Goal: Information Seeking & Learning: Learn about a topic

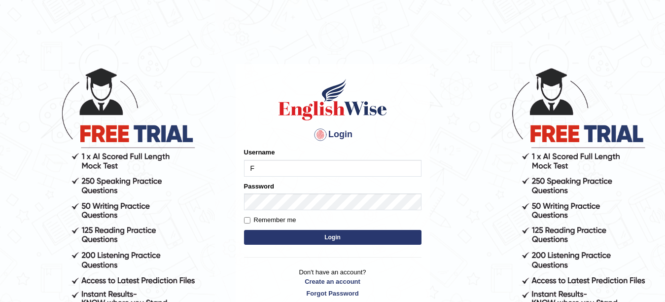
type input "Farzana12"
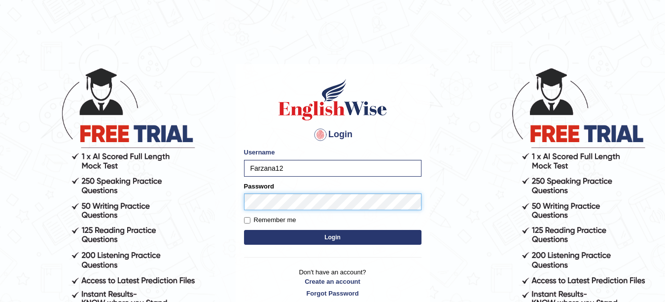
click at [244, 230] on button "Login" at bounding box center [333, 237] width 178 height 15
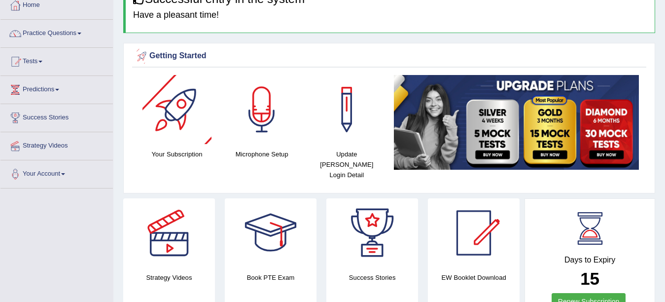
scroll to position [59, 0]
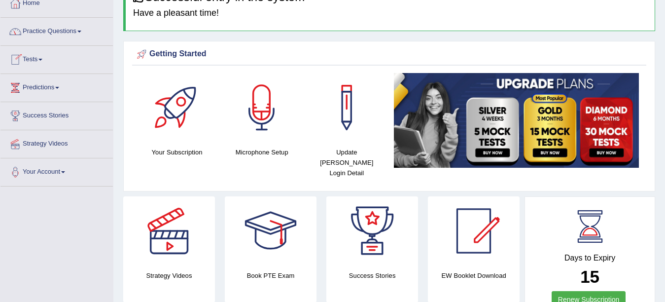
click at [34, 35] on link "Practice Questions" at bounding box center [56, 30] width 112 height 25
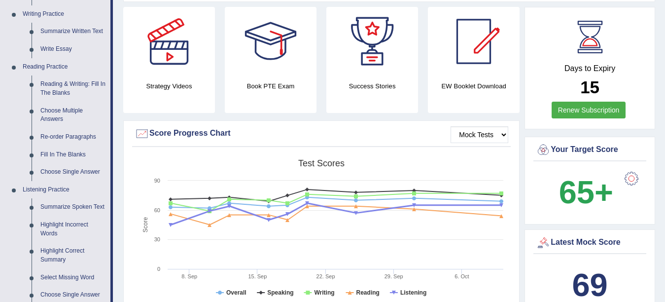
scroll to position [256, 0]
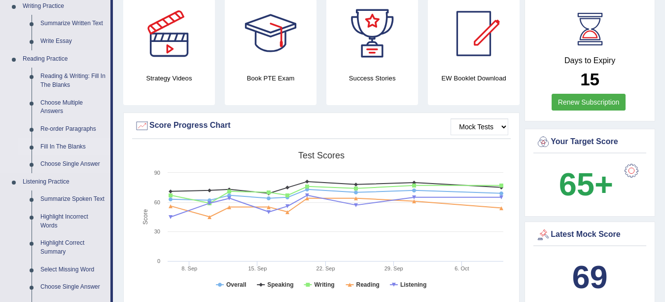
click at [57, 146] on link "Fill In The Blanks" at bounding box center [73, 147] width 74 height 18
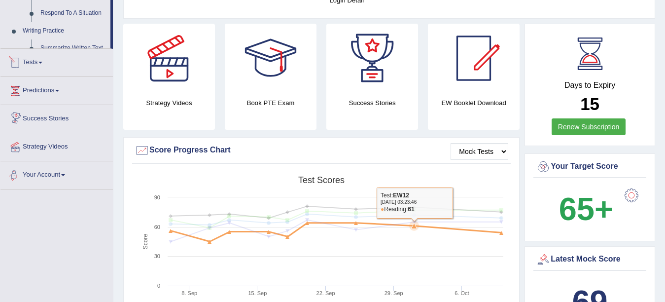
scroll to position [333, 0]
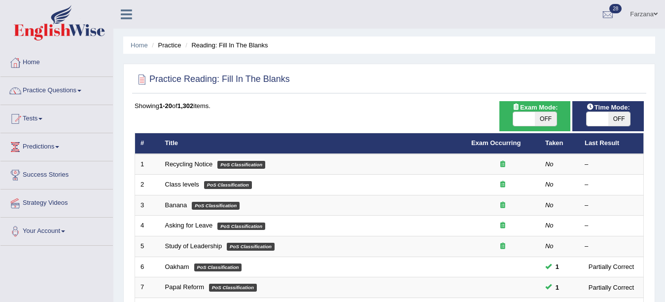
click at [604, 121] on span at bounding box center [598, 119] width 22 height 14
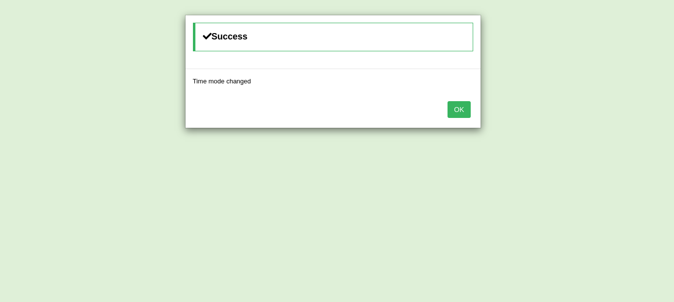
click at [457, 115] on button "OK" at bounding box center [458, 109] width 23 height 17
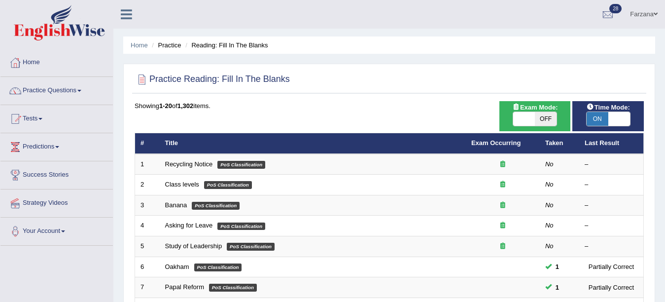
click at [600, 124] on span "ON" at bounding box center [598, 119] width 22 height 14
checkbox input "false"
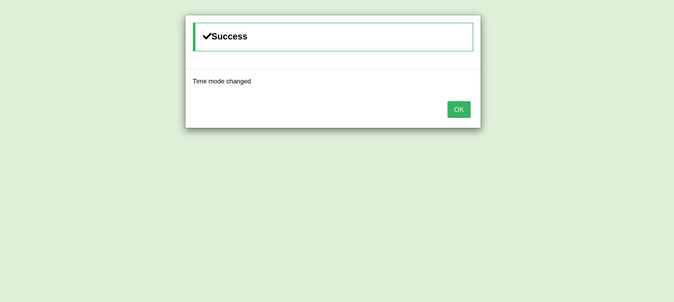
click at [462, 115] on button "OK" at bounding box center [458, 109] width 23 height 17
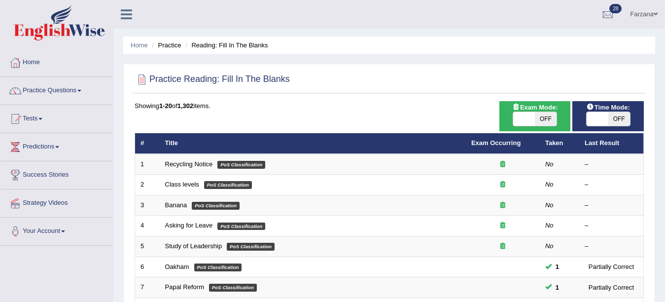
click at [538, 117] on span "OFF" at bounding box center [546, 119] width 22 height 14
checkbox input "true"
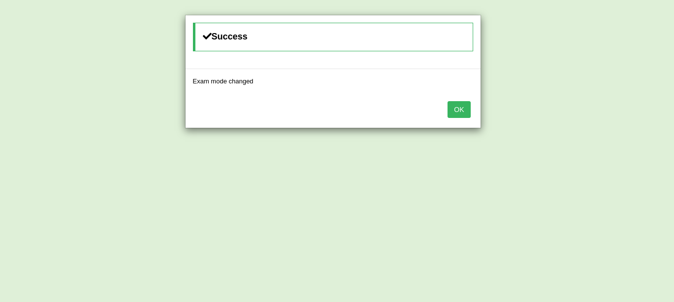
click at [455, 111] on button "OK" at bounding box center [458, 109] width 23 height 17
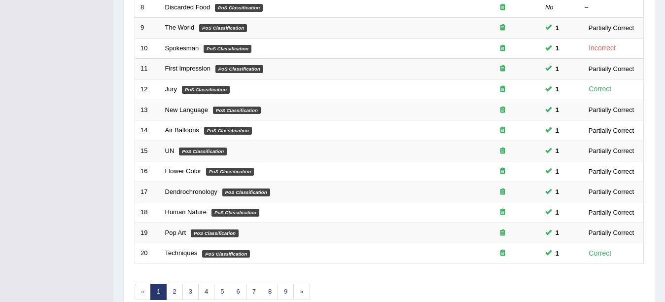
scroll to position [301, 0]
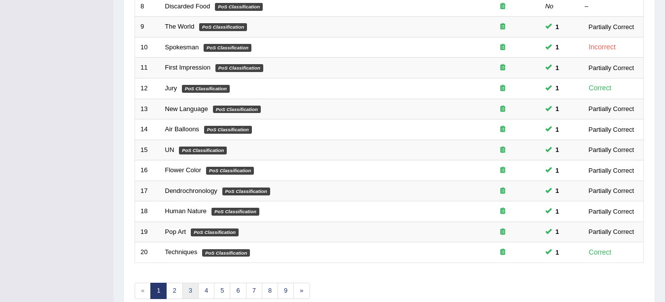
click at [187, 293] on link "3" at bounding box center [190, 291] width 16 height 16
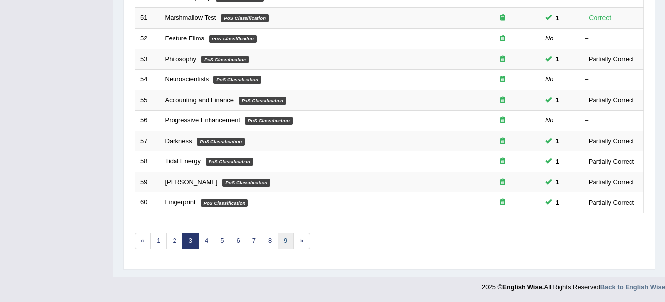
click at [281, 245] on link "9" at bounding box center [286, 241] width 16 height 16
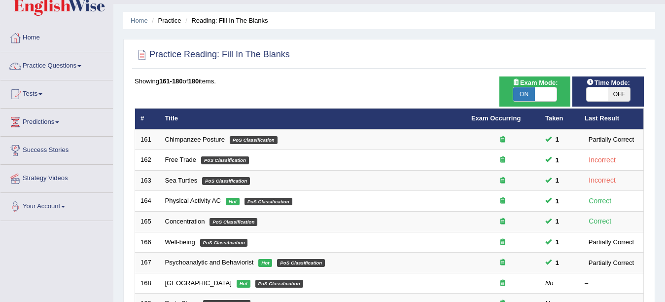
scroll to position [351, 0]
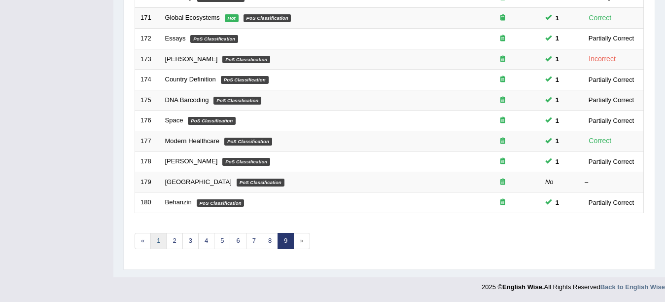
click at [156, 244] on link "1" at bounding box center [158, 241] width 16 height 16
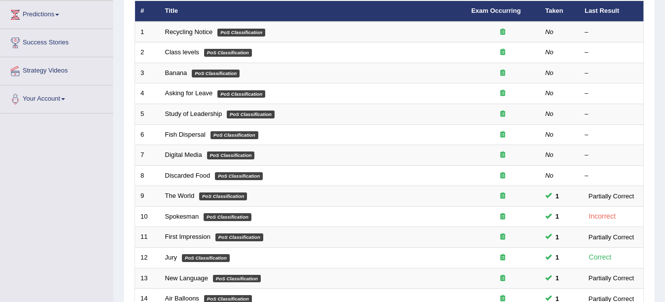
scroll to position [96, 0]
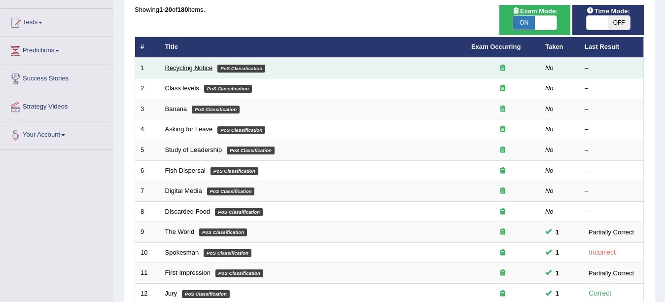
click at [200, 68] on link "Recycling Notice" at bounding box center [189, 67] width 48 height 7
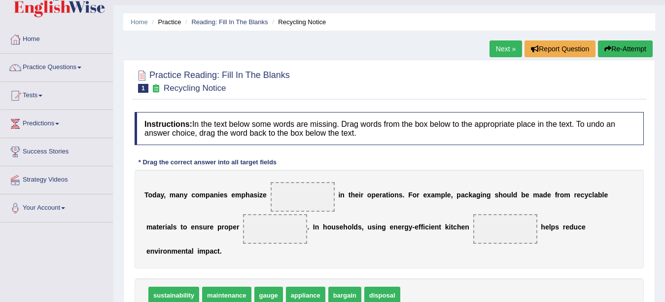
scroll to position [56, 0]
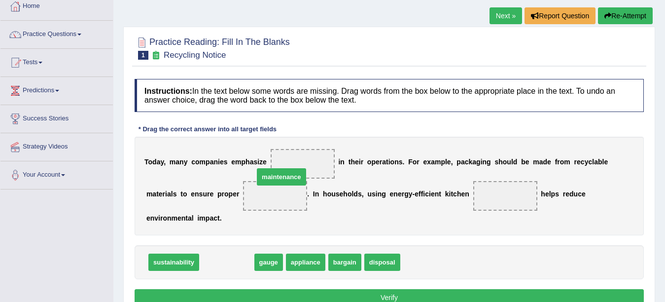
drag, startPoint x: 218, startPoint y: 259, endPoint x: 298, endPoint y: 162, distance: 125.4
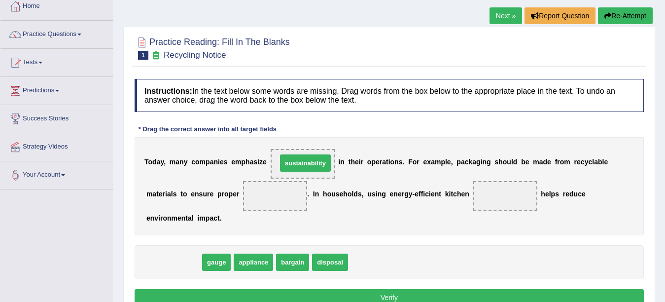
drag, startPoint x: 165, startPoint y: 257, endPoint x: 297, endPoint y: 158, distance: 164.8
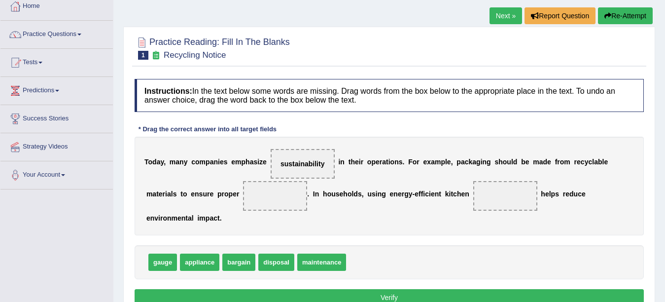
click at [324, 259] on span "maintenance" at bounding box center [321, 261] width 49 height 17
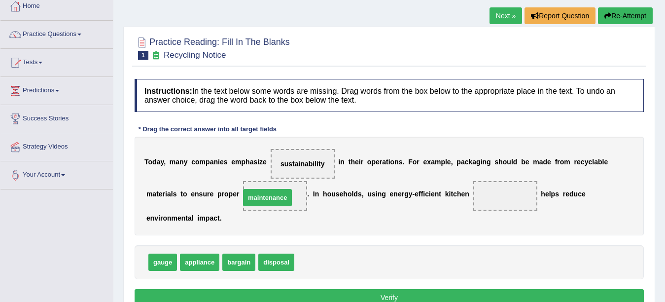
drag, startPoint x: 324, startPoint y: 259, endPoint x: 264, endPoint y: 191, distance: 90.8
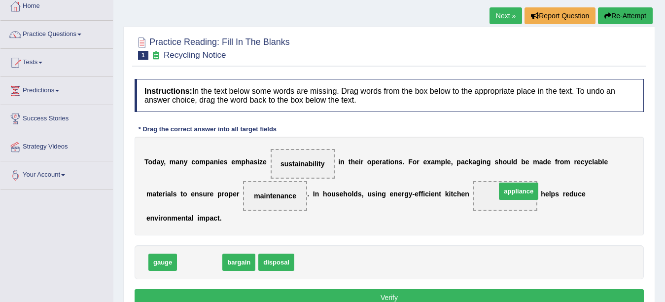
drag, startPoint x: 203, startPoint y: 265, endPoint x: 522, endPoint y: 194, distance: 326.8
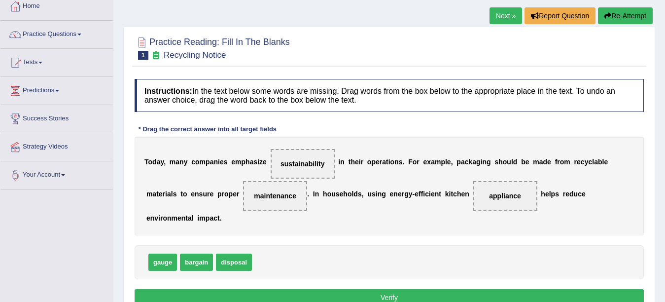
click at [315, 289] on div "Instructions: In the text below some words are missing. Drag words from the box…" at bounding box center [389, 194] width 514 height 240
click at [313, 291] on button "Verify" at bounding box center [389, 297] width 509 height 17
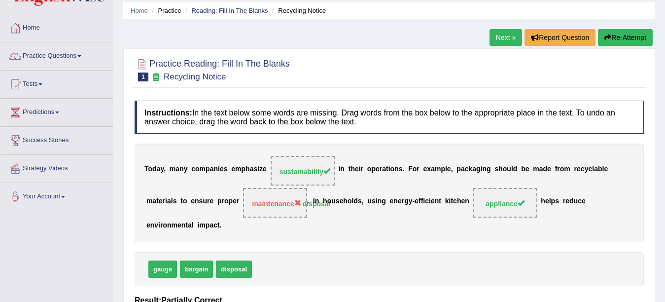
scroll to position [34, 0]
click at [502, 42] on link "Next »" at bounding box center [506, 38] width 33 height 17
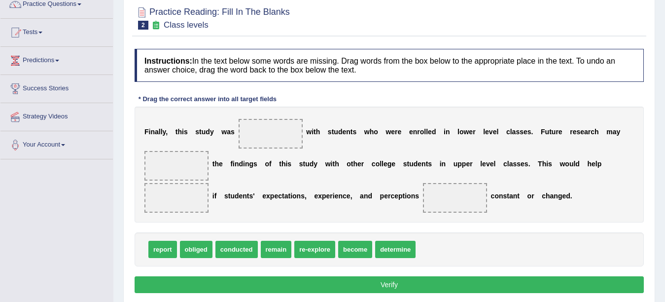
scroll to position [126, 0]
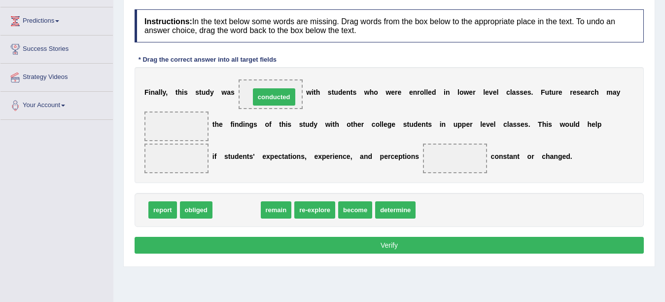
drag, startPoint x: 238, startPoint y: 212, endPoint x: 275, endPoint y: 99, distance: 119.0
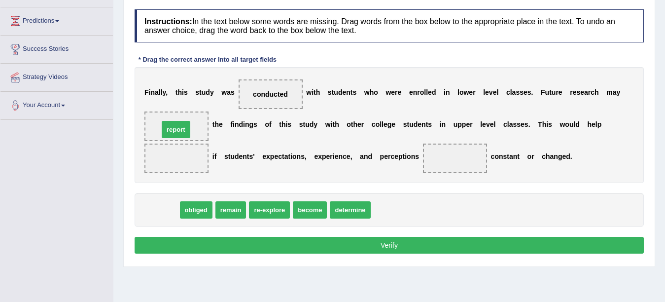
drag, startPoint x: 165, startPoint y: 213, endPoint x: 178, endPoint y: 132, distance: 82.0
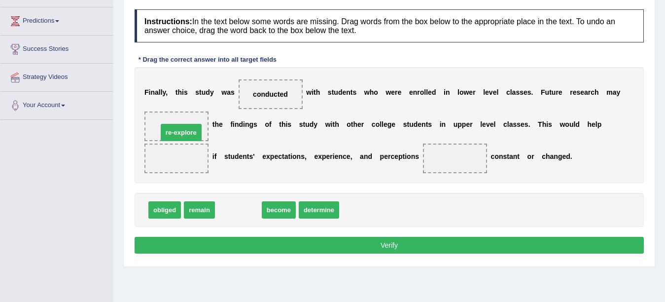
drag, startPoint x: 238, startPoint y: 210, endPoint x: 179, endPoint y: 130, distance: 98.7
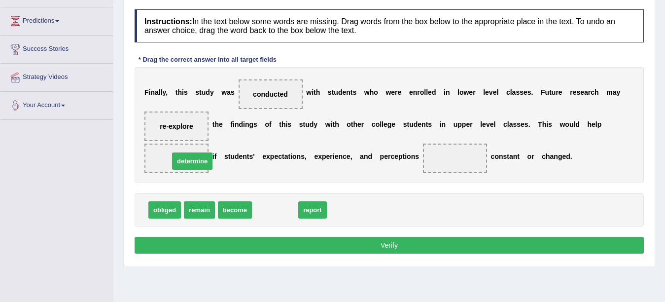
drag, startPoint x: 226, startPoint y: 176, endPoint x: 183, endPoint y: 161, distance: 45.4
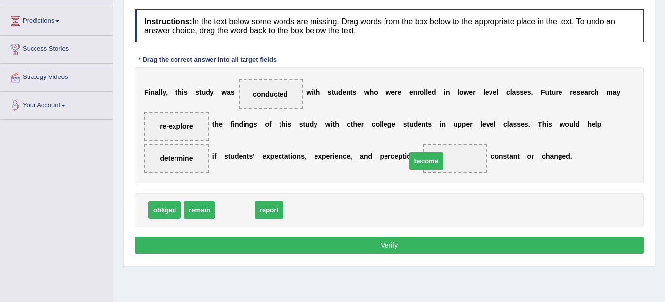
drag, startPoint x: 238, startPoint y: 212, endPoint x: 429, endPoint y: 163, distance: 197.4
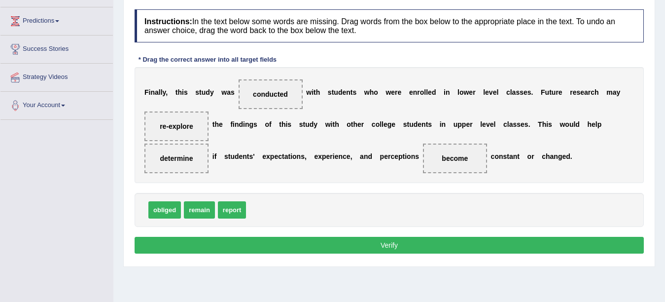
click at [353, 238] on button "Verify" at bounding box center [389, 245] width 509 height 17
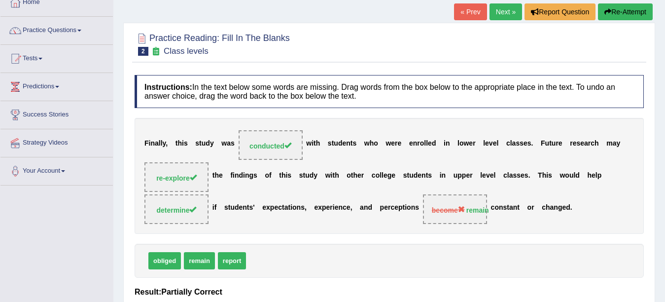
scroll to position [61, 0]
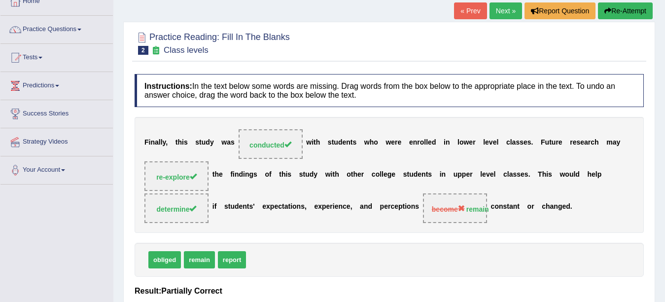
click at [494, 13] on link "Next »" at bounding box center [506, 10] width 33 height 17
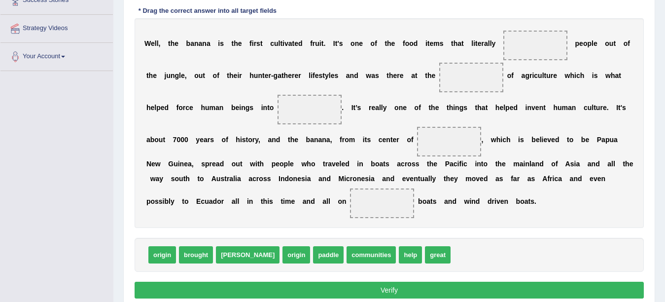
scroll to position [178, 0]
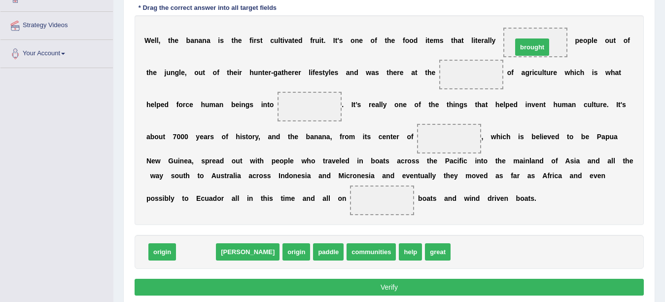
drag, startPoint x: 200, startPoint y: 253, endPoint x: 536, endPoint y: 49, distance: 393.6
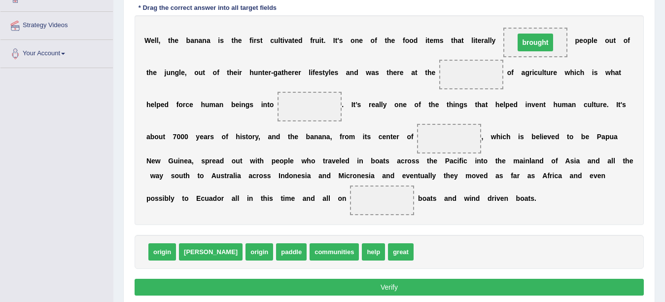
drag, startPoint x: 536, startPoint y: 49, endPoint x: 449, endPoint y: 72, distance: 89.8
click at [449, 72] on div "W e l l , t h e b a n a n a i s t h e f i r s t c u l t i v a t e d f r u i t .…" at bounding box center [389, 120] width 509 height 210
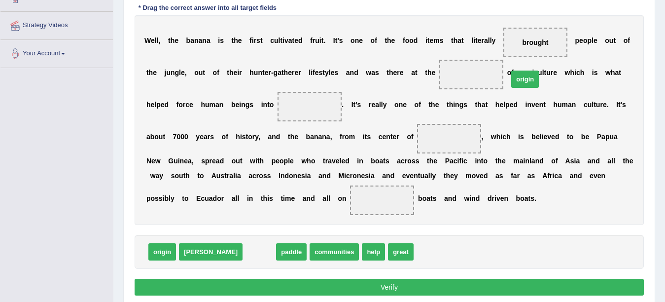
drag, startPoint x: 223, startPoint y: 251, endPoint x: 489, endPoint y: 78, distance: 317.3
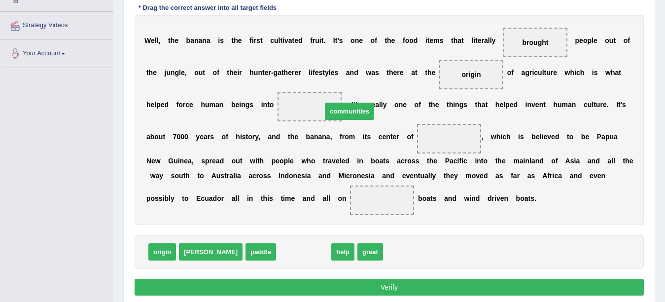
drag, startPoint x: 263, startPoint y: 256, endPoint x: 309, endPoint y: 116, distance: 147.8
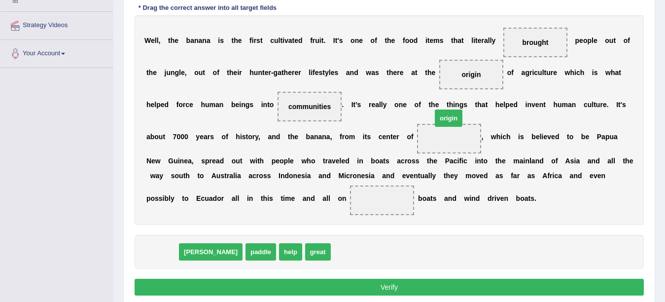
drag, startPoint x: 171, startPoint y: 248, endPoint x: 443, endPoint y: 128, distance: 297.2
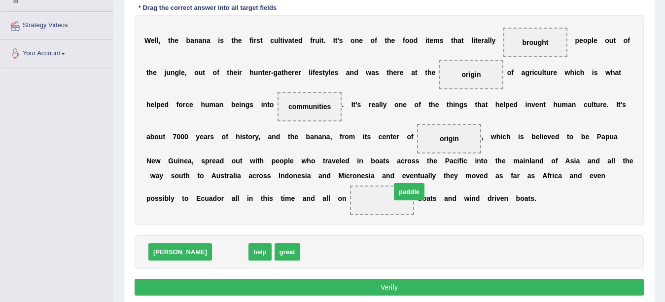
drag, startPoint x: 205, startPoint y: 251, endPoint x: 384, endPoint y: 191, distance: 188.8
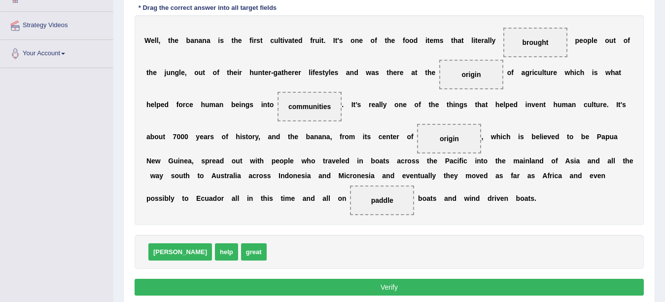
click at [337, 290] on button "Verify" at bounding box center [389, 287] width 509 height 17
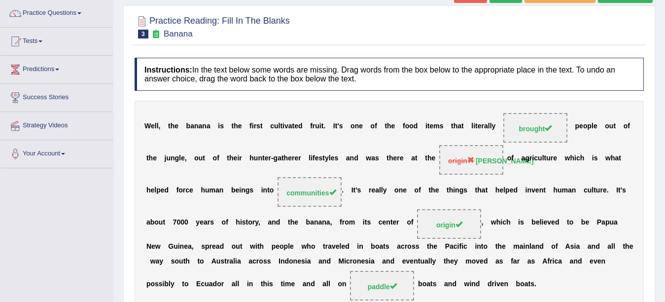
scroll to position [0, 0]
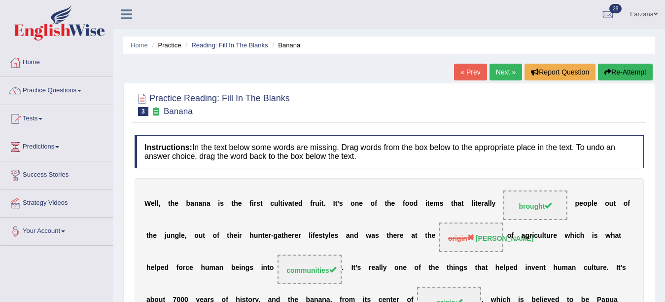
click at [502, 72] on link "Next »" at bounding box center [506, 72] width 33 height 17
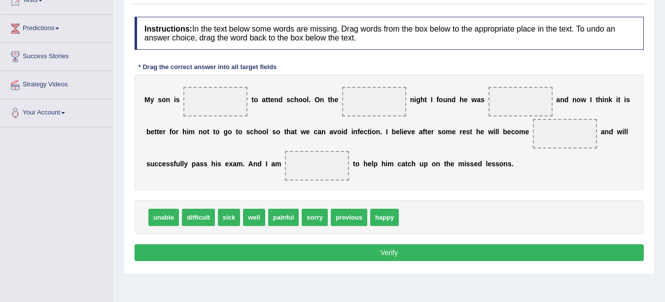
scroll to position [138, 0]
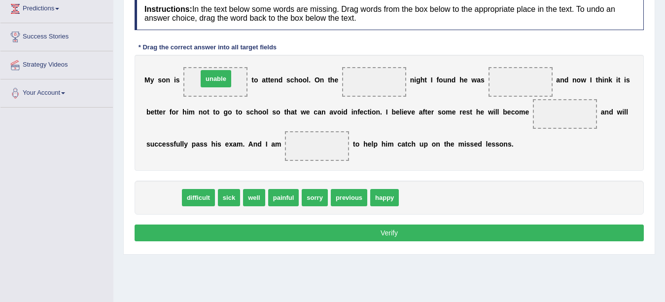
drag, startPoint x: 162, startPoint y: 200, endPoint x: 214, endPoint y: 81, distance: 129.4
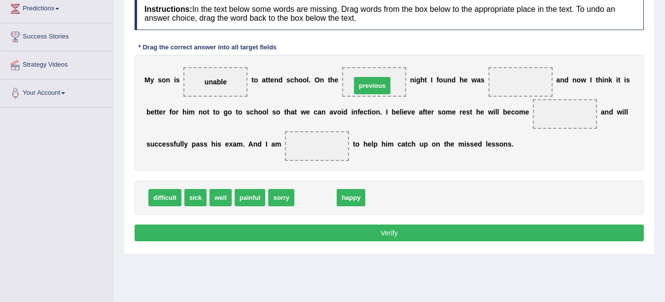
drag, startPoint x: 316, startPoint y: 197, endPoint x: 371, endPoint y: 86, distance: 124.6
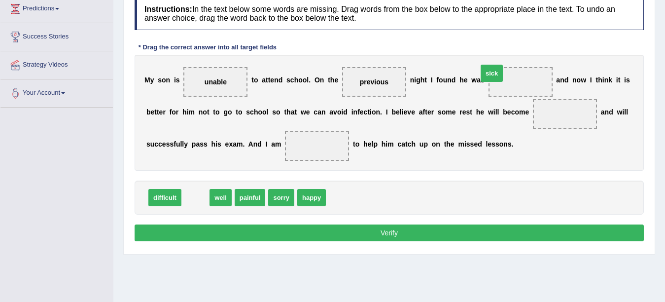
drag, startPoint x: 192, startPoint y: 199, endPoint x: 489, endPoint y: 75, distance: 321.3
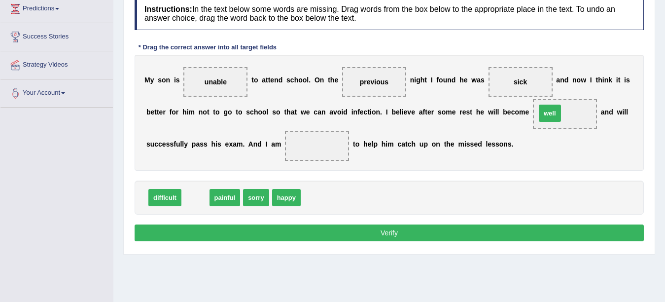
drag, startPoint x: 194, startPoint y: 195, endPoint x: 548, endPoint y: 110, distance: 364.4
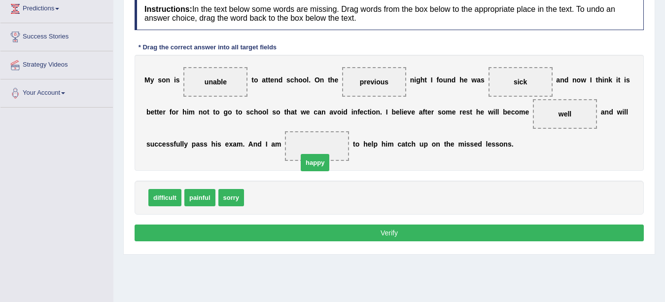
drag, startPoint x: 267, startPoint y: 195, endPoint x: 325, endPoint y: 147, distance: 75.6
click at [239, 231] on button "Verify" at bounding box center [389, 232] width 509 height 17
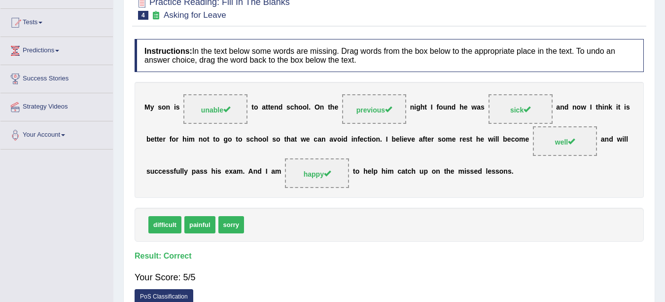
scroll to position [0, 0]
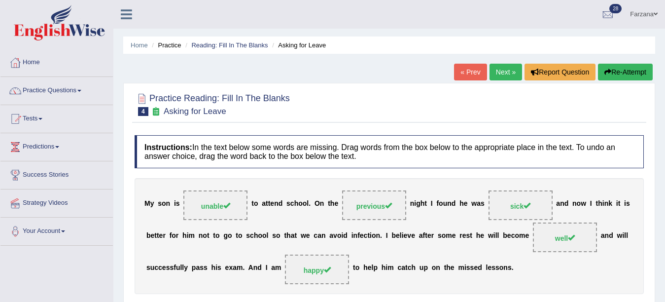
click at [496, 73] on link "Next »" at bounding box center [506, 72] width 33 height 17
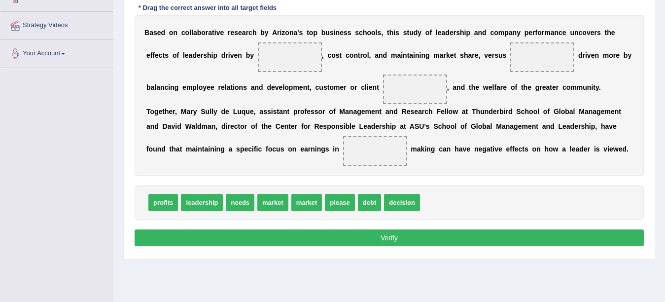
scroll to position [177, 0]
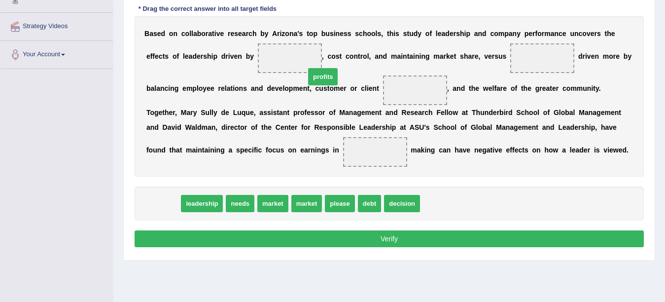
drag, startPoint x: 157, startPoint y: 206, endPoint x: 295, endPoint y: 66, distance: 196.6
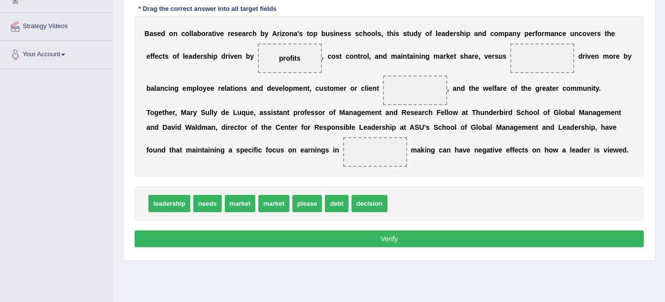
click at [174, 206] on span "leadership" at bounding box center [169, 203] width 42 height 17
click at [174, 205] on span "leadership" at bounding box center [169, 203] width 42 height 17
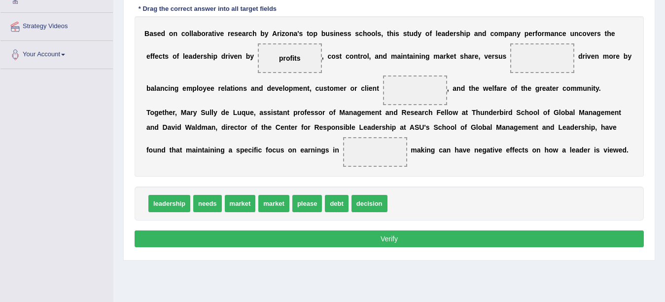
click at [174, 205] on span "leadership" at bounding box center [169, 203] width 42 height 17
drag, startPoint x: 174, startPoint y: 205, endPoint x: 277, endPoint y: 205, distance: 102.6
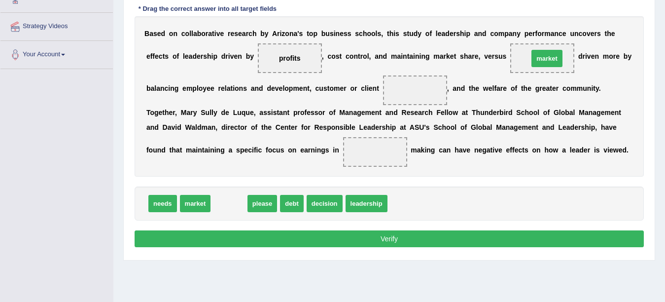
drag, startPoint x: 225, startPoint y: 206, endPoint x: 542, endPoint y: 61, distance: 348.6
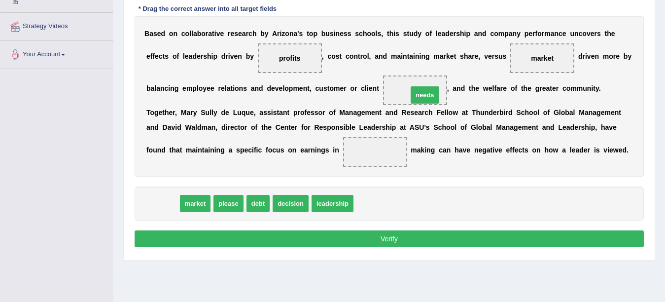
drag, startPoint x: 164, startPoint y: 204, endPoint x: 426, endPoint y: 94, distance: 284.2
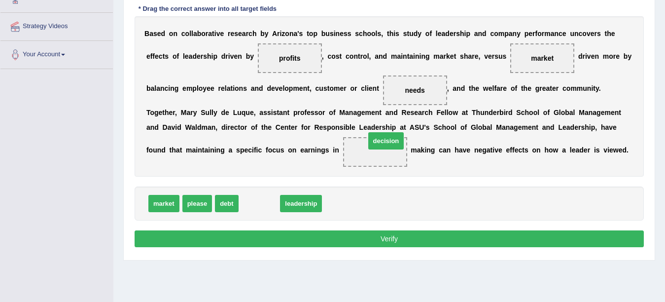
drag, startPoint x: 258, startPoint y: 206, endPoint x: 385, endPoint y: 143, distance: 140.9
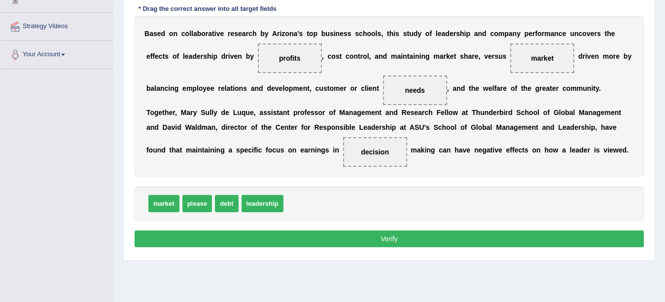
click at [330, 241] on button "Verify" at bounding box center [389, 238] width 509 height 17
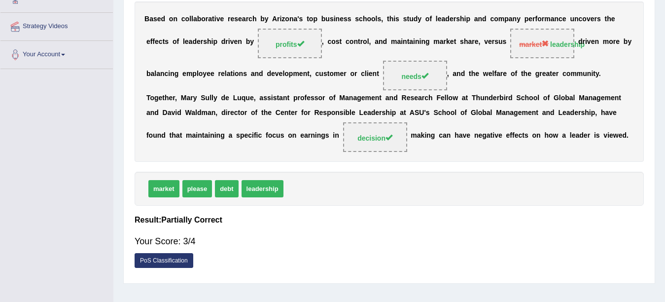
scroll to position [46, 0]
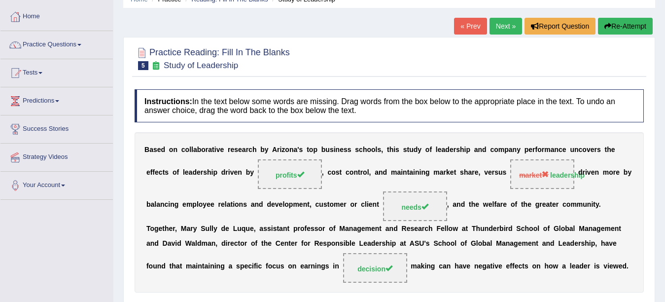
click at [496, 35] on link "Next »" at bounding box center [506, 26] width 33 height 17
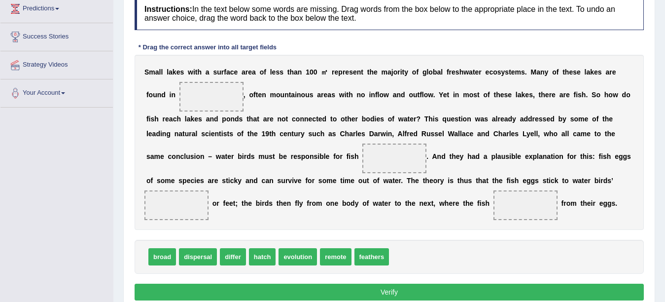
click at [300, 259] on span "evolution" at bounding box center [298, 256] width 38 height 17
click at [301, 259] on span "evolution" at bounding box center [298, 256] width 38 height 17
click at [301, 258] on span "evolution" at bounding box center [298, 256] width 38 height 17
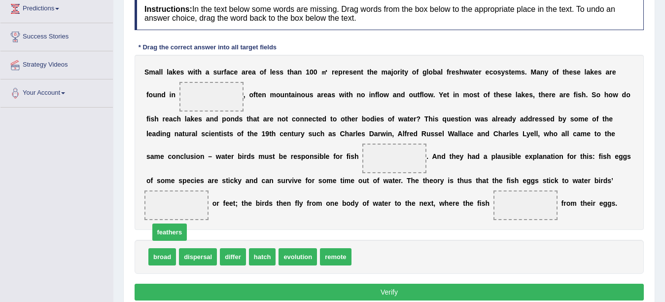
drag, startPoint x: 374, startPoint y: 256, endPoint x: 175, endPoint y: 228, distance: 201.2
click at [179, 218] on span "feathers" at bounding box center [176, 205] width 64 height 30
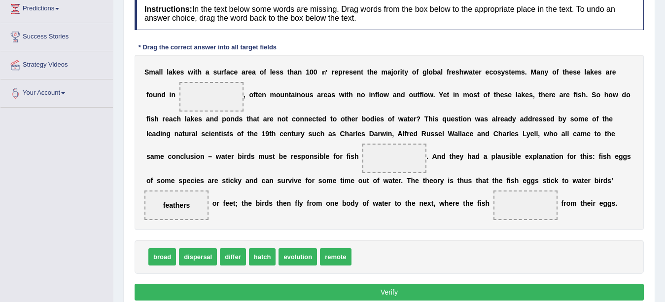
click at [269, 253] on span "hatch" at bounding box center [262, 256] width 27 height 17
drag, startPoint x: 269, startPoint y: 253, endPoint x: 514, endPoint y: 215, distance: 248.1
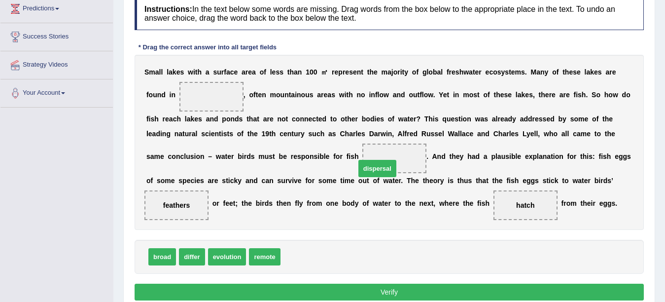
drag, startPoint x: 304, startPoint y: 247, endPoint x: 364, endPoint y: 170, distance: 97.3
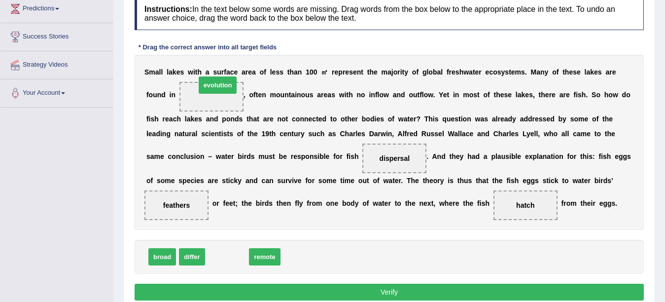
drag, startPoint x: 227, startPoint y: 255, endPoint x: 217, endPoint y: 84, distance: 171.4
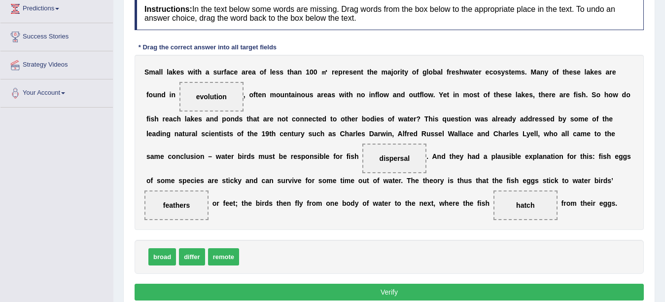
click at [180, 285] on button "Verify" at bounding box center [389, 292] width 509 height 17
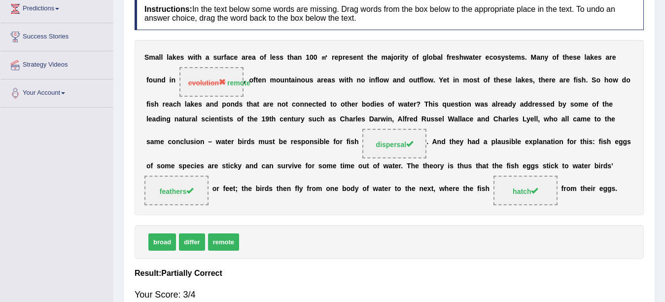
scroll to position [34, 0]
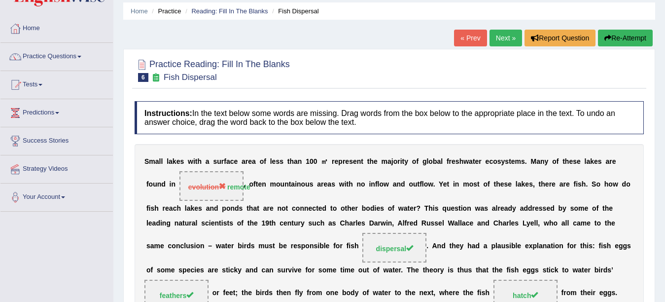
click at [511, 37] on link "Next »" at bounding box center [506, 38] width 33 height 17
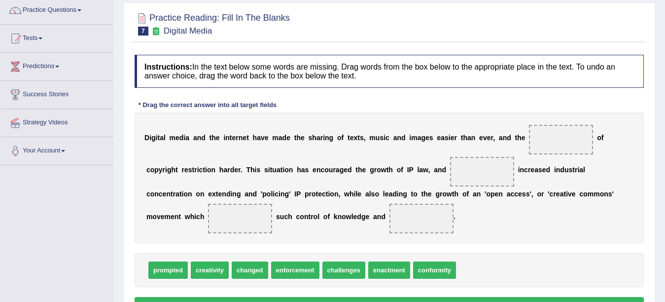
scroll to position [99, 0]
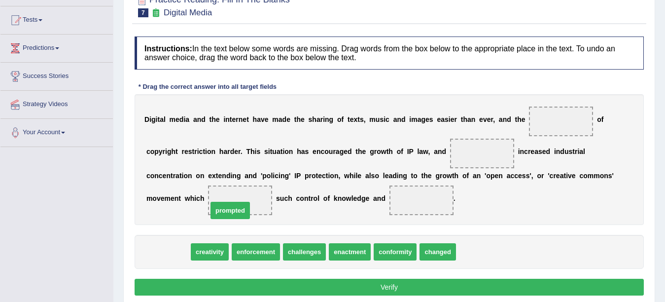
drag, startPoint x: 184, startPoint y: 245, endPoint x: 245, endPoint y: 206, distance: 71.4
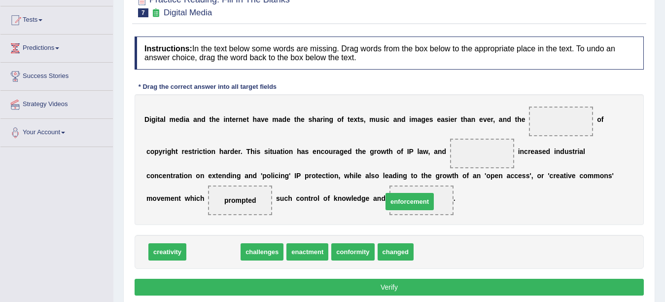
drag, startPoint x: 229, startPoint y: 252, endPoint x: 462, endPoint y: 189, distance: 242.0
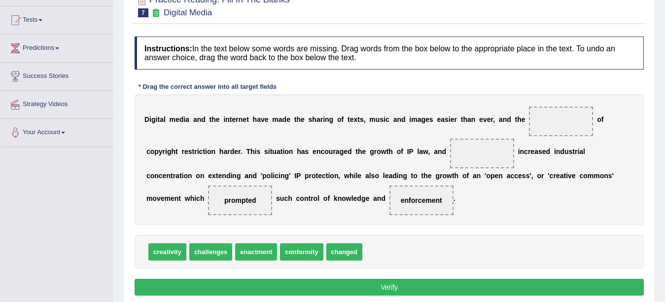
click at [462, 187] on div "D i g i t a l m e d i a a n d t h e i n t e r n e t h a v e m a d e t h e s h a…" at bounding box center [389, 159] width 509 height 131
drag, startPoint x: 262, startPoint y: 253, endPoint x: 547, endPoint y: 130, distance: 311.0
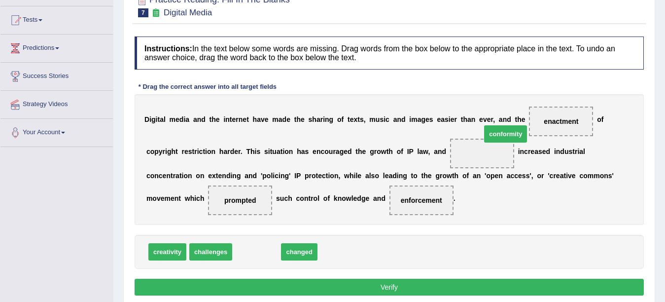
drag, startPoint x: 264, startPoint y: 249, endPoint x: 488, endPoint y: 148, distance: 245.4
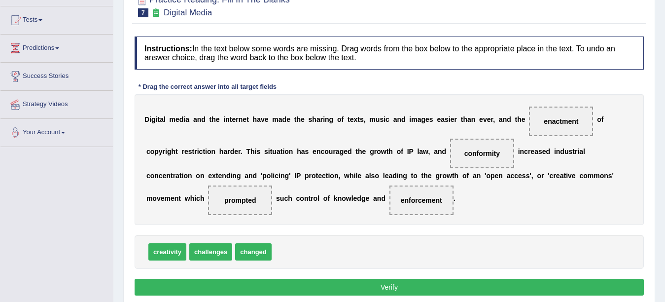
click at [285, 287] on button "Verify" at bounding box center [389, 287] width 509 height 17
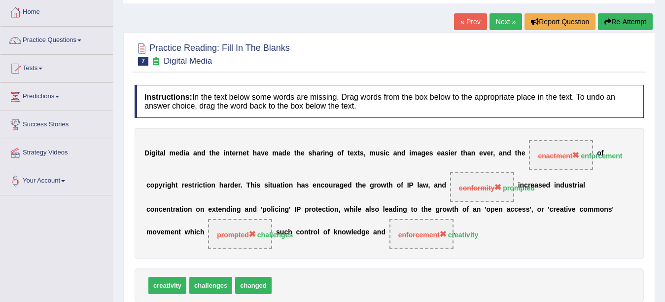
scroll to position [0, 0]
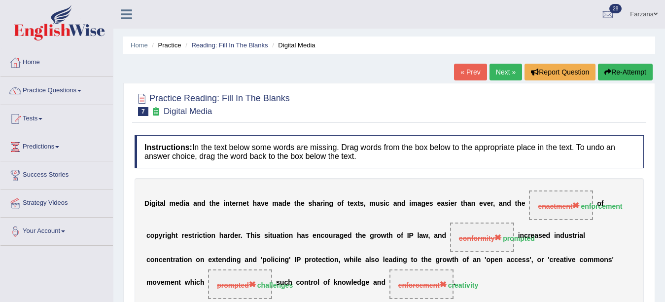
click at [497, 71] on link "Next »" at bounding box center [506, 72] width 33 height 17
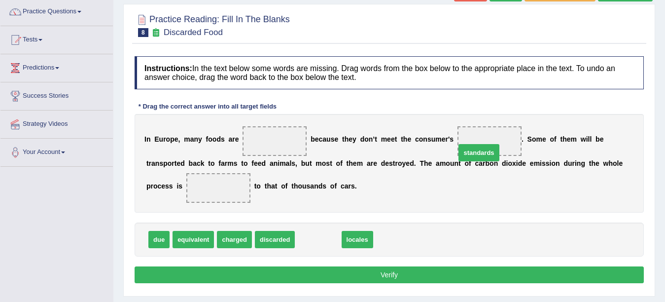
drag, startPoint x: 310, startPoint y: 242, endPoint x: 471, endPoint y: 155, distance: 182.7
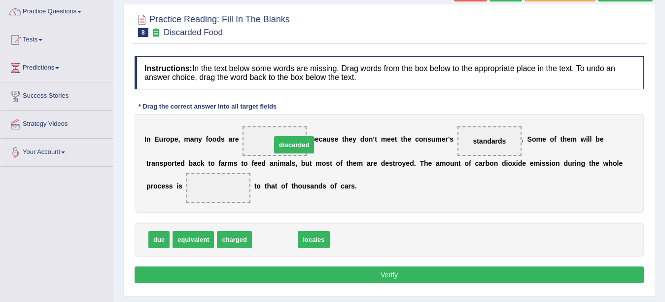
drag, startPoint x: 279, startPoint y: 237, endPoint x: 299, endPoint y: 141, distance: 98.2
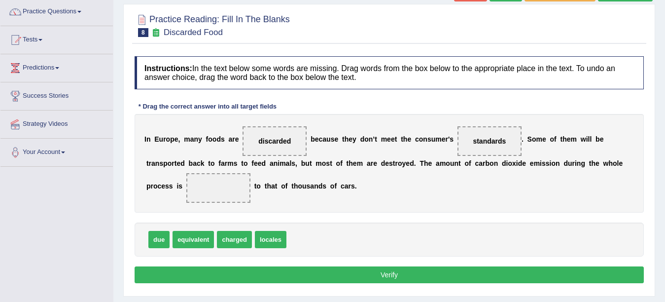
drag, startPoint x: 163, startPoint y: 227, endPoint x: 208, endPoint y: 212, distance: 47.7
click at [209, 212] on div "Instructions: In the text below some words are missing. Drag words from the box…" at bounding box center [389, 171] width 514 height 240
drag, startPoint x: 166, startPoint y: 233, endPoint x: 206, endPoint y: 195, distance: 54.8
click at [236, 264] on div "Instructions: In the text below some words are missing. Drag words from the box…" at bounding box center [389, 171] width 514 height 240
click at [219, 276] on button "Verify" at bounding box center [389, 274] width 509 height 17
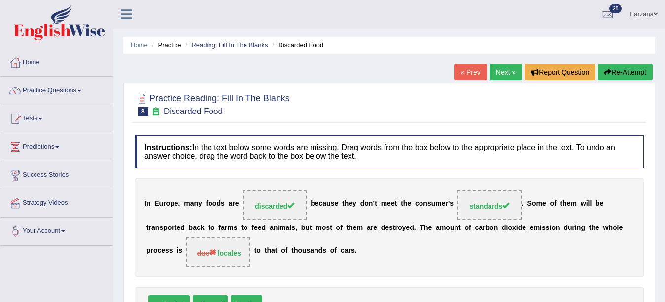
click at [493, 70] on link "Next »" at bounding box center [506, 72] width 33 height 17
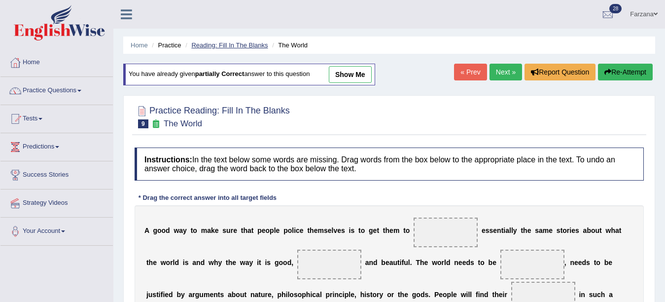
click at [209, 44] on link "Reading: Fill In The Blanks" at bounding box center [229, 44] width 76 height 7
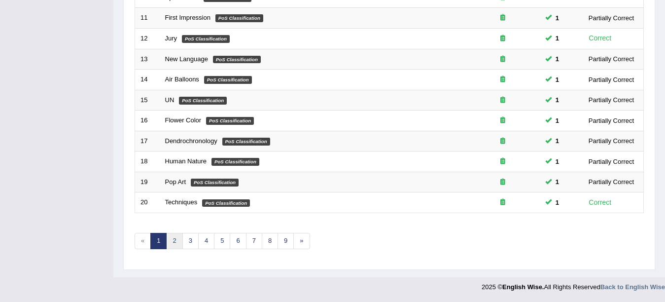
click at [174, 245] on link "2" at bounding box center [174, 241] width 16 height 16
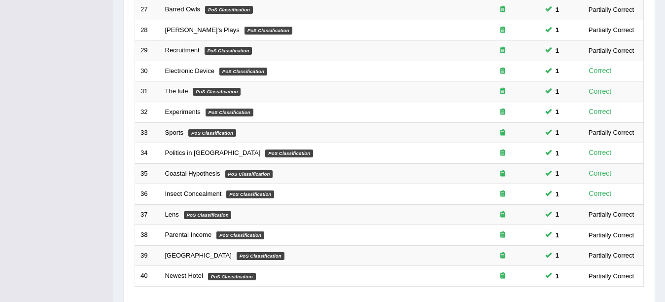
scroll to position [351, 0]
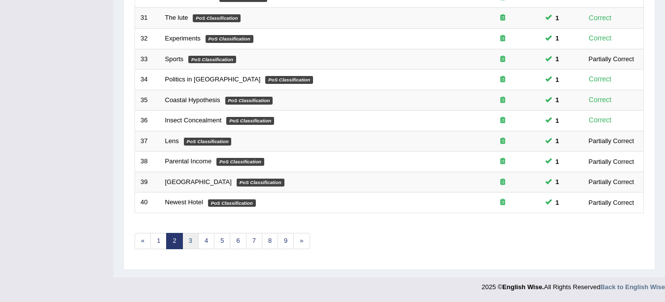
click at [190, 242] on link "3" at bounding box center [190, 241] width 16 height 16
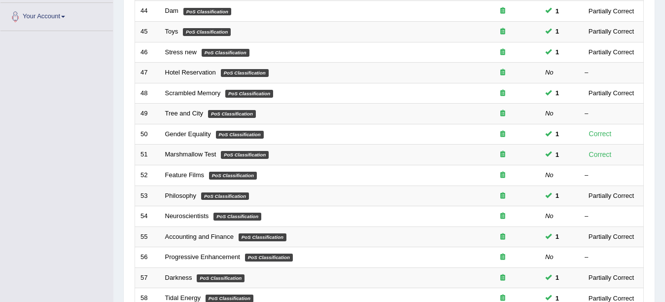
scroll to position [217, 0]
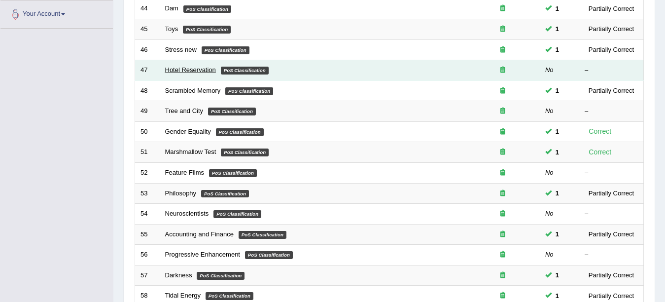
click at [202, 68] on link "Hotel Reservation" at bounding box center [190, 69] width 51 height 7
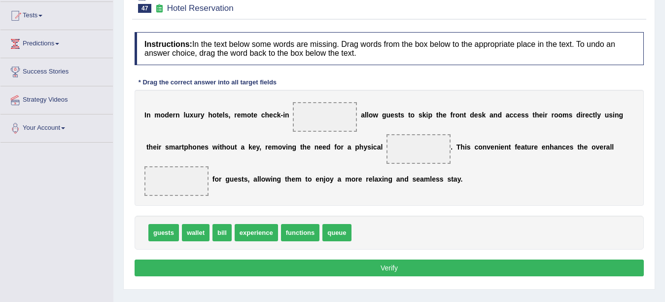
click at [293, 236] on span "functions" at bounding box center [300, 232] width 39 height 17
click at [293, 235] on span "functions" at bounding box center [300, 232] width 39 height 17
drag, startPoint x: 295, startPoint y: 214, endPoint x: 301, endPoint y: 180, distance: 34.0
click at [301, 180] on div "Instructions: In the text below some words are missing. Drag words from the box…" at bounding box center [389, 155] width 514 height 257
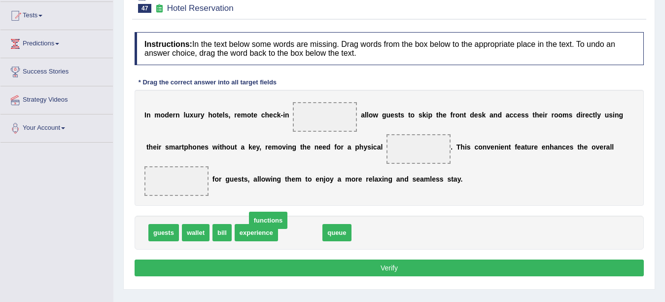
drag, startPoint x: 293, startPoint y: 235, endPoint x: 264, endPoint y: 222, distance: 31.8
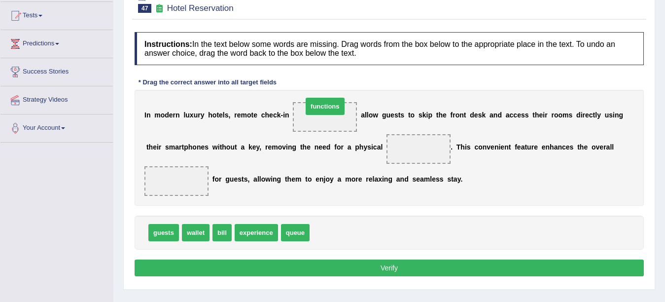
drag, startPoint x: 339, startPoint y: 231, endPoint x: 332, endPoint y: 117, distance: 114.1
drag, startPoint x: 221, startPoint y: 232, endPoint x: 417, endPoint y: 145, distance: 214.1
drag, startPoint x: 199, startPoint y: 206, endPoint x: 187, endPoint y: 204, distance: 12.5
click at [187, 204] on div "Instructions: In the text below some words are missing. Drag words from the box…" at bounding box center [389, 155] width 514 height 257
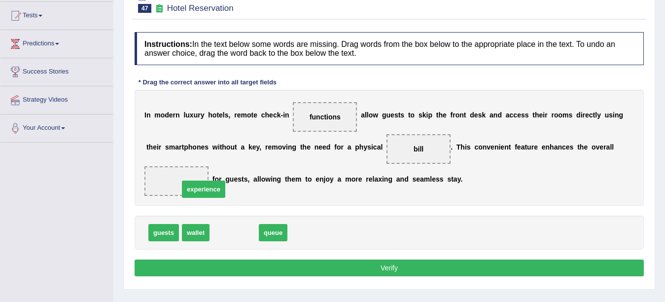
drag, startPoint x: 226, startPoint y: 234, endPoint x: 191, endPoint y: 191, distance: 55.4
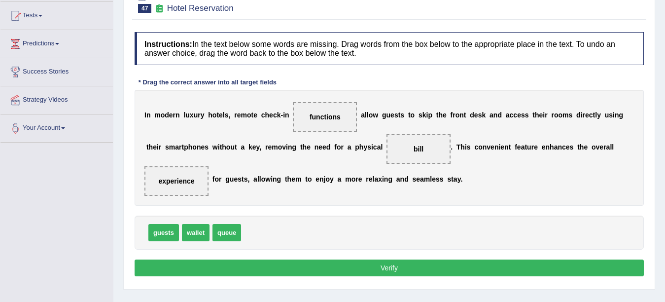
click at [188, 270] on button "Verify" at bounding box center [389, 267] width 509 height 17
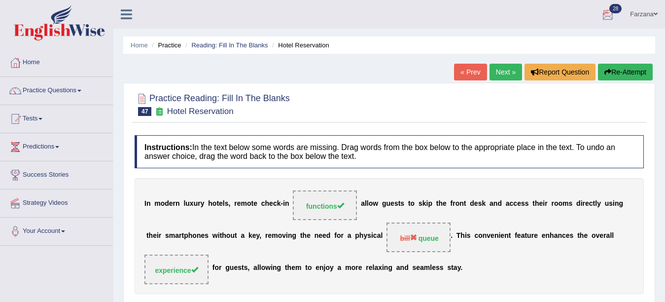
click at [492, 65] on link "Next »" at bounding box center [506, 72] width 33 height 17
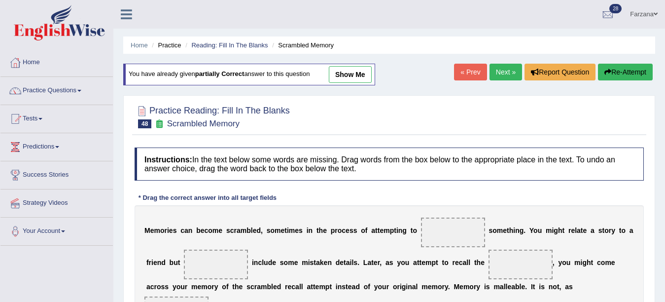
click at [509, 76] on link "Next »" at bounding box center [506, 72] width 33 height 17
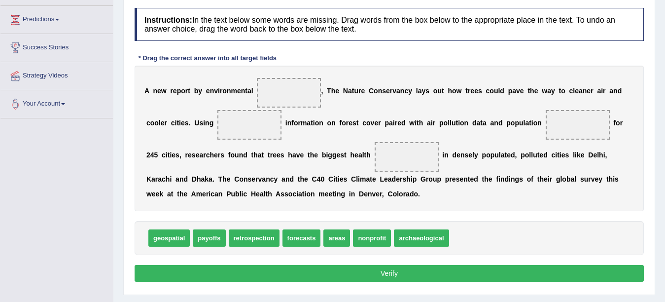
scroll to position [138, 0]
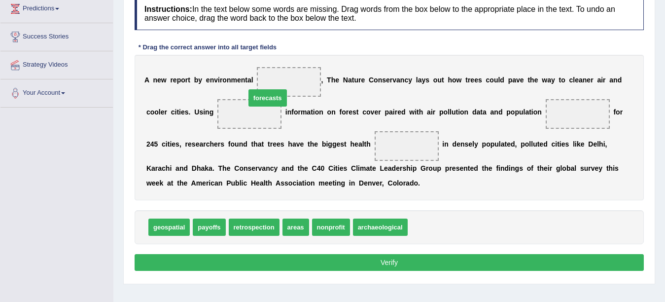
drag, startPoint x: 439, startPoint y: 227, endPoint x: 288, endPoint y: 90, distance: 203.8
drag, startPoint x: 267, startPoint y: 94, endPoint x: 281, endPoint y: 77, distance: 21.3
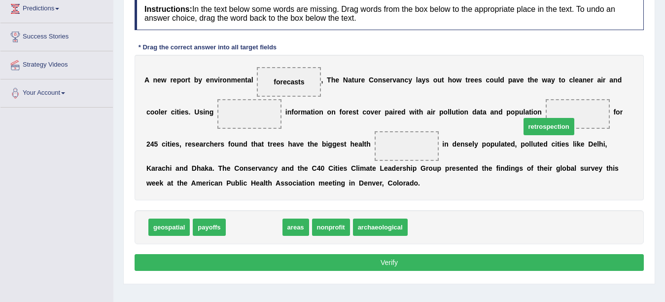
drag, startPoint x: 250, startPoint y: 228, endPoint x: 553, endPoint y: 123, distance: 319.8
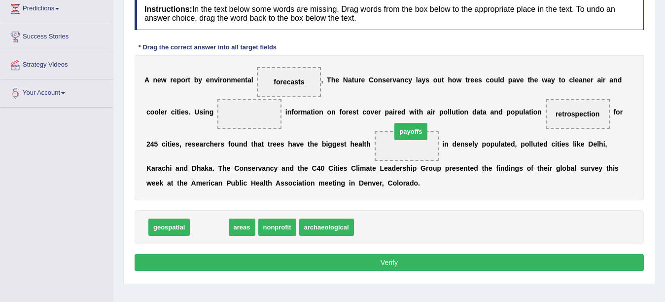
drag, startPoint x: 237, startPoint y: 202, endPoint x: 431, endPoint y: 126, distance: 209.0
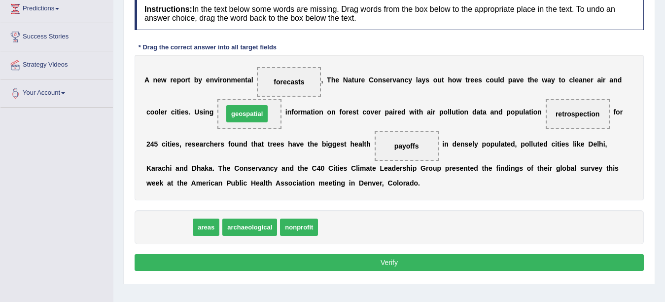
drag, startPoint x: 169, startPoint y: 223, endPoint x: 250, endPoint y: 106, distance: 142.9
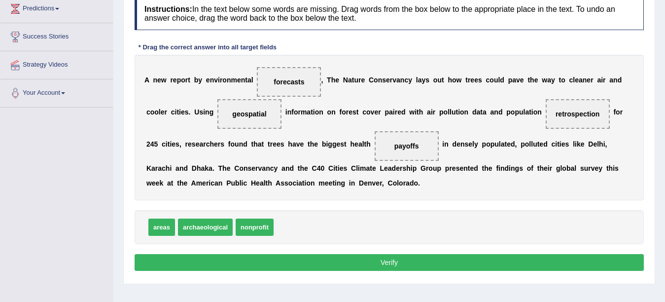
click at [159, 259] on button "Verify" at bounding box center [389, 262] width 509 height 17
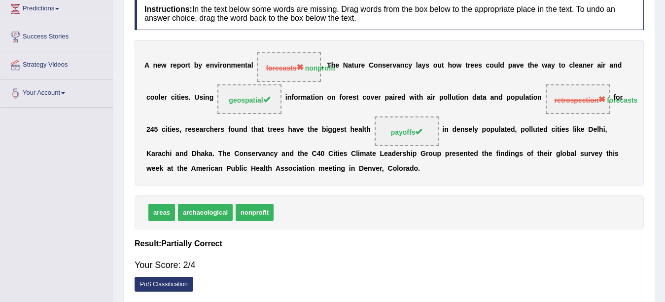
drag, startPoint x: 188, startPoint y: 72, endPoint x: 105, endPoint y: -57, distance: 153.5
click at [105, 0] on html "Toggle navigation Home Practice Questions Speaking Practice Read Aloud Repeat S…" at bounding box center [332, 13] width 665 height 302
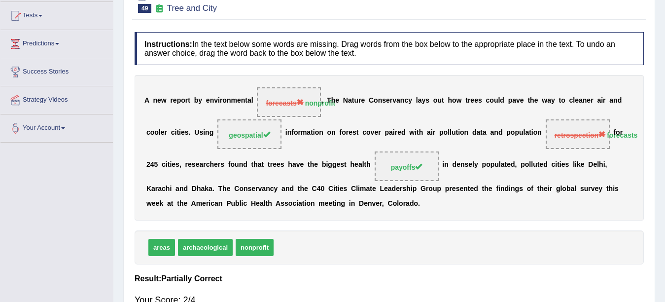
scroll to position [0, 0]
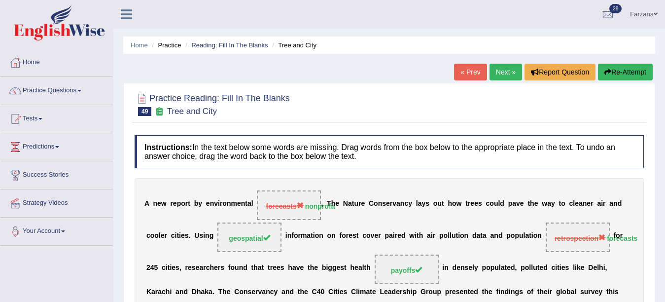
click at [505, 66] on link "Next »" at bounding box center [506, 72] width 33 height 17
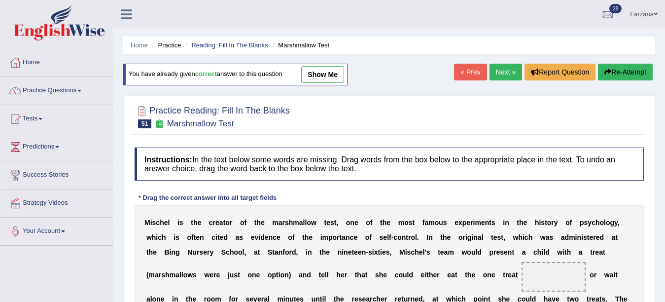
click at [223, 49] on li "Reading: Fill In The Blanks" at bounding box center [225, 44] width 85 height 9
click at [217, 42] on link "Reading: Fill In The Blanks" at bounding box center [229, 44] width 76 height 7
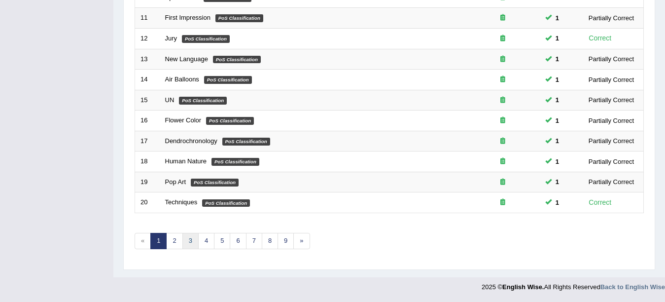
click at [188, 236] on link "3" at bounding box center [190, 241] width 16 height 16
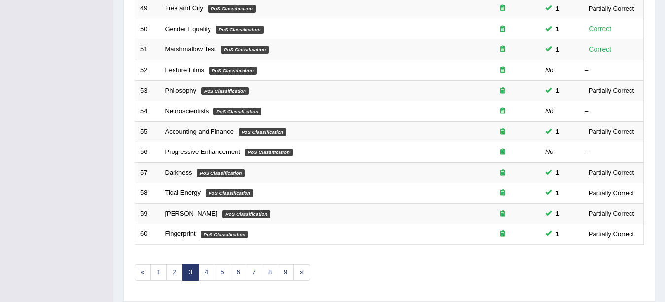
scroll to position [323, 0]
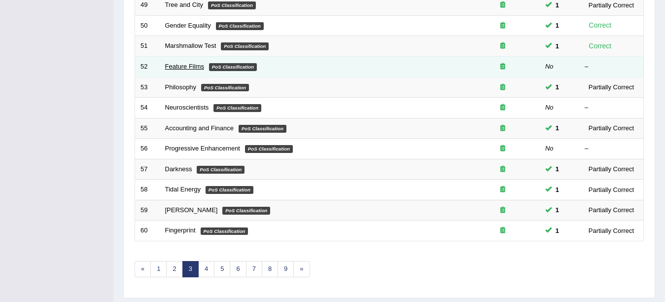
click at [185, 66] on link "Feature Films" at bounding box center [184, 66] width 39 height 7
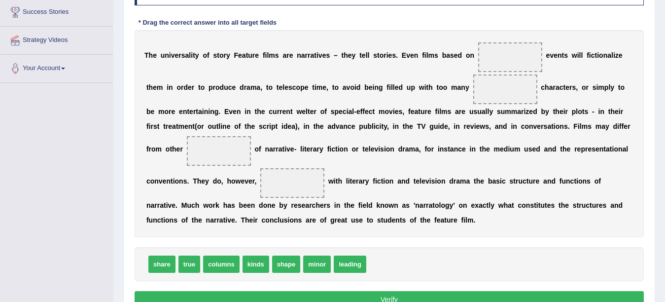
scroll to position [165, 0]
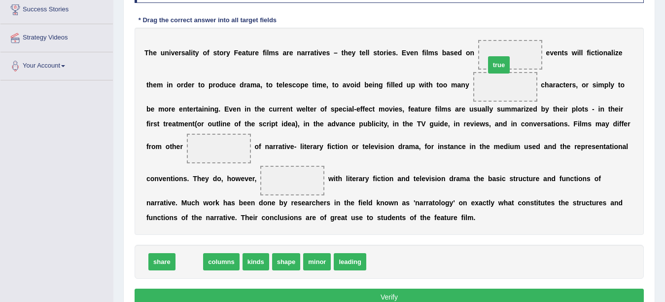
drag, startPoint x: 189, startPoint y: 261, endPoint x: 499, endPoint y: 65, distance: 366.9
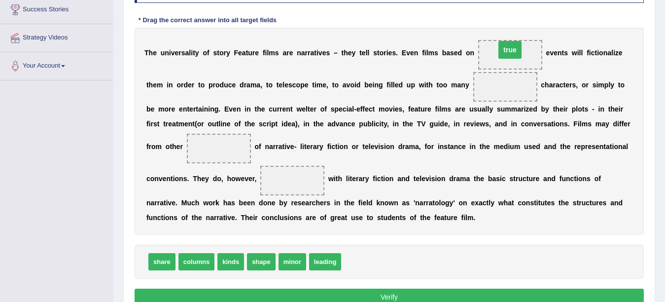
drag, startPoint x: 502, startPoint y: 87, endPoint x: 507, endPoint y: 50, distance: 37.3
click at [298, 262] on span "minor" at bounding box center [293, 261] width 28 height 17
click at [299, 260] on span "leading" at bounding box center [295, 261] width 33 height 17
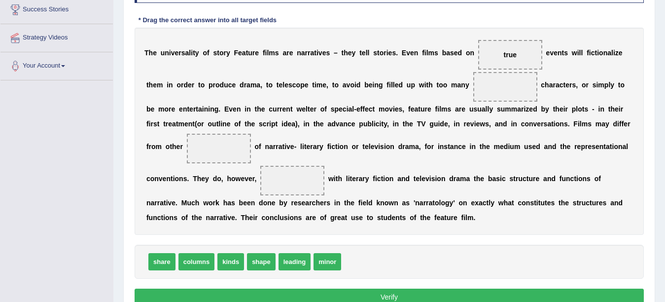
click at [299, 260] on span "leading" at bounding box center [295, 261] width 33 height 17
click at [299, 261] on span "leading" at bounding box center [295, 261] width 33 height 17
click at [300, 261] on span "leading" at bounding box center [295, 261] width 33 height 17
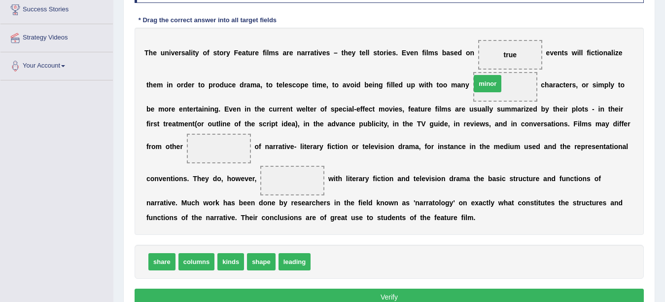
drag, startPoint x: 328, startPoint y: 263, endPoint x: 500, endPoint y: 88, distance: 245.5
drag, startPoint x: 233, startPoint y: 259, endPoint x: 221, endPoint y: 163, distance: 96.9
click at [191, 261] on span "columns" at bounding box center [196, 261] width 36 height 17
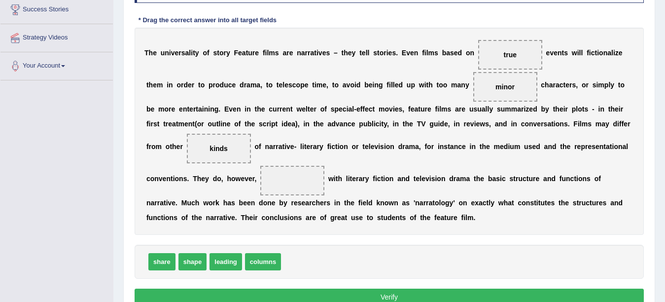
click at [190, 255] on span "shape" at bounding box center [192, 261] width 29 height 17
drag, startPoint x: 266, startPoint y: 257, endPoint x: 279, endPoint y: 184, distance: 73.6
click at [263, 290] on button "Verify" at bounding box center [389, 296] width 509 height 17
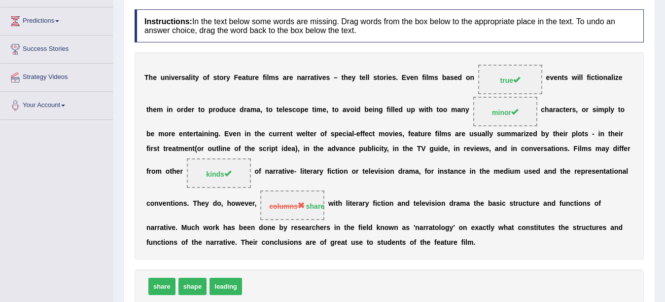
scroll to position [38, 0]
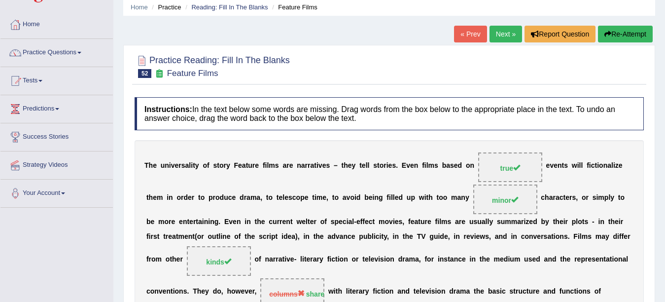
click at [496, 35] on link "Next »" at bounding box center [506, 34] width 33 height 17
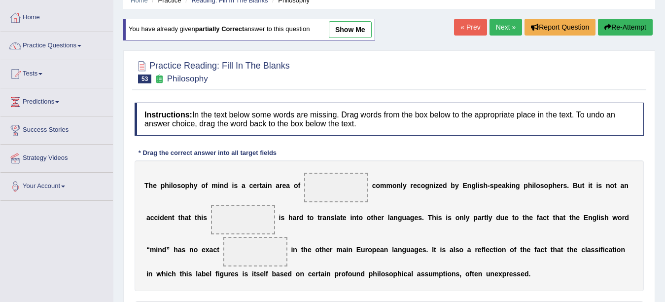
scroll to position [44, 0]
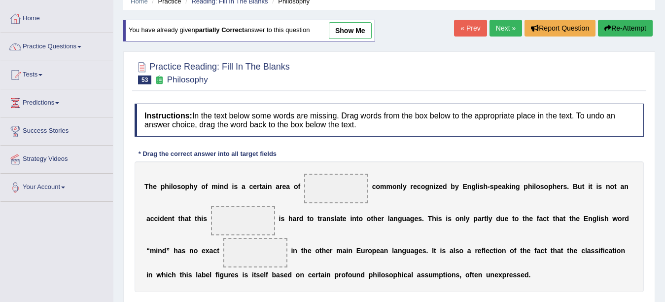
click at [512, 30] on link "Next »" at bounding box center [506, 28] width 33 height 17
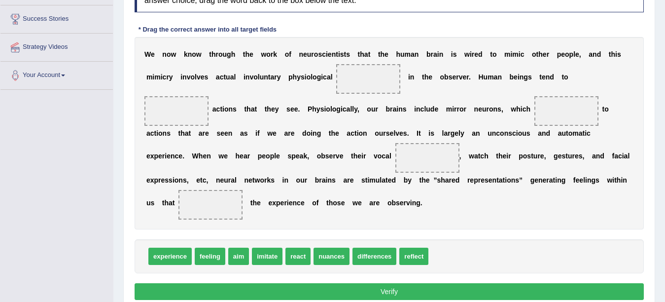
scroll to position [157, 0]
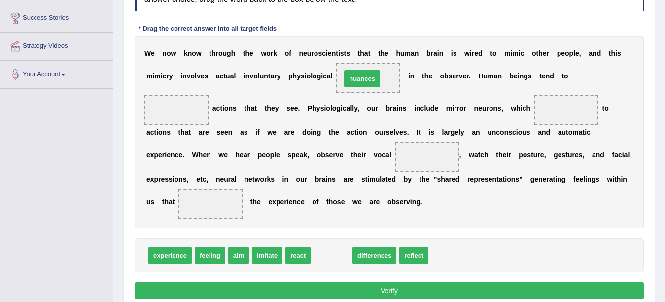
drag, startPoint x: 331, startPoint y: 253, endPoint x: 361, endPoint y: 76, distance: 179.1
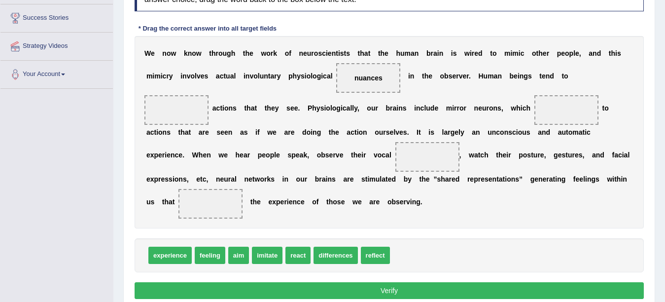
drag, startPoint x: 304, startPoint y: 221, endPoint x: 328, endPoint y: 230, distance: 26.0
click at [324, 228] on div "Instructions: In the text below some words are missing. Drag words from the box…" at bounding box center [389, 139] width 514 height 333
drag, startPoint x: 377, startPoint y: 251, endPoint x: 181, endPoint y: 108, distance: 242.8
drag, startPoint x: 299, startPoint y: 252, endPoint x: 590, endPoint y: 115, distance: 321.3
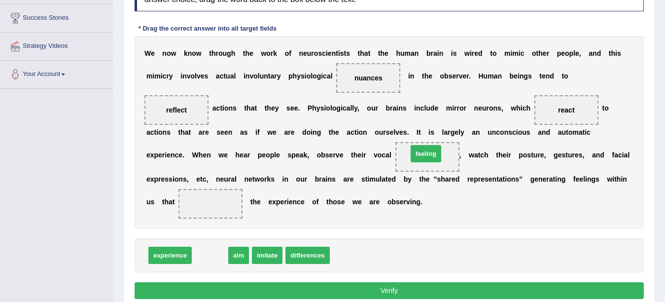
drag, startPoint x: 212, startPoint y: 253, endPoint x: 426, endPoint y: 156, distance: 235.0
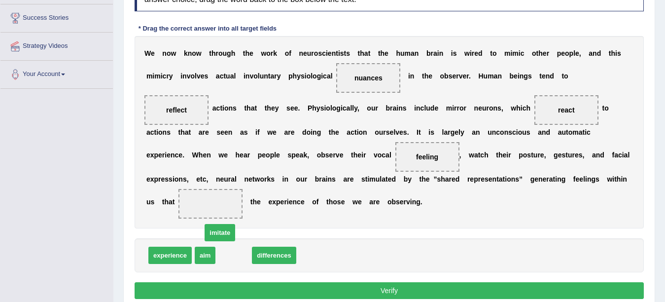
drag, startPoint x: 233, startPoint y: 256, endPoint x: 213, endPoint y: 224, distance: 37.5
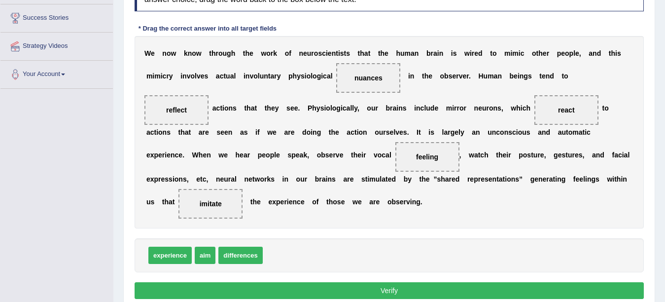
click at [216, 288] on button "Verify" at bounding box center [389, 290] width 509 height 17
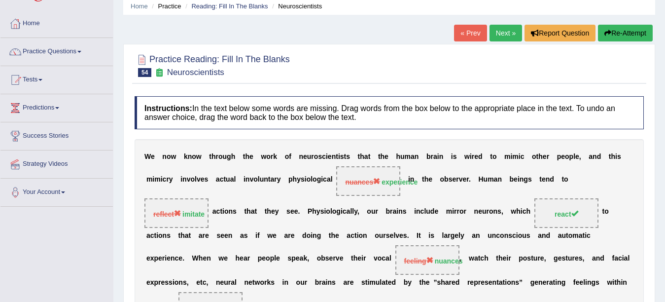
scroll to position [19, 0]
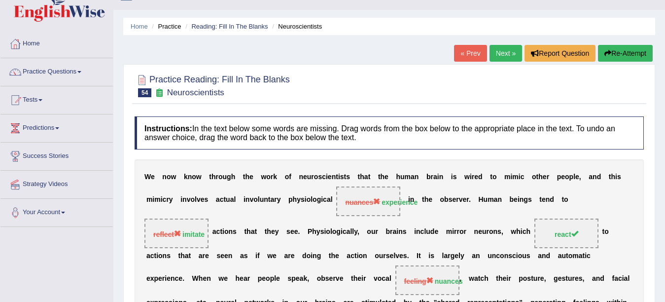
click at [496, 53] on link "Next »" at bounding box center [506, 53] width 33 height 17
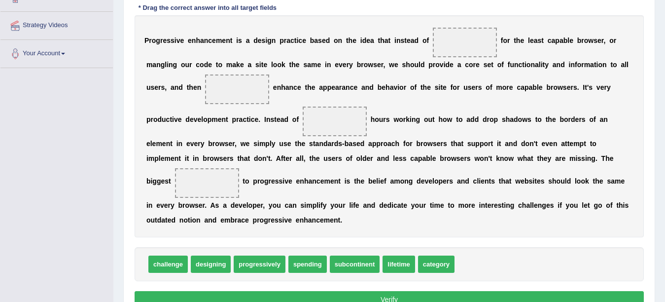
scroll to position [197, 0]
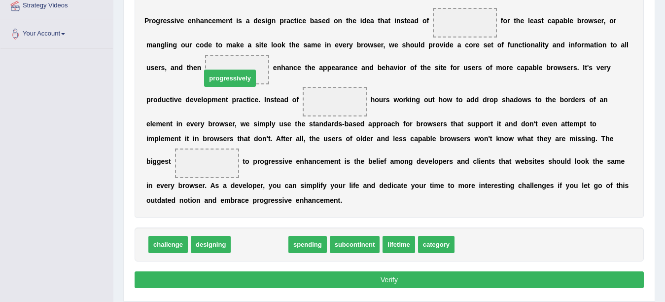
drag, startPoint x: 277, startPoint y: 246, endPoint x: 247, endPoint y: 79, distance: 168.8
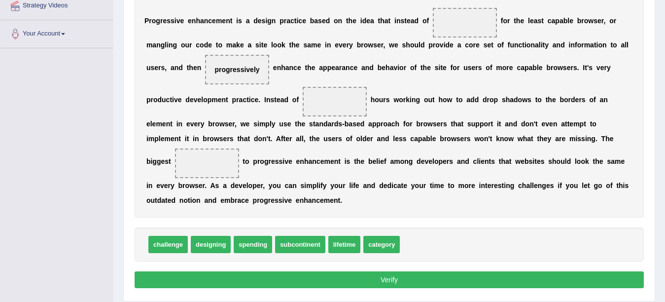
click at [247, 79] on span "progressively" at bounding box center [237, 70] width 64 height 30
drag, startPoint x: 252, startPoint y: 244, endPoint x: 342, endPoint y: 102, distance: 167.3
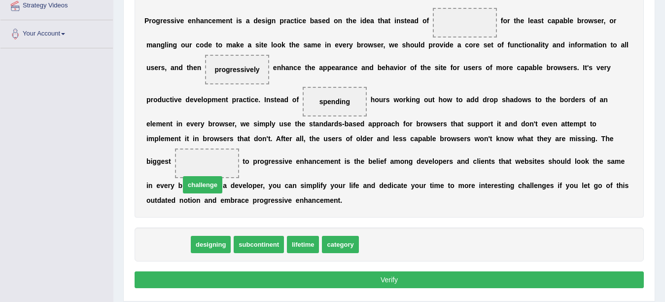
drag, startPoint x: 172, startPoint y: 243, endPoint x: 215, endPoint y: 169, distance: 86.2
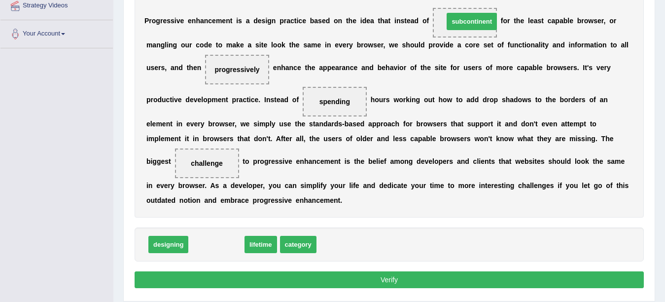
drag, startPoint x: 206, startPoint y: 245, endPoint x: 461, endPoint y: 22, distance: 338.6
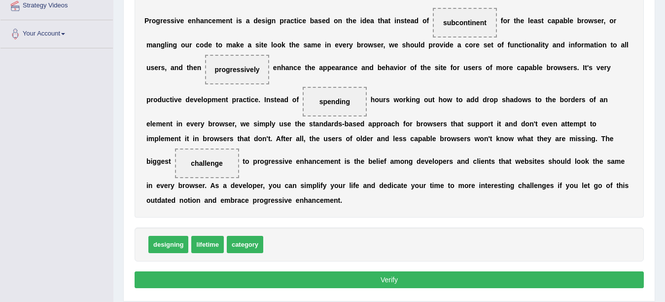
click at [253, 273] on button "Verify" at bounding box center [389, 279] width 509 height 17
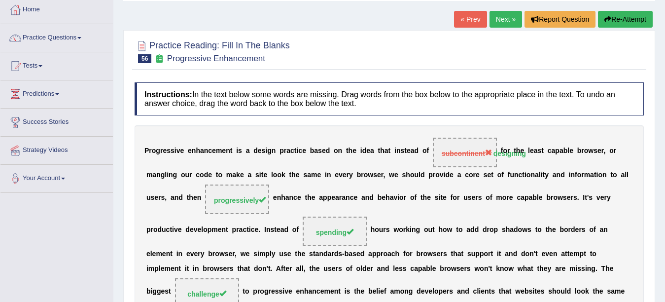
scroll to position [0, 0]
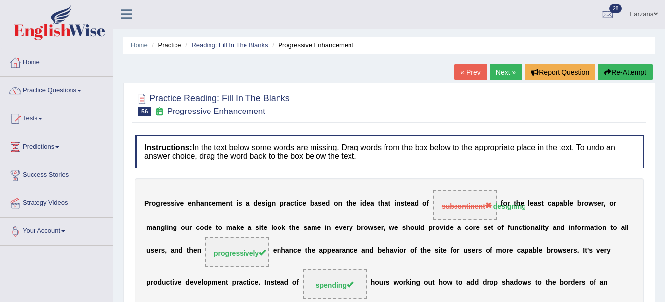
click at [243, 47] on link "Reading: Fill In The Blanks" at bounding box center [229, 44] width 76 height 7
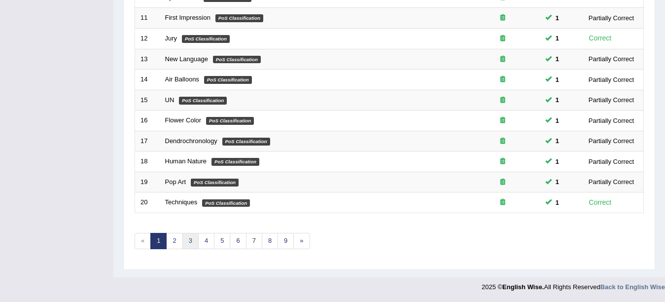
click at [195, 238] on link "3" at bounding box center [190, 241] width 16 height 16
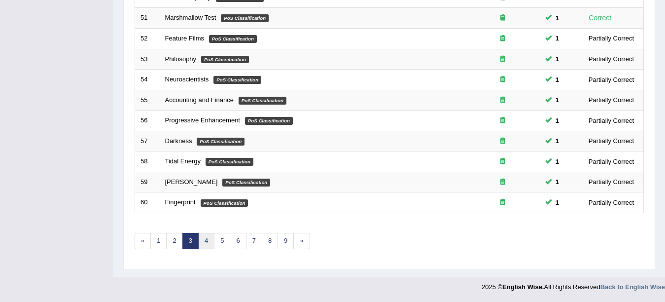
click at [205, 244] on link "4" at bounding box center [206, 241] width 16 height 16
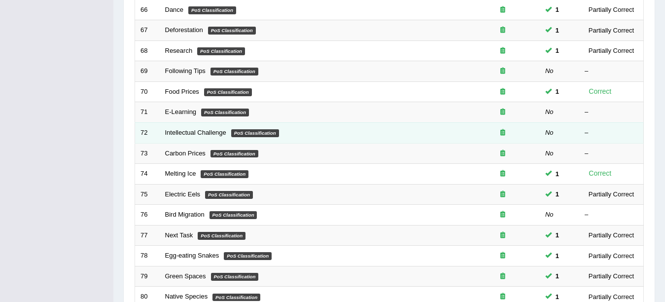
scroll to position [237, 0]
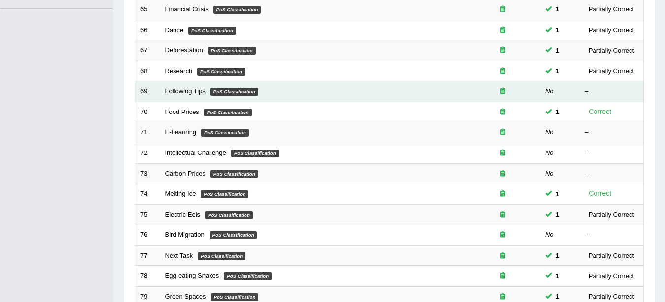
click at [174, 91] on link "Following Tips" at bounding box center [185, 90] width 40 height 7
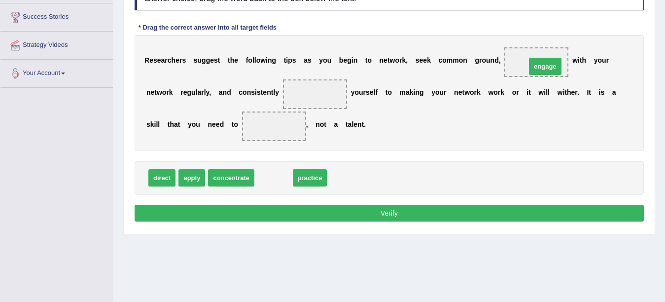
drag, startPoint x: 280, startPoint y: 176, endPoint x: 552, endPoint y: 65, distance: 293.6
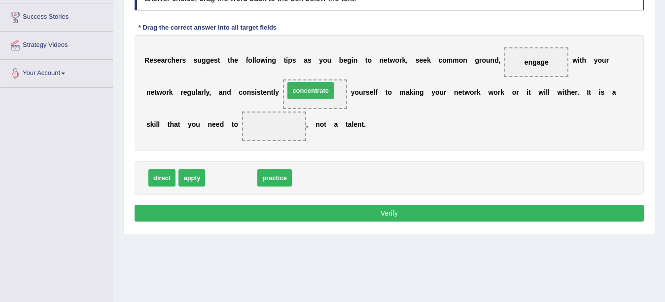
drag, startPoint x: 243, startPoint y: 179, endPoint x: 322, endPoint y: 92, distance: 118.0
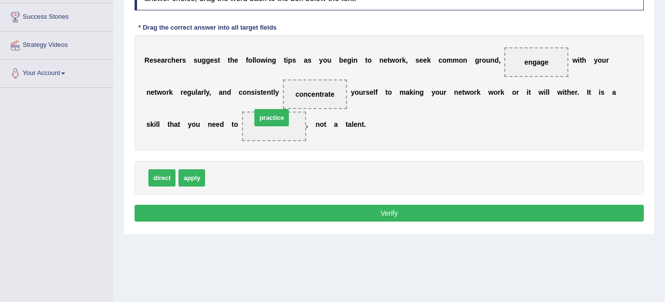
drag, startPoint x: 232, startPoint y: 160, endPoint x: 272, endPoint y: 119, distance: 57.2
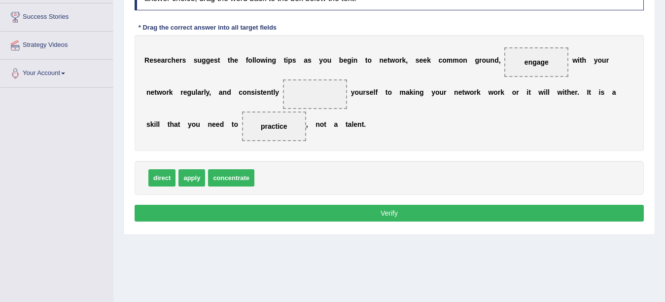
drag, startPoint x: 243, startPoint y: 162, endPoint x: 315, endPoint y: 101, distance: 94.8
click at [316, 100] on div "Instructions: In the text below some words are missing. Drag words from the box…" at bounding box center [389, 100] width 514 height 257
drag, startPoint x: 238, startPoint y: 175, endPoint x: 317, endPoint y: 103, distance: 107.2
drag, startPoint x: 232, startPoint y: 180, endPoint x: 293, endPoint y: 131, distance: 78.9
drag, startPoint x: 250, startPoint y: 156, endPoint x: 321, endPoint y: 89, distance: 97.3
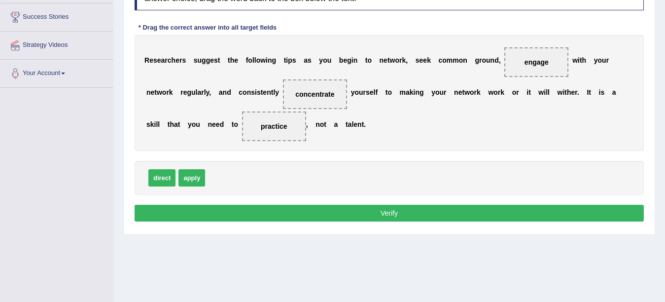
click at [289, 210] on button "Verify" at bounding box center [389, 213] width 509 height 17
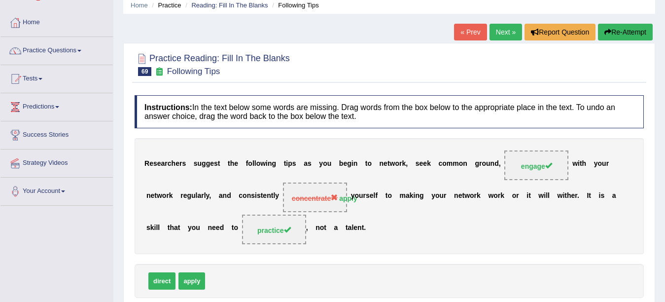
scroll to position [20, 0]
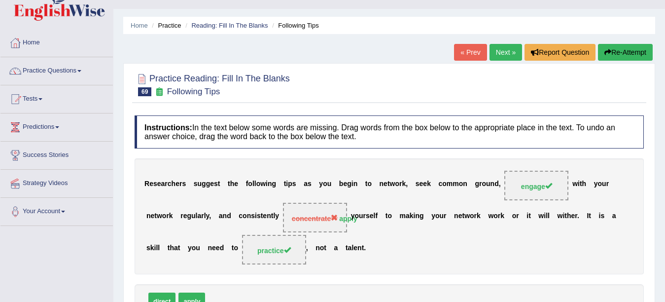
click at [496, 52] on link "Next »" at bounding box center [506, 52] width 33 height 17
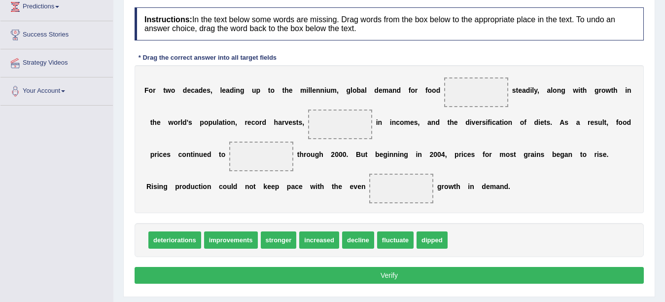
scroll to position [158, 0]
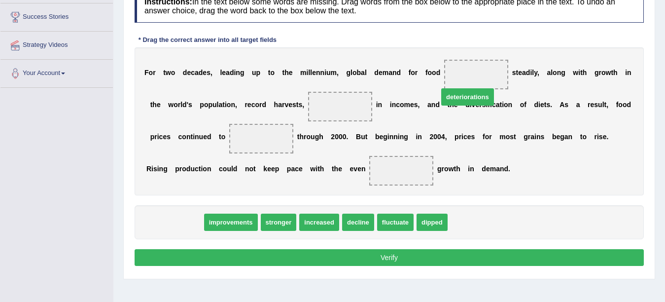
drag, startPoint x: 182, startPoint y: 225, endPoint x: 475, endPoint y: 99, distance: 318.9
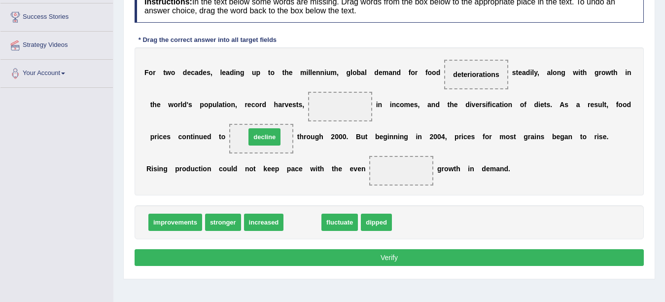
drag, startPoint x: 303, startPoint y: 225, endPoint x: 264, endPoint y: 142, distance: 91.8
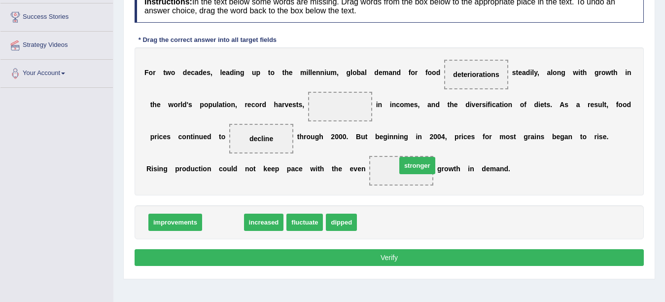
drag, startPoint x: 236, startPoint y: 223, endPoint x: 429, endPoint y: 166, distance: 201.4
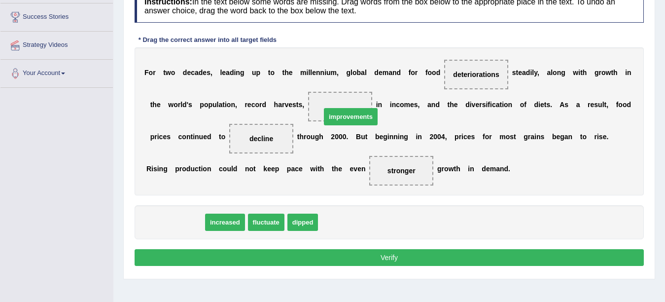
drag, startPoint x: 187, startPoint y: 223, endPoint x: 363, endPoint y: 117, distance: 204.8
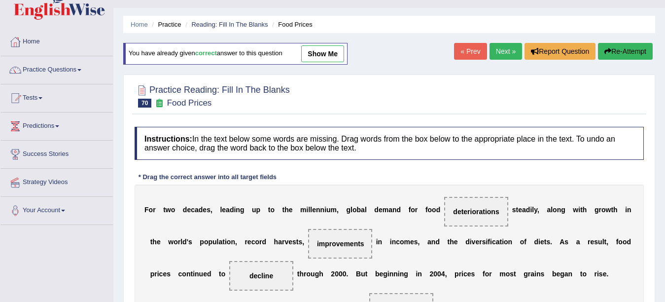
scroll to position [13, 0]
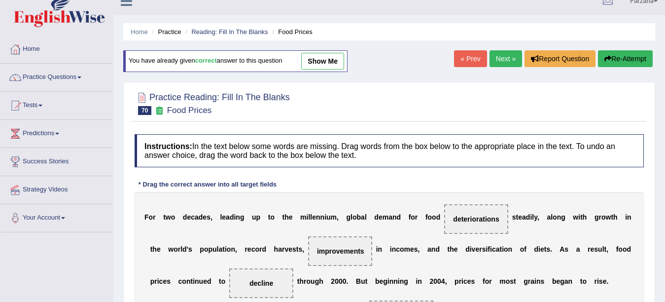
click at [321, 62] on link "show me" at bounding box center [322, 61] width 43 height 17
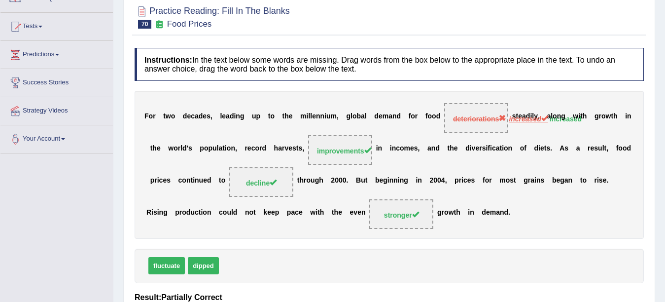
scroll to position [0, 0]
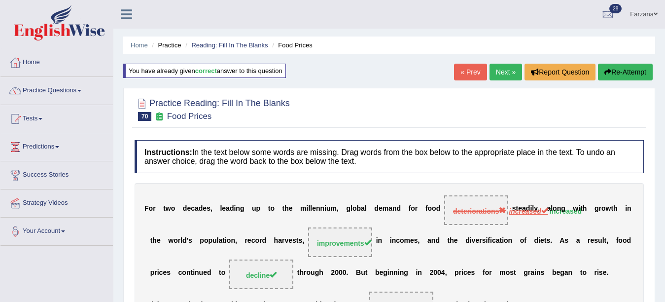
click at [493, 74] on link "Next »" at bounding box center [506, 72] width 33 height 17
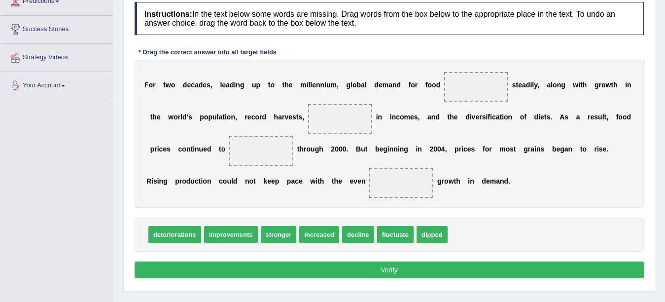
scroll to position [158, 0]
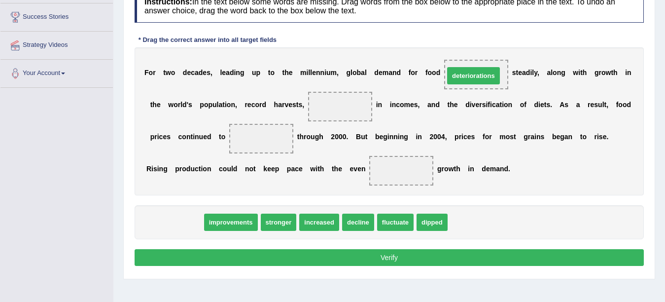
drag, startPoint x: 182, startPoint y: 220, endPoint x: 480, endPoint y: 74, distance: 332.3
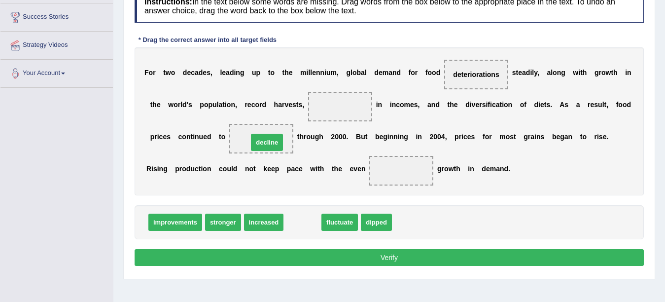
drag, startPoint x: 304, startPoint y: 223, endPoint x: 268, endPoint y: 143, distance: 87.4
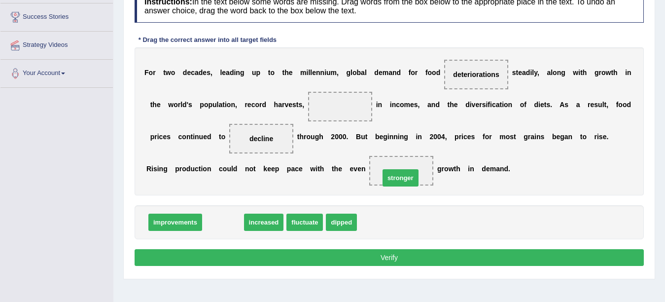
drag, startPoint x: 241, startPoint y: 220, endPoint x: 399, endPoint y: 179, distance: 163.0
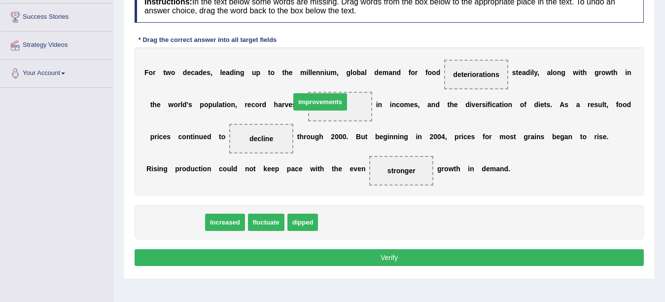
drag, startPoint x: 165, startPoint y: 222, endPoint x: 316, endPoint y: 106, distance: 190.5
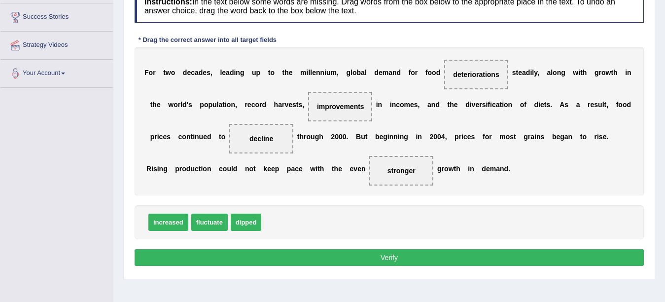
click at [215, 261] on button "Verify" at bounding box center [389, 257] width 509 height 17
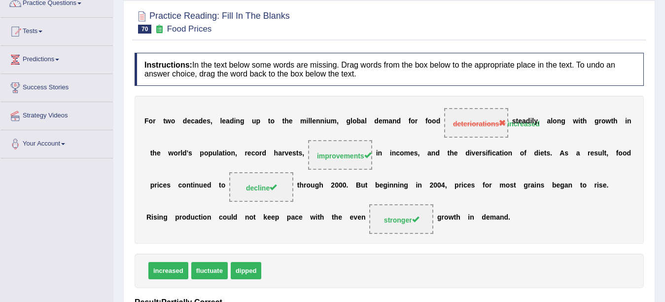
scroll to position [0, 0]
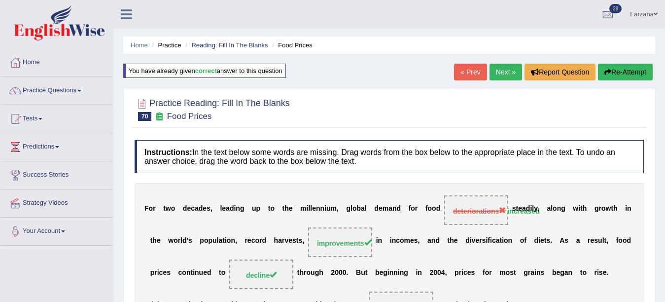
click at [490, 72] on link "Next »" at bounding box center [506, 72] width 33 height 17
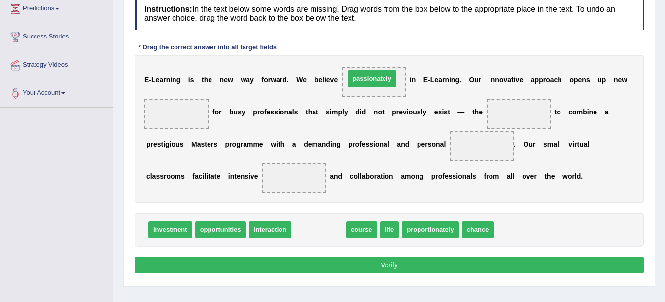
drag, startPoint x: 314, startPoint y: 232, endPoint x: 367, endPoint y: 81, distance: 160.0
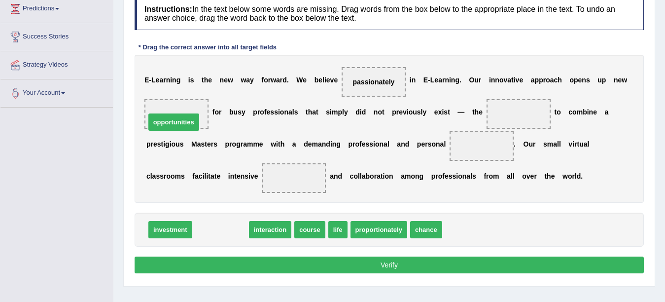
drag, startPoint x: 224, startPoint y: 230, endPoint x: 177, endPoint y: 123, distance: 116.8
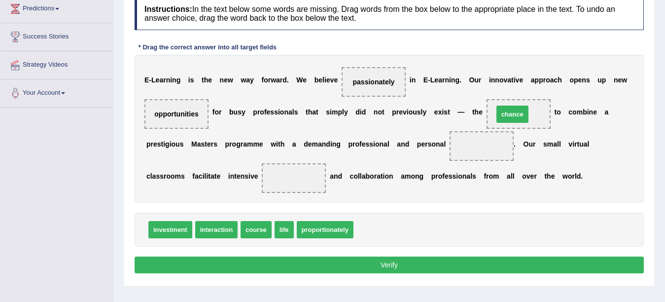
drag, startPoint x: 369, startPoint y: 230, endPoint x: 509, endPoint y: 114, distance: 181.4
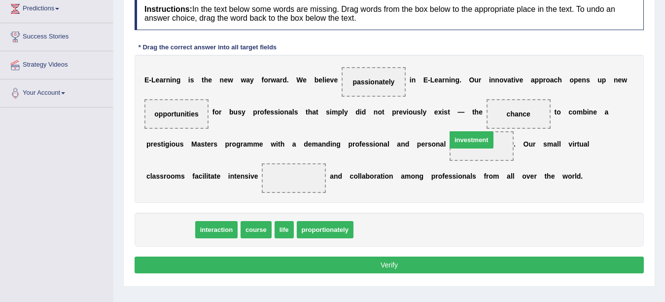
drag, startPoint x: 184, startPoint y: 227, endPoint x: 500, endPoint y: 135, distance: 329.4
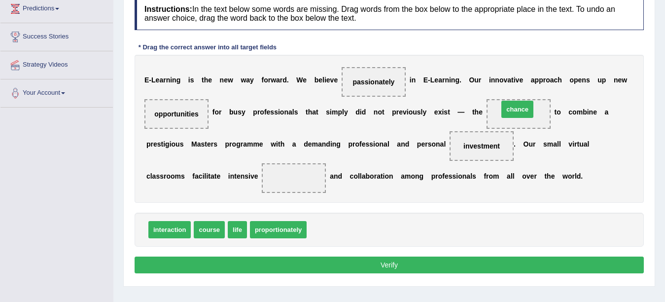
drag, startPoint x: 324, startPoint y: 227, endPoint x: 516, endPoint y: 109, distance: 224.7
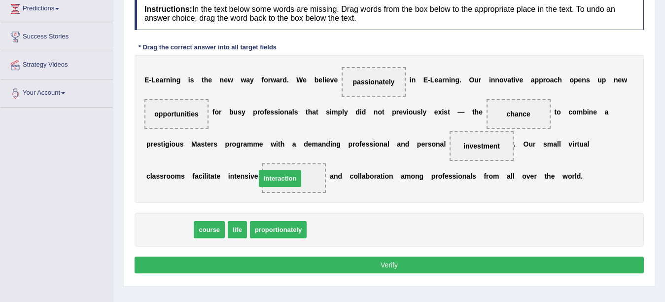
drag, startPoint x: 171, startPoint y: 234, endPoint x: 282, endPoint y: 182, distance: 121.8
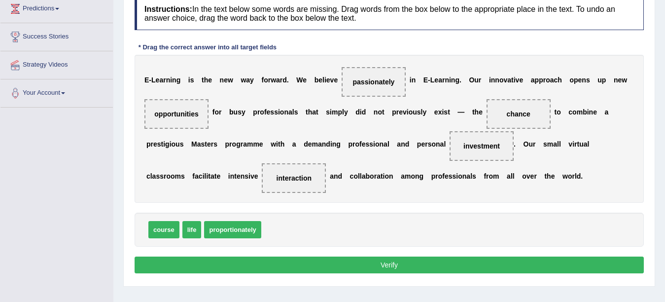
click at [229, 269] on button "Verify" at bounding box center [389, 264] width 509 height 17
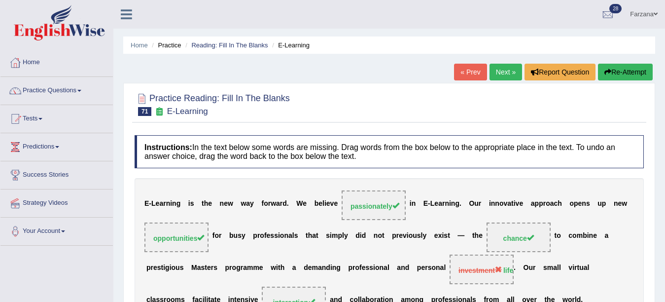
click at [504, 70] on link "Next »" at bounding box center [506, 72] width 33 height 17
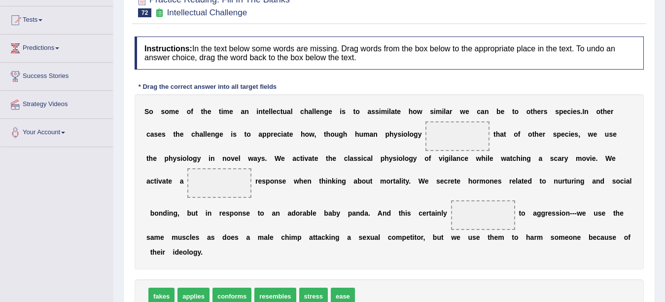
scroll to position [100, 0]
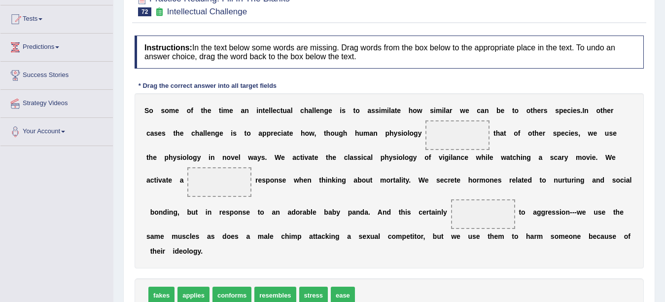
drag, startPoint x: 657, startPoint y: 160, endPoint x: 673, endPoint y: 165, distance: 17.2
click at [658, 181] on div "Home Practice Reading: Fill In The Blanks Intellectual Challenge « Prev Next » …" at bounding box center [389, 146] width 552 height 493
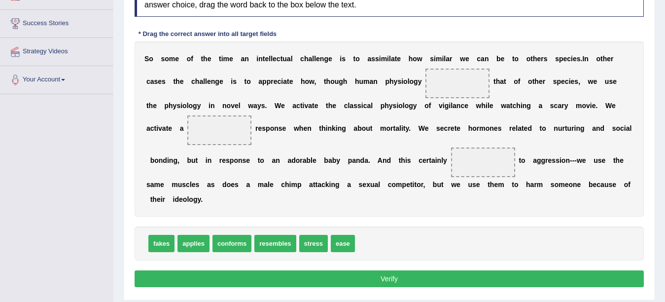
scroll to position [152, 0]
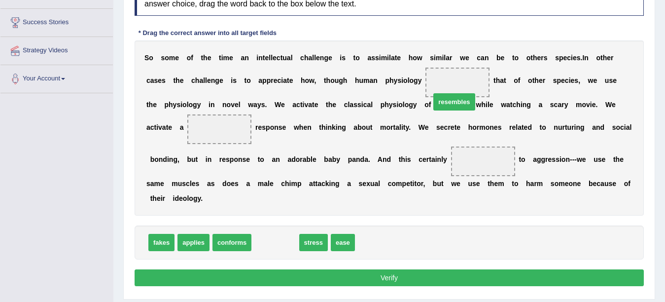
drag, startPoint x: 273, startPoint y: 243, endPoint x: 452, endPoint y: 102, distance: 227.6
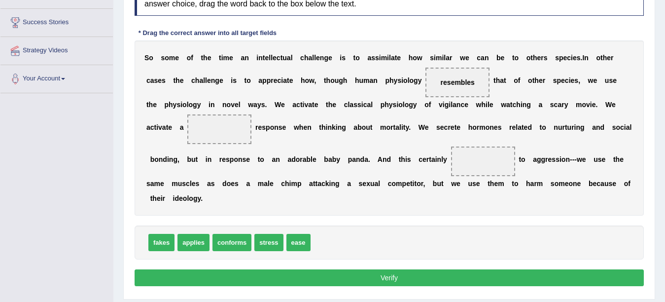
click at [272, 243] on span "stress" at bounding box center [268, 242] width 29 height 17
drag, startPoint x: 265, startPoint y: 237, endPoint x: 219, endPoint y: 148, distance: 99.9
click at [219, 145] on div "S o s o m e o f t h e t i m e a n i n t e l l e c t u a l c h a l l e n g e i s…" at bounding box center [389, 127] width 509 height 175
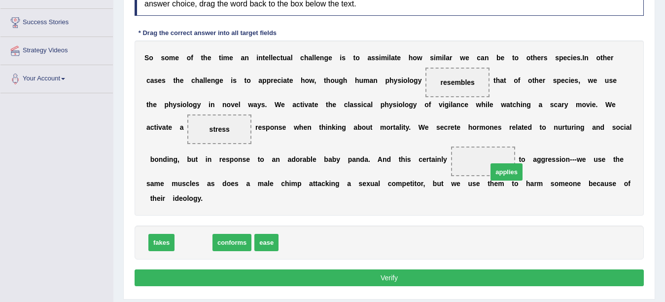
drag, startPoint x: 192, startPoint y: 241, endPoint x: 505, endPoint y: 170, distance: 320.9
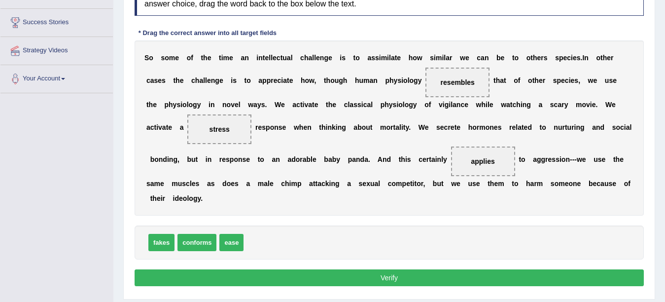
click at [367, 277] on button "Verify" at bounding box center [389, 277] width 509 height 17
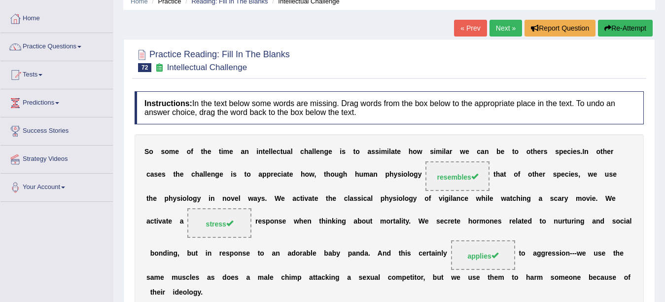
scroll to position [0, 0]
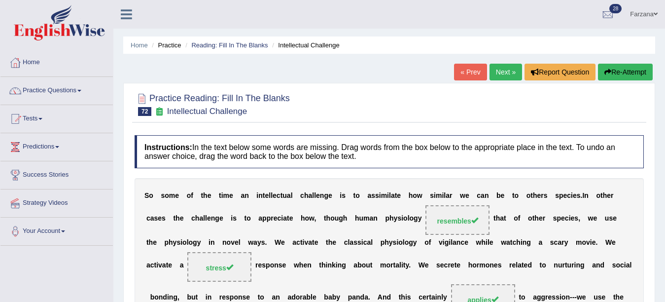
click at [601, 113] on div at bounding box center [389, 104] width 509 height 30
click at [501, 74] on link "Next »" at bounding box center [506, 72] width 33 height 17
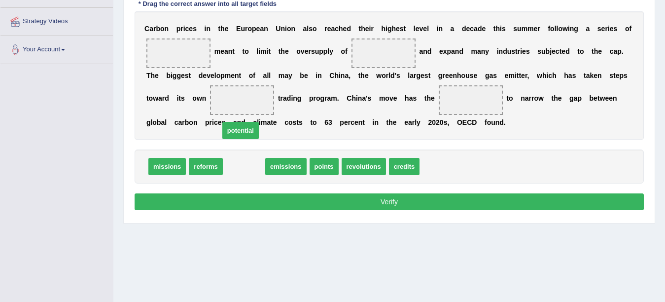
drag, startPoint x: 251, startPoint y: 166, endPoint x: 253, endPoint y: 113, distance: 52.8
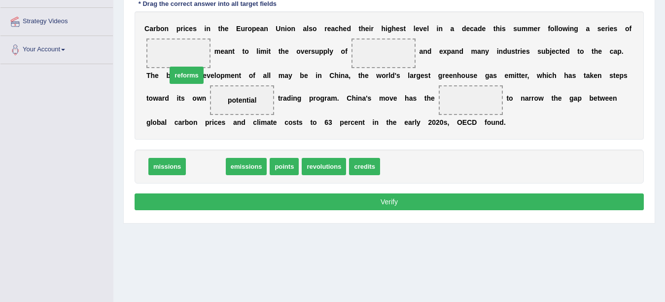
drag, startPoint x: 203, startPoint y: 167, endPoint x: 184, endPoint y: 75, distance: 93.2
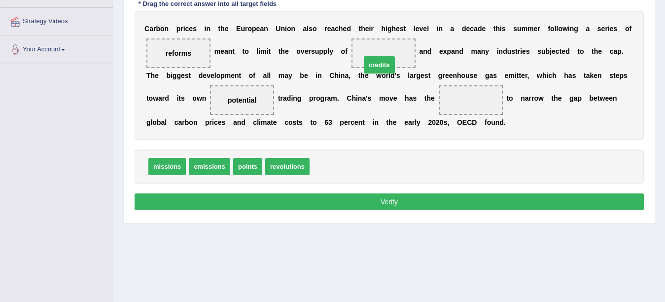
drag, startPoint x: 333, startPoint y: 166, endPoint x: 385, endPoint y: 64, distance: 113.8
drag, startPoint x: 250, startPoint y: 167, endPoint x: 481, endPoint y: 110, distance: 237.5
click at [345, 199] on button "Verify" at bounding box center [389, 201] width 509 height 17
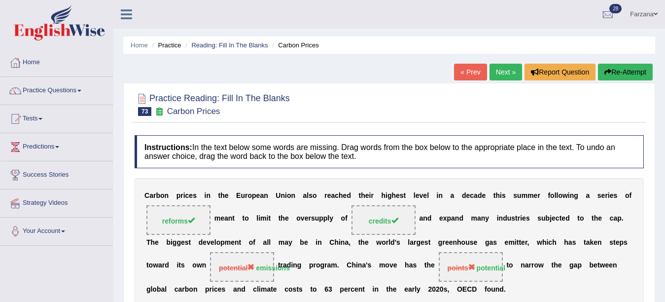
click at [500, 63] on div "Home Practice Reading: Fill In The Blanks Carbon Prices « Prev Next » Report Qu…" at bounding box center [389, 246] width 552 height 493
click at [498, 71] on link "Next »" at bounding box center [506, 72] width 33 height 17
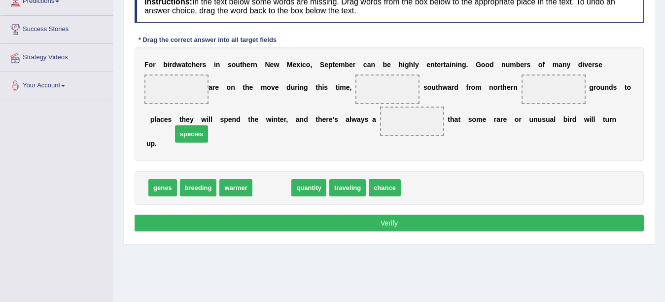
drag, startPoint x: 268, startPoint y: 185, endPoint x: 175, endPoint y: 109, distance: 120.2
click at [176, 125] on span "species" at bounding box center [192, 133] width 34 height 17
drag, startPoint x: 274, startPoint y: 188, endPoint x: 179, endPoint y: 93, distance: 133.9
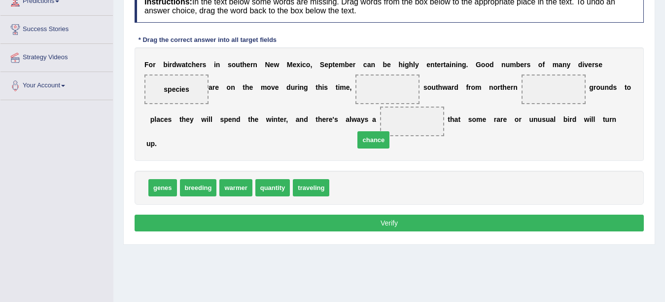
drag, startPoint x: 352, startPoint y: 173, endPoint x: 368, endPoint y: 140, distance: 36.8
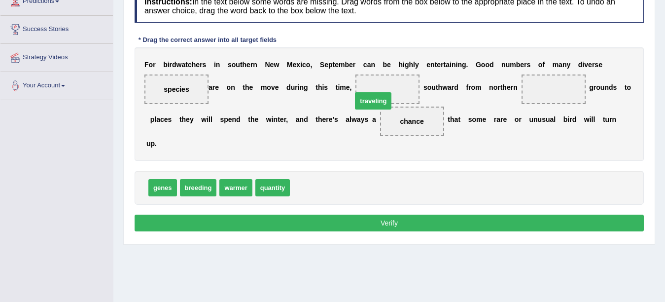
drag, startPoint x: 307, startPoint y: 186, endPoint x: 372, endPoint y: 107, distance: 101.6
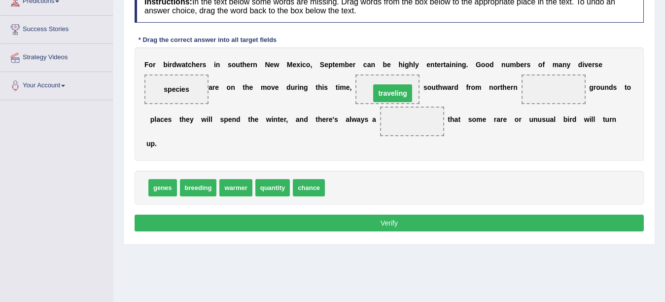
drag, startPoint x: 418, startPoint y: 118, endPoint x: 397, endPoint y: 86, distance: 38.4
drag, startPoint x: 402, startPoint y: 157, endPoint x: 608, endPoint y: 76, distance: 221.4
click at [608, 76] on div "F o r b i r d w a t c h e r s i n s o u t h e r n N e w M e x i c o , S e p t e…" at bounding box center [389, 103] width 509 height 113
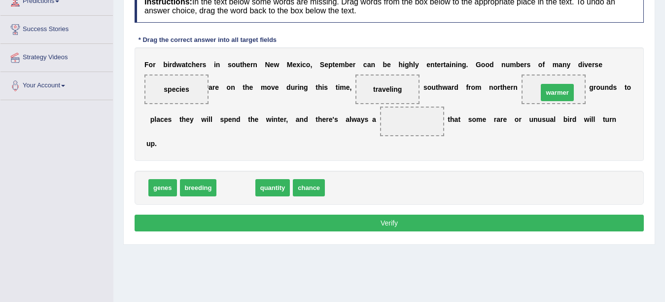
drag, startPoint x: 237, startPoint y: 183, endPoint x: 557, endPoint y: 88, distance: 333.4
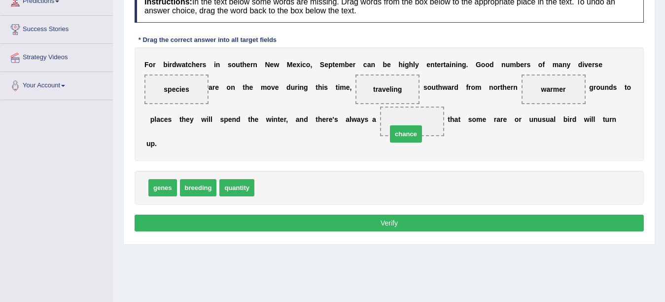
drag, startPoint x: 266, startPoint y: 187, endPoint x: 397, endPoint y: 132, distance: 142.8
click at [308, 216] on button "Verify" at bounding box center [389, 222] width 509 height 17
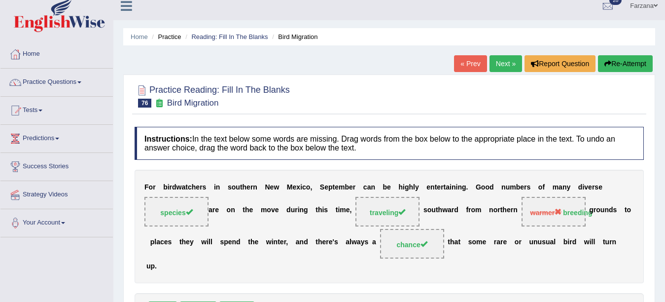
scroll to position [7, 0]
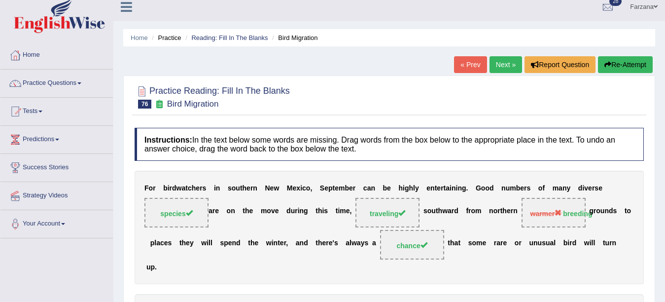
click at [499, 55] on div "Home Practice Reading: Fill In The Blanks Bird Migration « Prev Next » Report Q…" at bounding box center [389, 239] width 552 height 493
click at [502, 62] on link "Next »" at bounding box center [506, 64] width 33 height 17
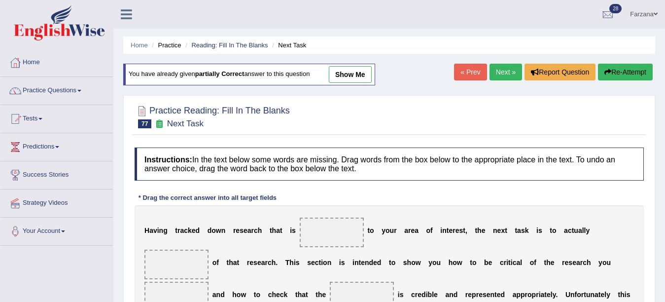
click at [502, 69] on link "Next »" at bounding box center [506, 72] width 33 height 17
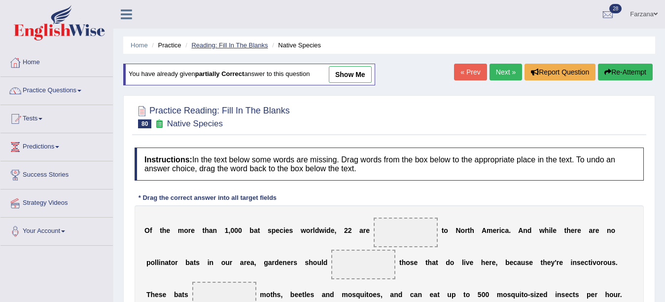
click at [216, 42] on link "Reading: Fill In The Blanks" at bounding box center [229, 44] width 76 height 7
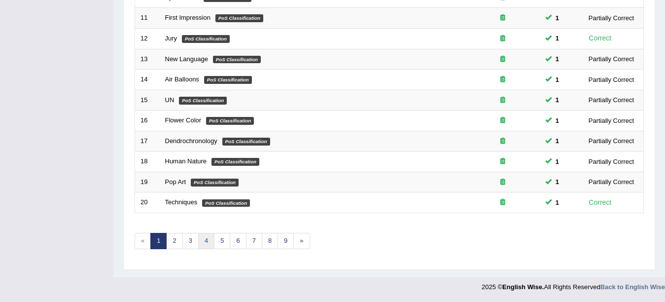
click at [209, 241] on link "4" at bounding box center [206, 241] width 16 height 16
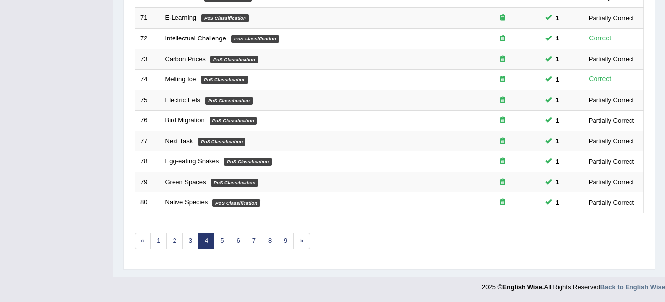
scroll to position [351, 0]
click at [222, 242] on link "5" at bounding box center [222, 241] width 16 height 16
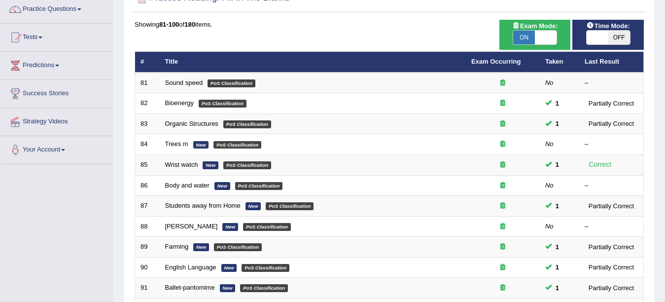
scroll to position [66, 0]
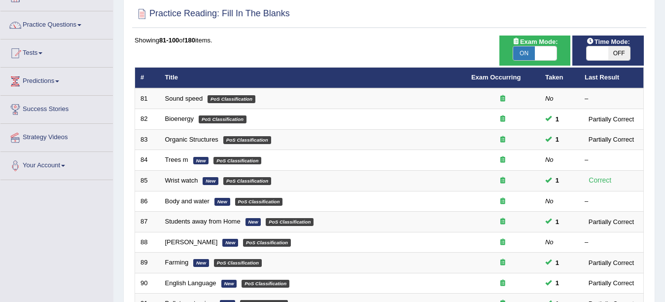
drag, startPoint x: 247, startPoint y: 109, endPoint x: 474, endPoint y: 69, distance: 230.9
click at [251, 107] on tbody "81 Sound speed PoS Classification No – 82 Bioenergy PoS Classification 1 Partia…" at bounding box center [389, 293] width 509 height 410
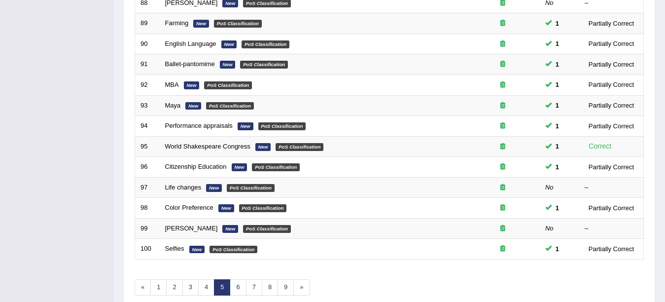
scroll to position [0, 0]
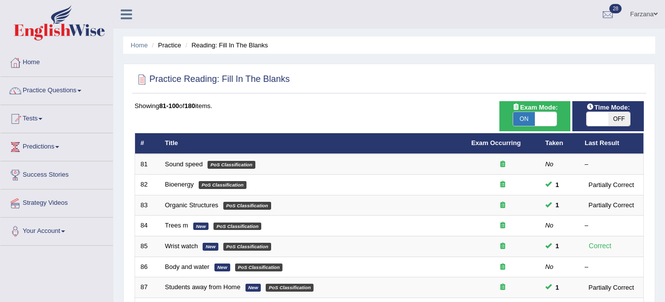
click at [411, 102] on div "Showing 81-100 of 180 items." at bounding box center [389, 105] width 509 height 9
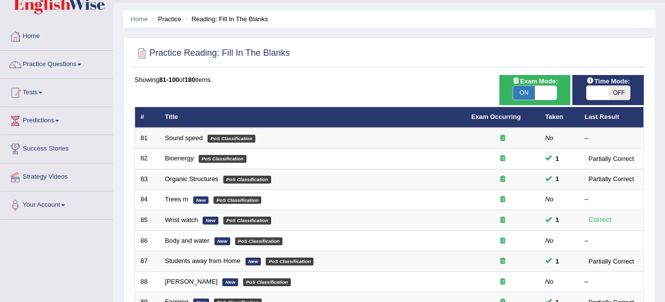
scroll to position [46, 0]
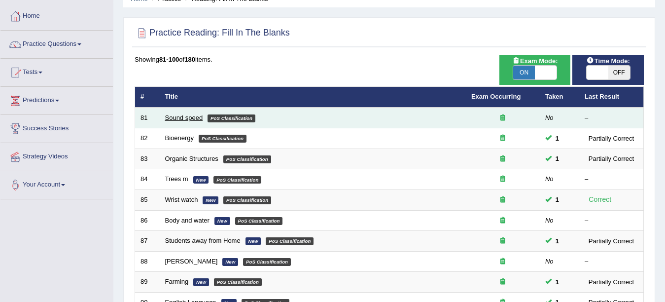
click at [172, 117] on link "Sound speed" at bounding box center [184, 117] width 38 height 7
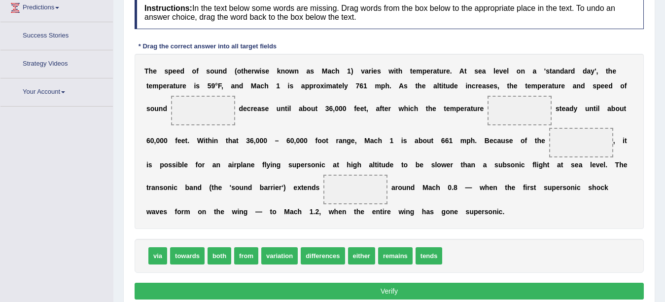
scroll to position [155, 0]
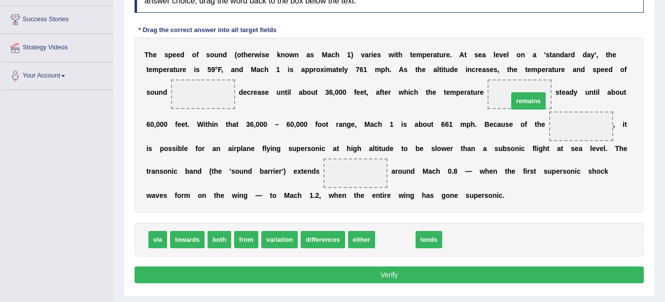
drag, startPoint x: 393, startPoint y: 236, endPoint x: 522, endPoint y: 102, distance: 185.5
drag, startPoint x: 385, startPoint y: 239, endPoint x: 499, endPoint y: 187, distance: 125.8
click at [499, 187] on span "tends" at bounding box center [506, 186] width 27 height 17
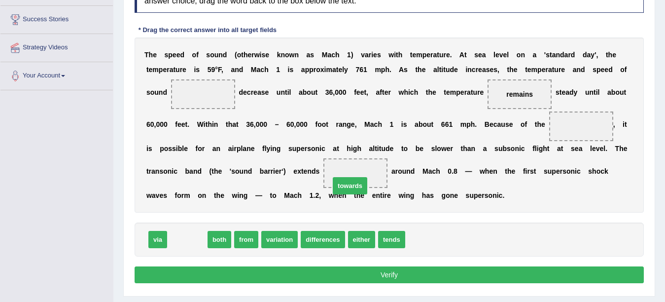
drag, startPoint x: 191, startPoint y: 235, endPoint x: 354, endPoint y: 181, distance: 171.4
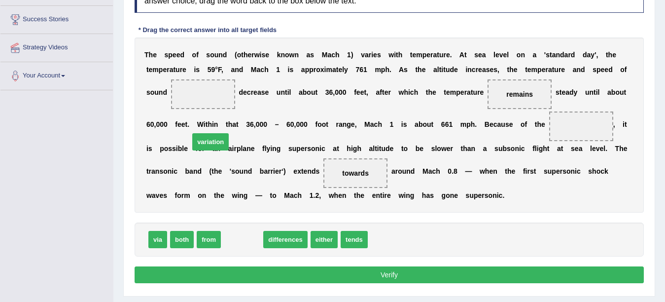
drag, startPoint x: 245, startPoint y: 233, endPoint x: 212, endPoint y: 105, distance: 132.4
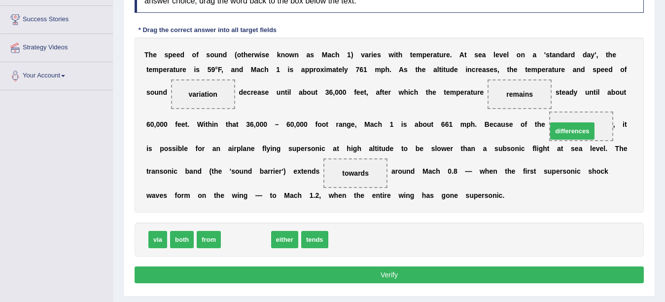
drag, startPoint x: 236, startPoint y: 238, endPoint x: 558, endPoint y: 132, distance: 339.0
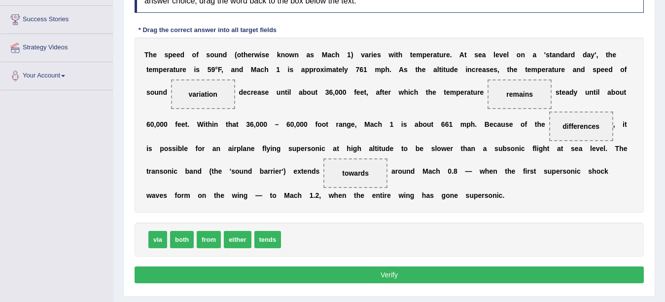
click at [323, 277] on button "Verify" at bounding box center [389, 274] width 509 height 17
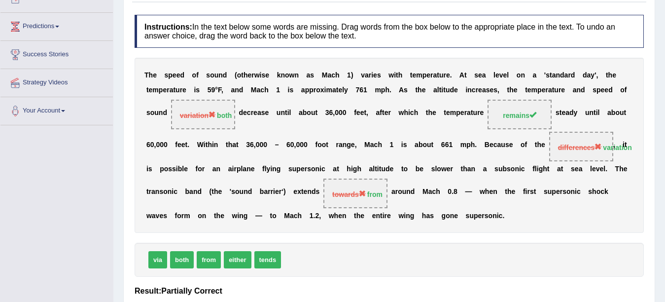
scroll to position [59, 0]
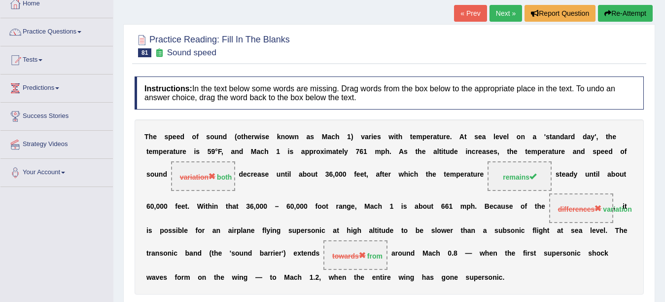
click at [501, 15] on link "Next »" at bounding box center [506, 13] width 33 height 17
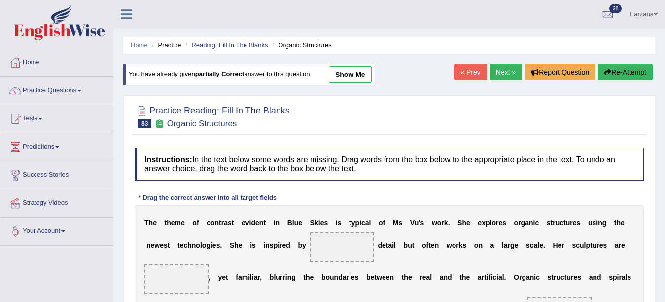
click at [494, 73] on link "Next »" at bounding box center [506, 72] width 33 height 17
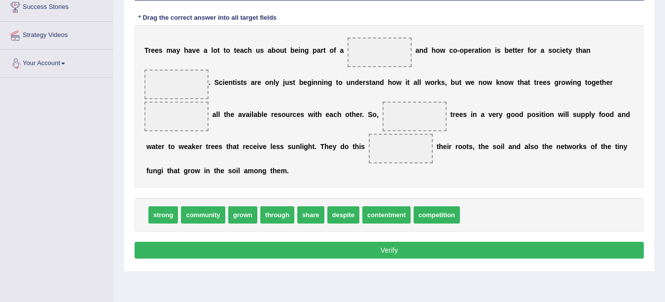
click at [343, 83] on b at bounding box center [345, 82] width 4 height 8
drag, startPoint x: 209, startPoint y: 216, endPoint x: 373, endPoint y: 54, distance: 231.2
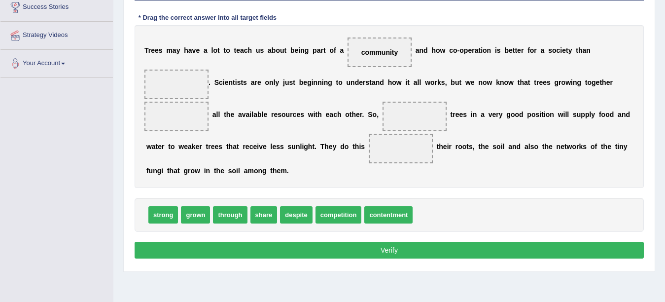
click at [330, 211] on span "competition" at bounding box center [339, 214] width 46 height 17
drag, startPoint x: 235, startPoint y: 214, endPoint x: 181, endPoint y: 109, distance: 118.0
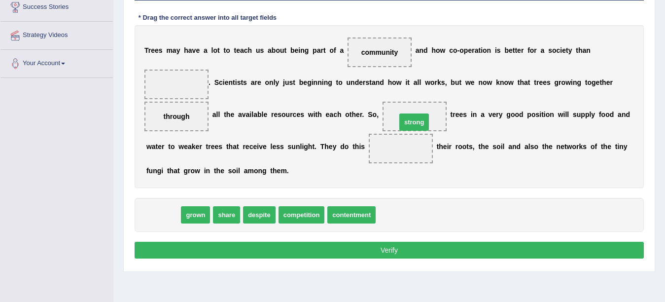
drag, startPoint x: 171, startPoint y: 216, endPoint x: 422, endPoint y: 124, distance: 267.5
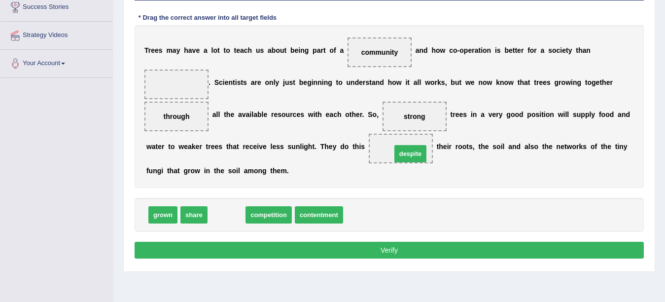
drag, startPoint x: 226, startPoint y: 216, endPoint x: 406, endPoint y: 154, distance: 190.1
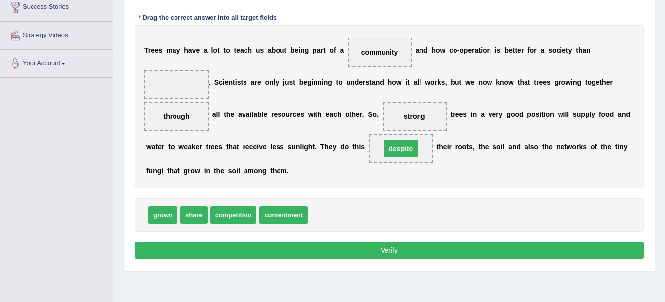
click at [406, 153] on span "despite" at bounding box center [401, 149] width 34 height 18
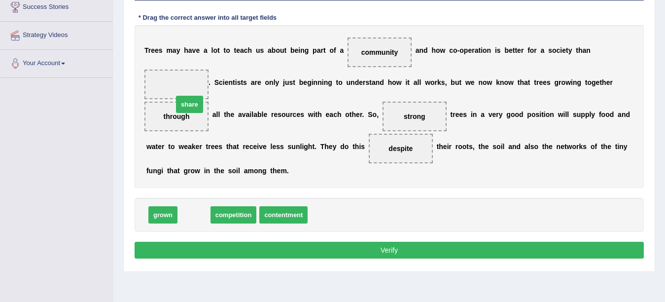
drag, startPoint x: 195, startPoint y: 215, endPoint x: 189, endPoint y: 98, distance: 117.0
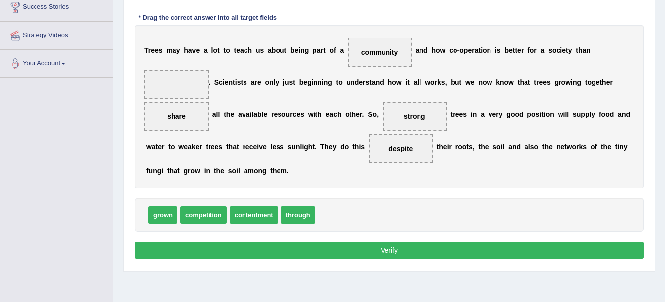
drag, startPoint x: 176, startPoint y: 121, endPoint x: 176, endPoint y: 93, distance: 28.6
click at [176, 93] on div "T r e e s m a y h a v e a l o t t o t e a c h u s a b o u t b e i n g p a r t o…" at bounding box center [389, 106] width 509 height 163
drag, startPoint x: 175, startPoint y: 116, endPoint x: 177, endPoint y: 94, distance: 21.7
drag, startPoint x: 182, startPoint y: 113, endPoint x: 174, endPoint y: 81, distance: 33.1
drag, startPoint x: 295, startPoint y: 209, endPoint x: 186, endPoint y: 107, distance: 149.3
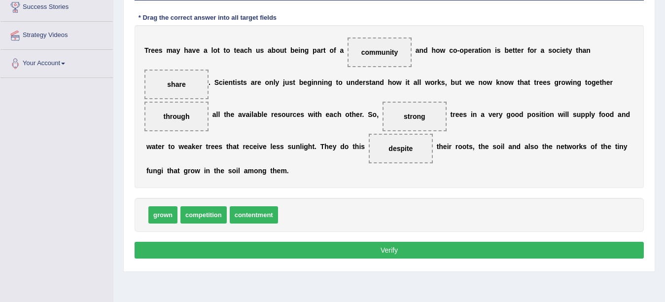
click at [186, 247] on button "Verify" at bounding box center [389, 250] width 509 height 17
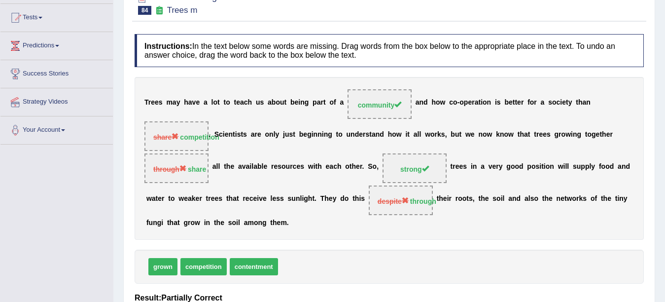
scroll to position [58, 0]
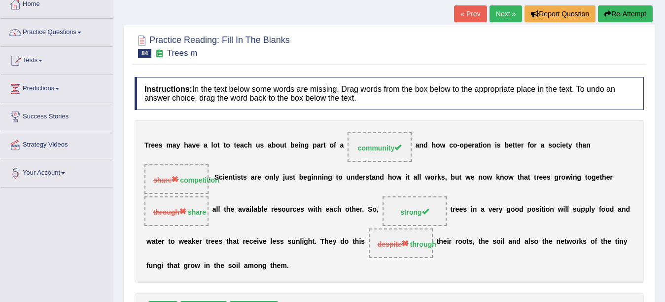
click at [505, 20] on link "Next »" at bounding box center [506, 13] width 33 height 17
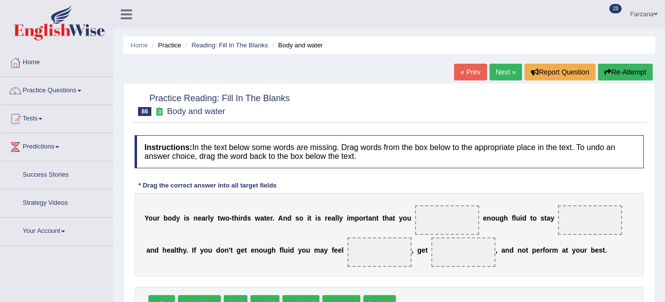
click at [665, 129] on html "Toggle navigation Home Practice Questions Speaking Practice Read Aloud Repeat S…" at bounding box center [332, 151] width 665 height 302
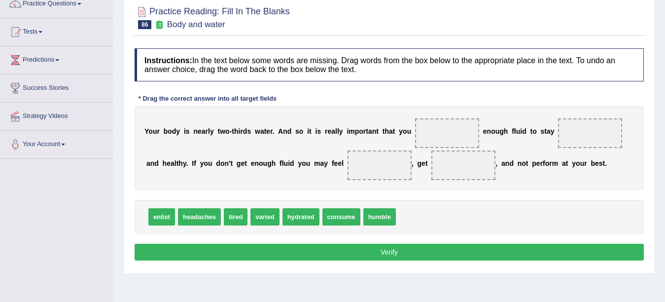
scroll to position [88, 0]
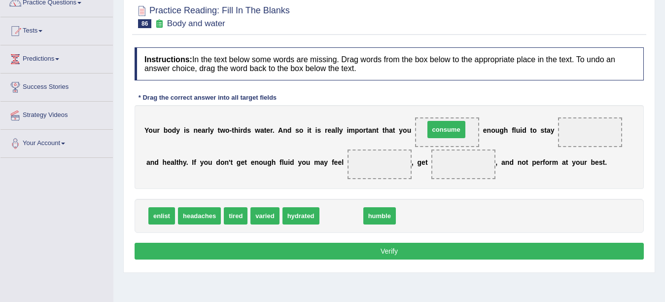
drag, startPoint x: 339, startPoint y: 213, endPoint x: 444, endPoint y: 126, distance: 135.9
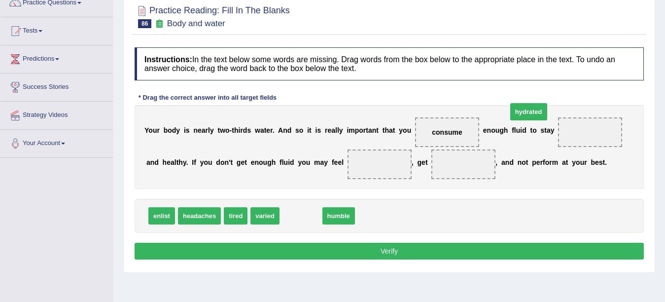
drag, startPoint x: 297, startPoint y: 216, endPoint x: 552, endPoint y: 112, distance: 275.1
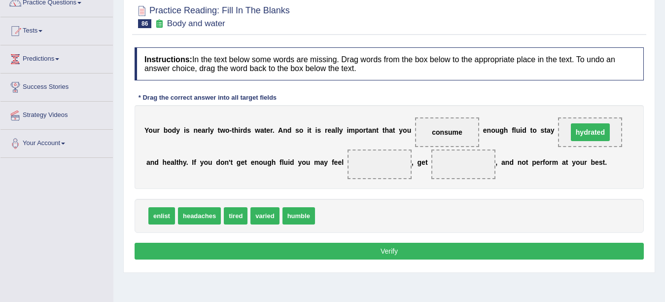
click at [552, 112] on div "Y o u r b o d y i s n e a r l y t w o - t h i r d s w a t e r . A n d s o i t i…" at bounding box center [389, 147] width 509 height 84
drag, startPoint x: 237, startPoint y: 217, endPoint x: 378, endPoint y: 171, distance: 148.6
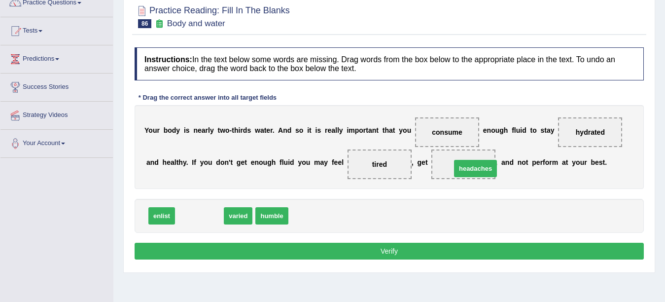
drag, startPoint x: 201, startPoint y: 210, endPoint x: 477, endPoint y: 162, distance: 280.1
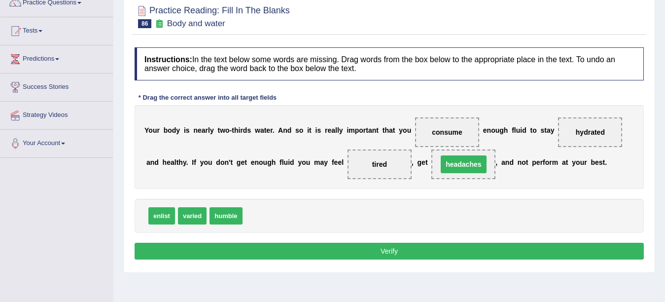
click at [341, 252] on button "Verify" at bounding box center [389, 251] width 509 height 17
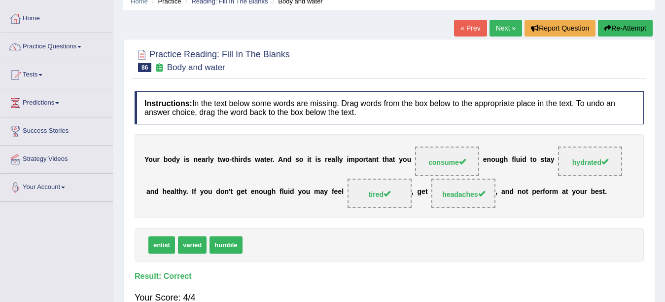
scroll to position [0, 0]
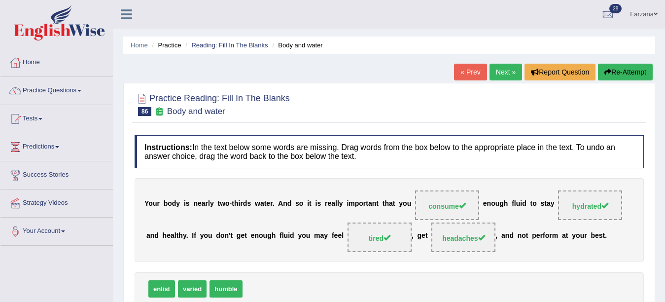
click at [504, 75] on link "Next »" at bounding box center [506, 72] width 33 height 17
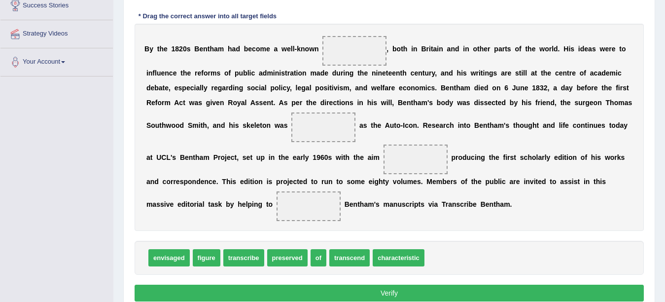
click at [211, 258] on span "figure" at bounding box center [207, 257] width 28 height 17
drag, startPoint x: 211, startPoint y: 258, endPoint x: 382, endPoint y: 26, distance: 288.5
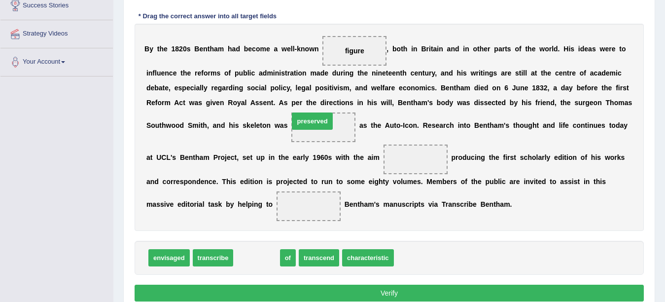
drag, startPoint x: 260, startPoint y: 253, endPoint x: 326, endPoint y: 123, distance: 145.8
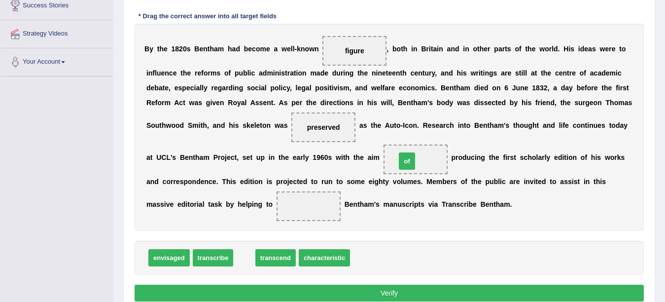
drag, startPoint x: 314, startPoint y: 200, endPoint x: 414, endPoint y: 158, distance: 108.5
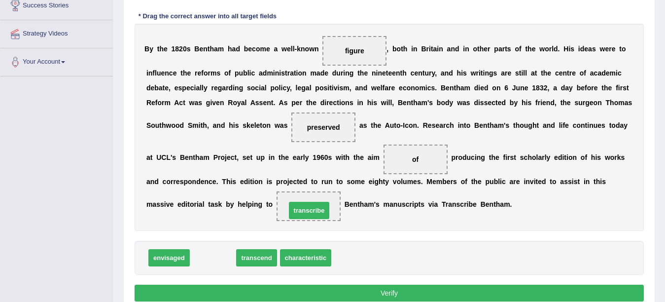
drag, startPoint x: 209, startPoint y: 260, endPoint x: 305, endPoint y: 213, distance: 107.6
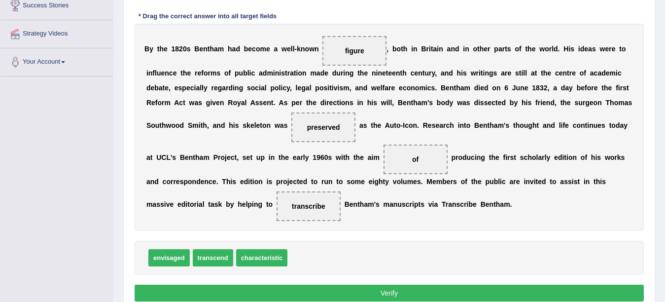
click at [241, 284] on button "Verify" at bounding box center [389, 292] width 509 height 17
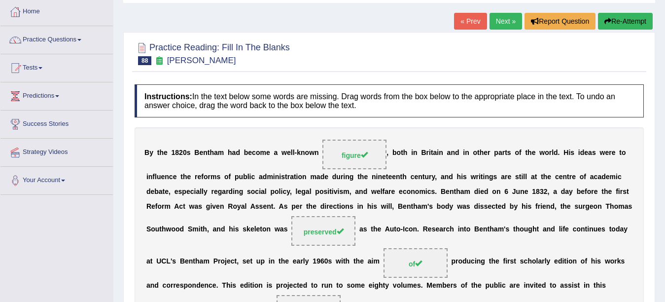
scroll to position [31, 0]
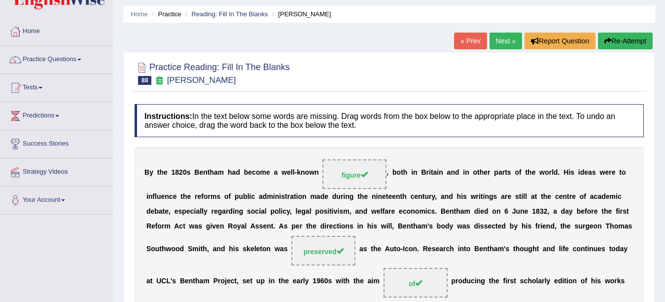
click at [505, 40] on link "Next »" at bounding box center [506, 41] width 33 height 17
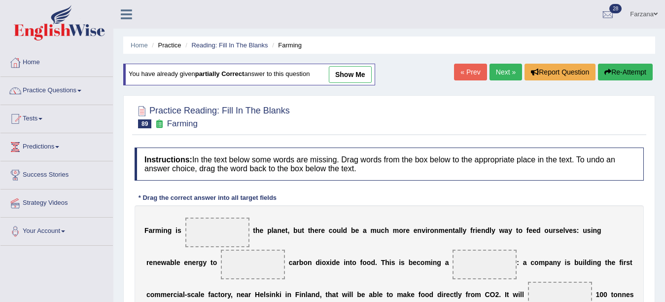
click at [499, 74] on link "Next »" at bounding box center [506, 72] width 33 height 17
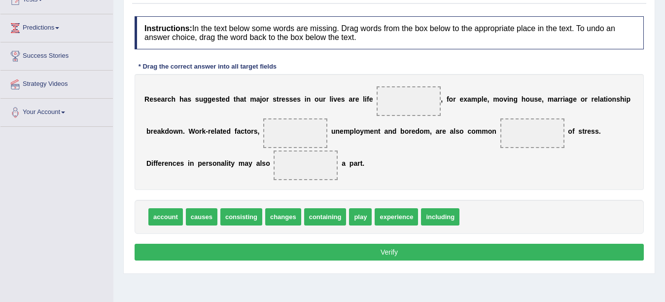
scroll to position [138, 0]
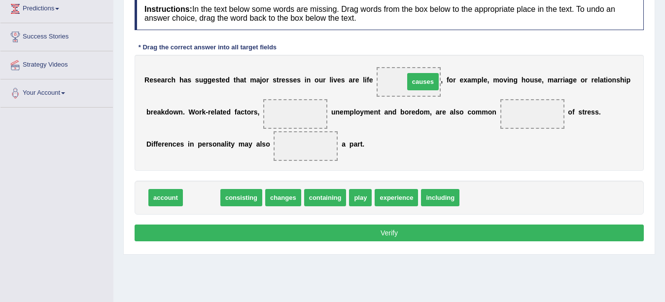
drag, startPoint x: 193, startPoint y: 195, endPoint x: 415, endPoint y: 79, distance: 249.9
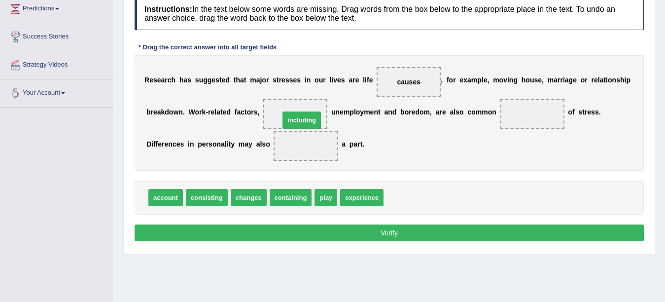
drag, startPoint x: 409, startPoint y: 198, endPoint x: 305, endPoint y: 120, distance: 129.3
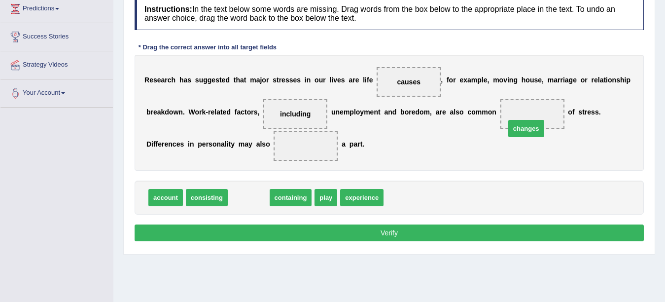
drag, startPoint x: 246, startPoint y: 197, endPoint x: 524, endPoint y: 126, distance: 286.4
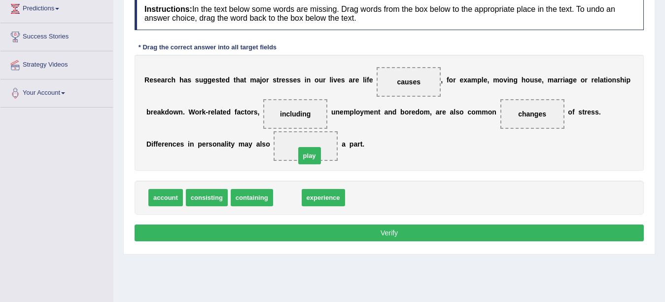
drag, startPoint x: 290, startPoint y: 186, endPoint x: 309, endPoint y: 152, distance: 39.5
click at [291, 236] on button "Verify" at bounding box center [389, 232] width 509 height 17
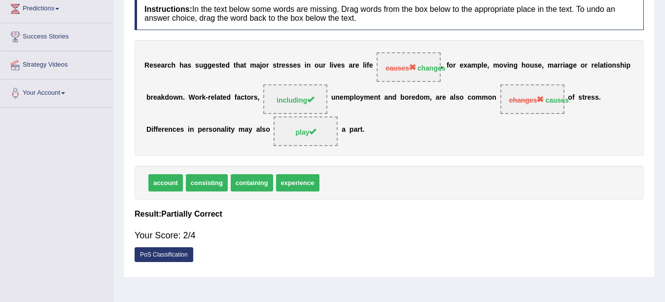
click at [294, 229] on div "Your Score: 2/4" at bounding box center [389, 235] width 509 height 24
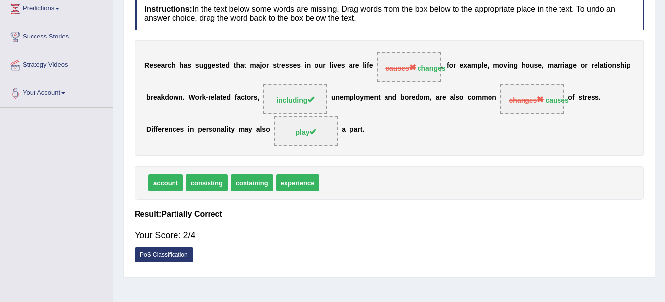
scroll to position [0, 0]
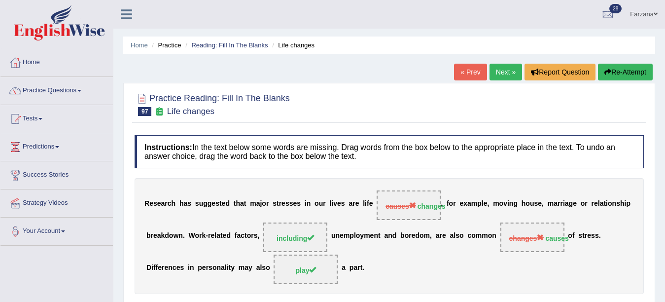
click at [502, 76] on link "Next »" at bounding box center [506, 72] width 33 height 17
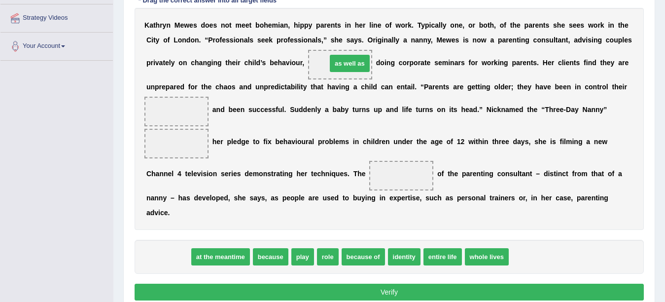
drag, startPoint x: 168, startPoint y: 252, endPoint x: 350, endPoint y: 59, distance: 265.1
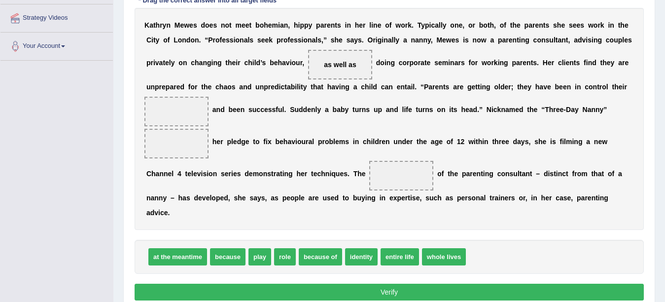
click at [229, 205] on div "K a t h r y n M e w e s d o e s n o t m e e t b o h e m i a n , h i p p y p a r…" at bounding box center [389, 119] width 509 height 222
drag, startPoint x: 282, startPoint y: 260, endPoint x: 169, endPoint y: 118, distance: 181.4
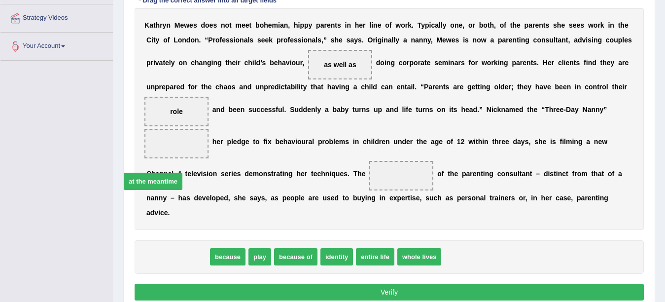
drag, startPoint x: 185, startPoint y: 249, endPoint x: 164, endPoint y: 153, distance: 98.5
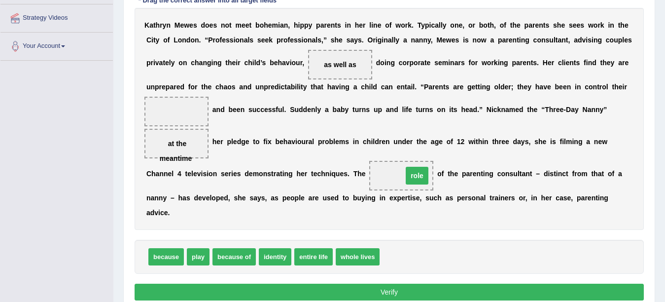
drag, startPoint x: 177, startPoint y: 111, endPoint x: 418, endPoint y: 176, distance: 249.0
drag, startPoint x: 276, startPoint y: 255, endPoint x: 174, endPoint y: 130, distance: 161.6
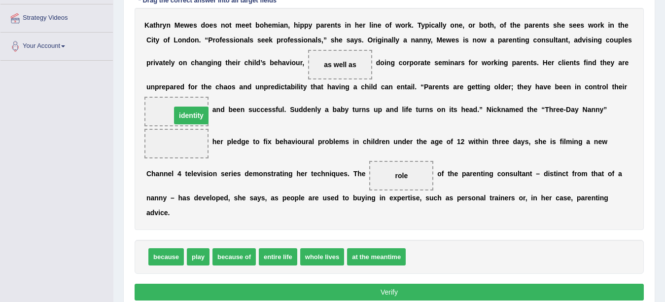
drag, startPoint x: 167, startPoint y: 141, endPoint x: 182, endPoint y: 112, distance: 31.8
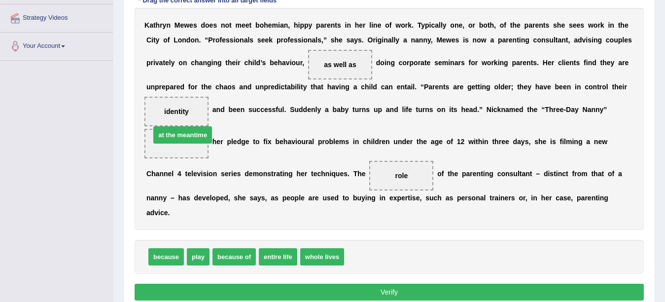
drag, startPoint x: 380, startPoint y: 255, endPoint x: 186, endPoint y: 134, distance: 228.9
drag, startPoint x: 360, startPoint y: 251, endPoint x: 169, endPoint y: 113, distance: 236.0
click at [230, 292] on button "Verify" at bounding box center [389, 292] width 509 height 17
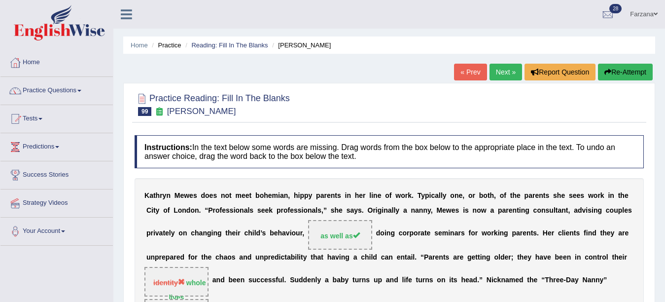
click at [506, 73] on link "Next »" at bounding box center [506, 72] width 33 height 17
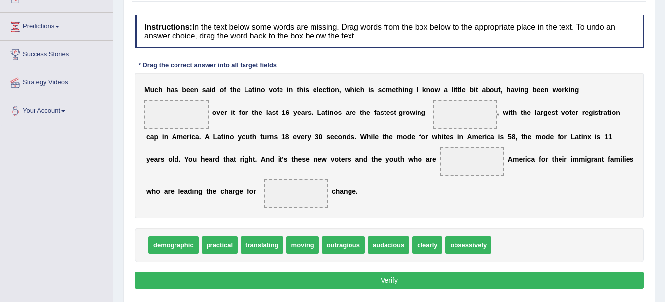
scroll to position [138, 0]
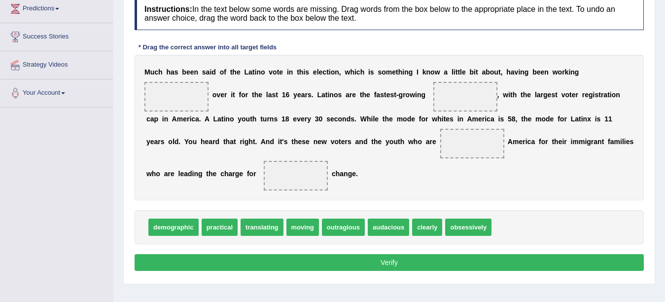
click at [223, 228] on span "practical" at bounding box center [220, 226] width 36 height 17
drag, startPoint x: 213, startPoint y: 206, endPoint x: 174, endPoint y: 98, distance: 114.3
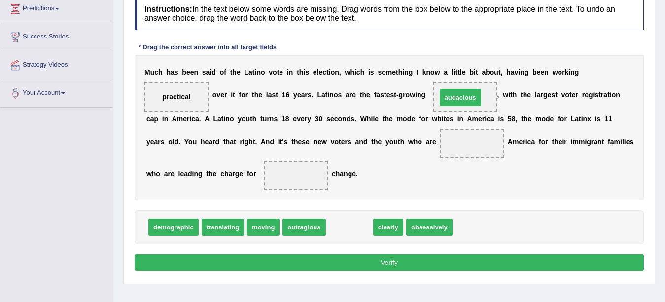
drag, startPoint x: 352, startPoint y: 229, endPoint x: 463, endPoint y: 99, distance: 171.0
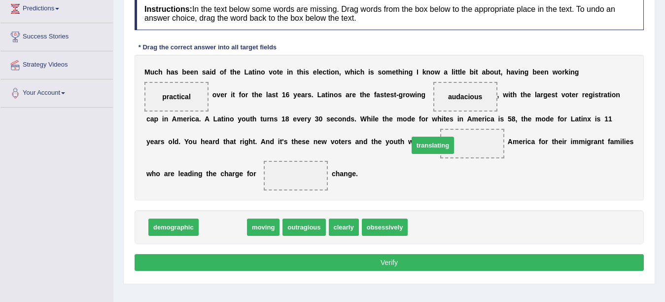
drag, startPoint x: 228, startPoint y: 227, endPoint x: 457, endPoint y: 143, distance: 243.7
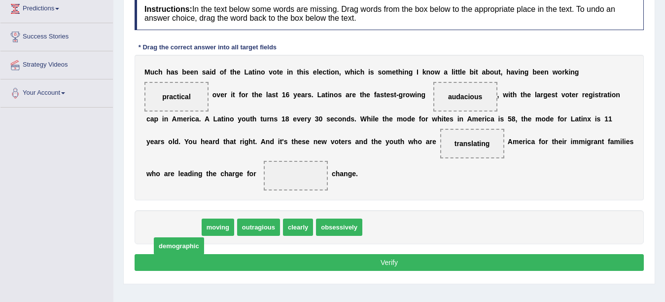
drag, startPoint x: 178, startPoint y: 226, endPoint x: 182, endPoint y: 245, distance: 19.4
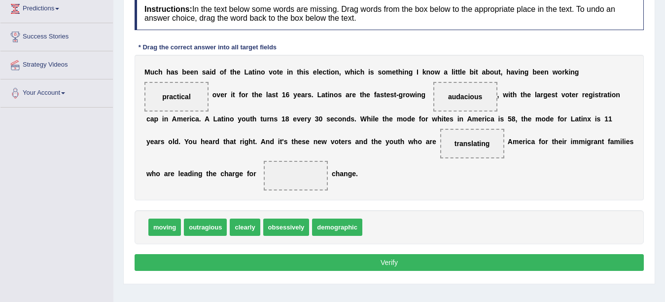
click at [191, 237] on div "moving outragious clearly obsessively demographic" at bounding box center [389, 227] width 509 height 34
click at [194, 236] on div "moving outragious clearly obsessively demographic" at bounding box center [389, 227] width 509 height 34
click at [194, 234] on div "moving outragious clearly obsessively demographic" at bounding box center [389, 227] width 509 height 34
drag, startPoint x: 202, startPoint y: 224, endPoint x: 285, endPoint y: 176, distance: 96.3
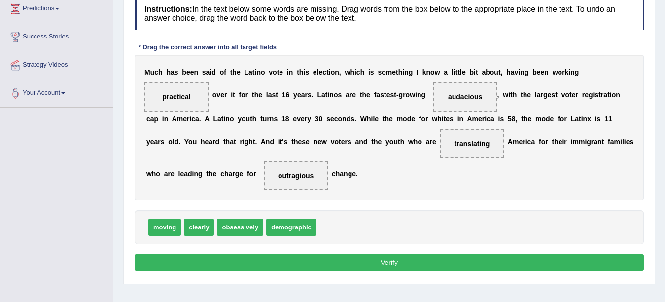
click at [227, 267] on button "Verify" at bounding box center [389, 262] width 509 height 17
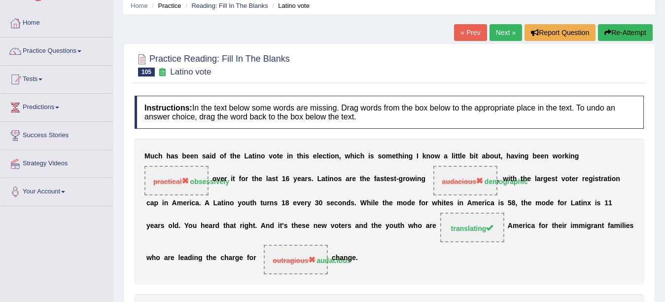
scroll to position [20, 0]
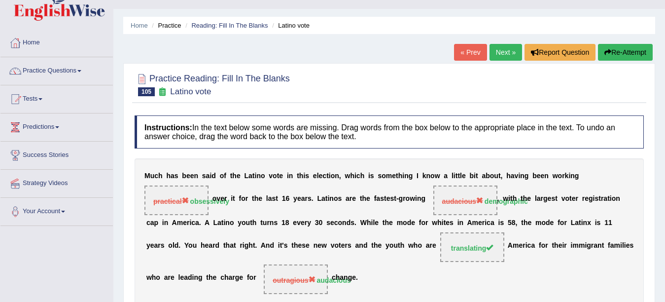
click at [496, 54] on link "Next »" at bounding box center [506, 52] width 33 height 17
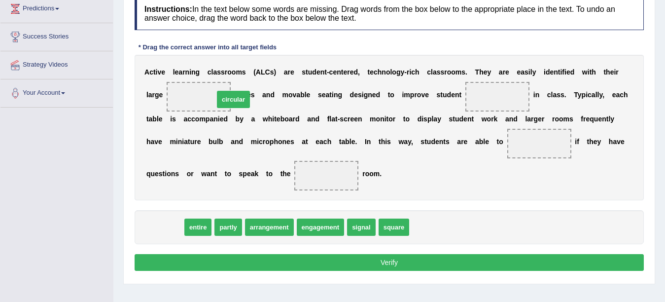
drag, startPoint x: 174, startPoint y: 224, endPoint x: 237, endPoint y: 96, distance: 143.1
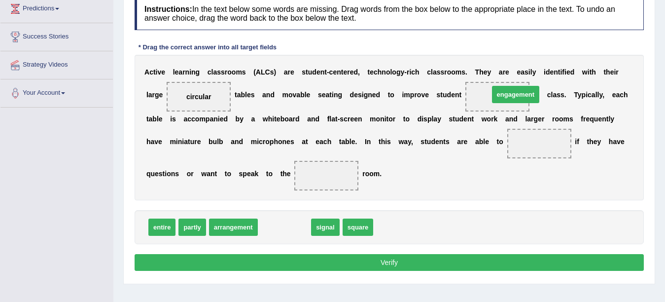
drag, startPoint x: 292, startPoint y: 228, endPoint x: 522, endPoint y: 97, distance: 264.4
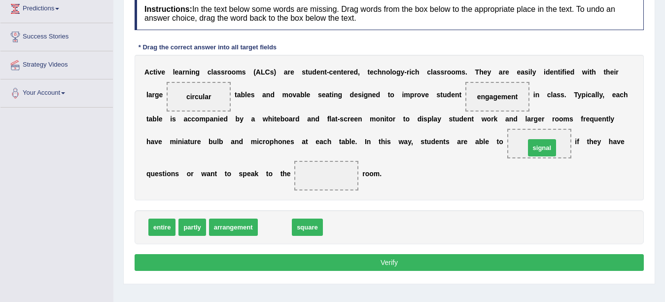
drag, startPoint x: 281, startPoint y: 227, endPoint x: 548, endPoint y: 147, distance: 278.8
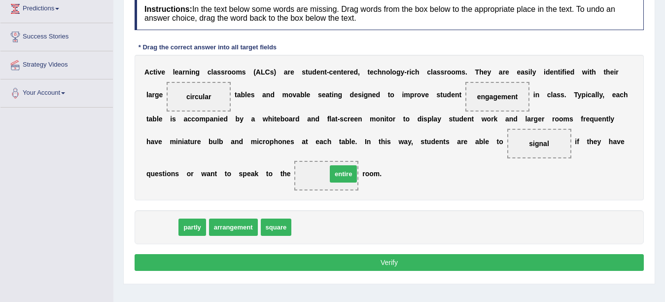
drag, startPoint x: 166, startPoint y: 228, endPoint x: 330, endPoint y: 179, distance: 171.4
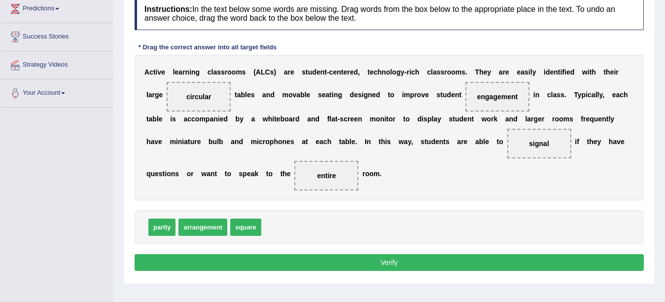
click at [279, 257] on button "Verify" at bounding box center [389, 262] width 509 height 17
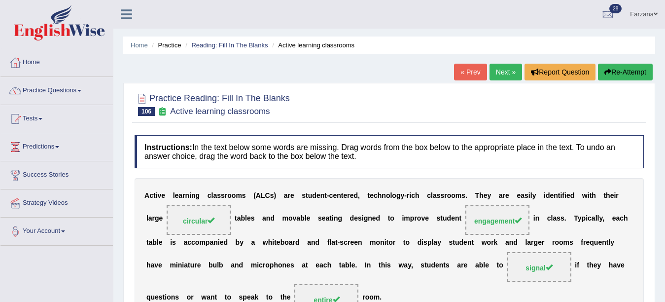
click at [499, 69] on link "Next »" at bounding box center [506, 72] width 33 height 17
click at [499, 67] on link "Next »" at bounding box center [506, 72] width 33 height 17
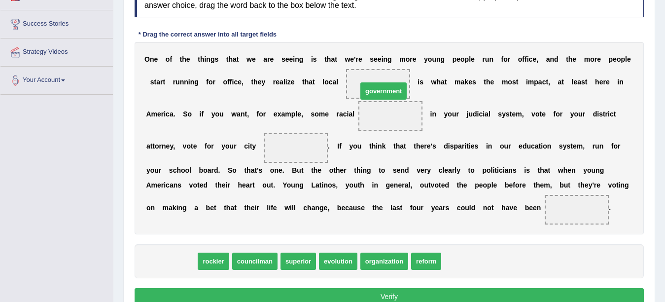
drag, startPoint x: 166, startPoint y: 259, endPoint x: 375, endPoint y: 91, distance: 268.7
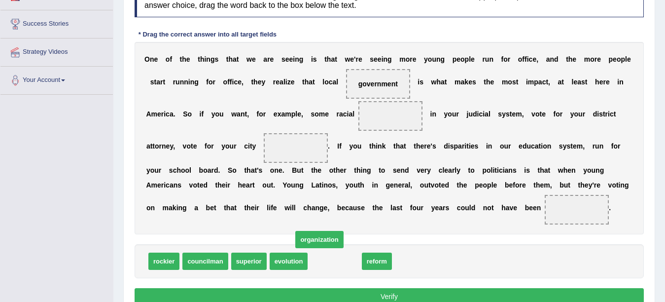
drag, startPoint x: 331, startPoint y: 260, endPoint x: 316, endPoint y: 238, distance: 26.5
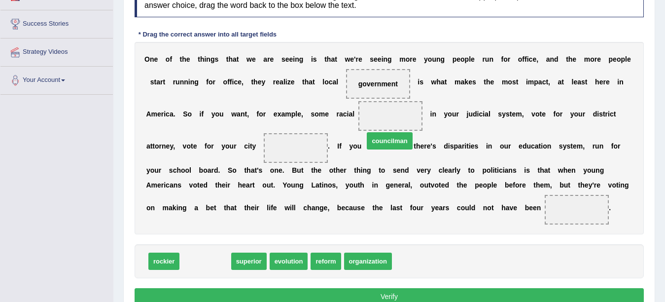
drag, startPoint x: 205, startPoint y: 266, endPoint x: 390, endPoint y: 145, distance: 220.9
click at [390, 145] on span "councilman" at bounding box center [389, 140] width 45 height 17
drag, startPoint x: 198, startPoint y: 258, endPoint x: 395, endPoint y: 105, distance: 249.7
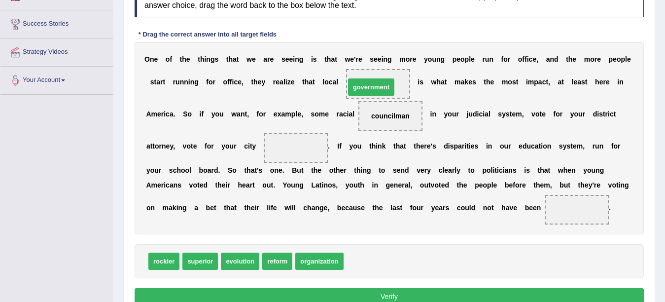
drag, startPoint x: 374, startPoint y: 258, endPoint x: 375, endPoint y: 85, distance: 173.6
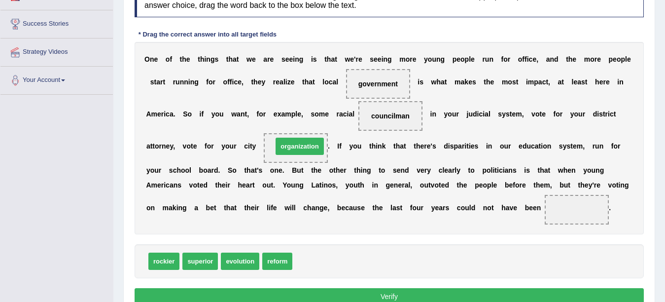
drag, startPoint x: 304, startPoint y: 262, endPoint x: 284, endPoint y: 147, distance: 116.2
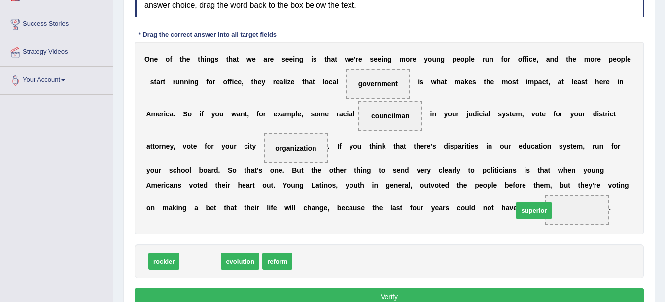
drag, startPoint x: 192, startPoint y: 264, endPoint x: 531, endPoint y: 214, distance: 341.9
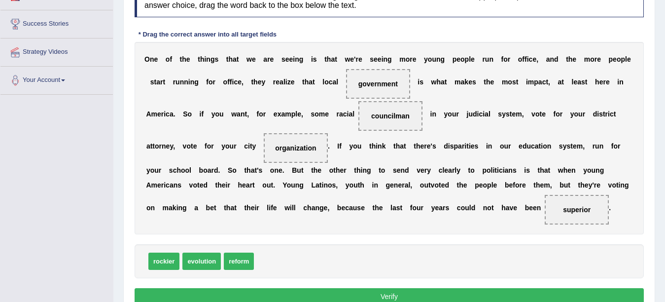
click at [353, 291] on button "Verify" at bounding box center [389, 296] width 509 height 17
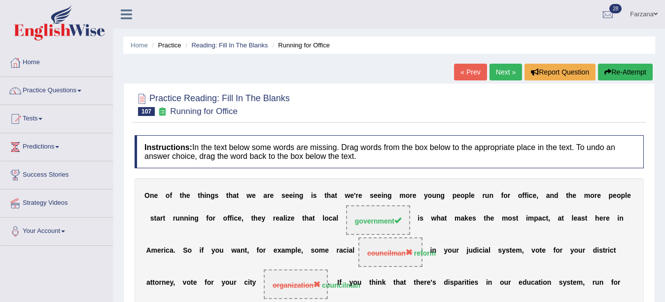
click at [500, 72] on link "Next »" at bounding box center [506, 72] width 33 height 17
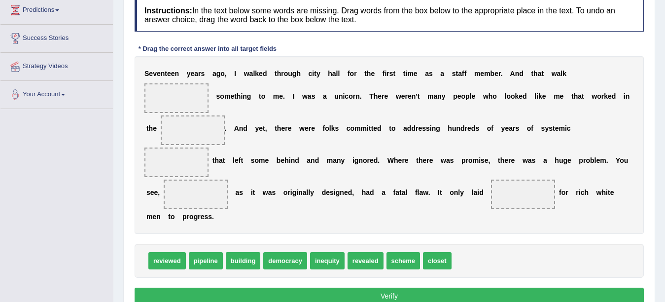
scroll to position [158, 0]
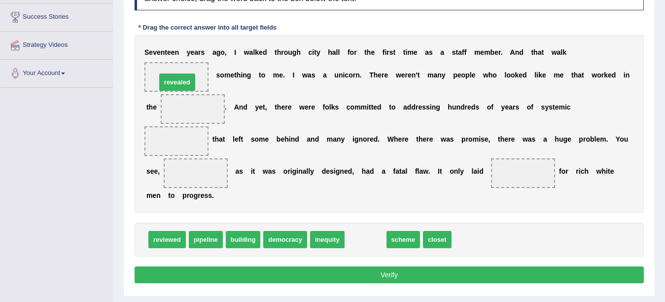
drag, startPoint x: 368, startPoint y: 238, endPoint x: 180, endPoint y: 80, distance: 245.3
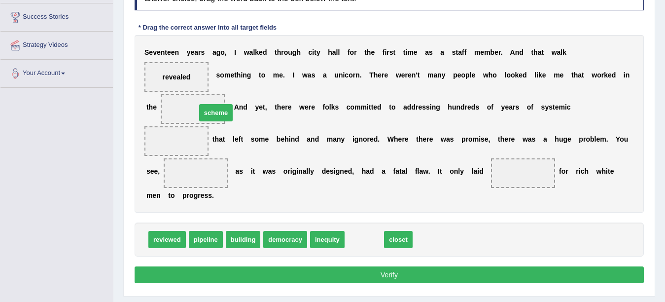
drag, startPoint x: 358, startPoint y: 241, endPoint x: 210, endPoint y: 114, distance: 195.1
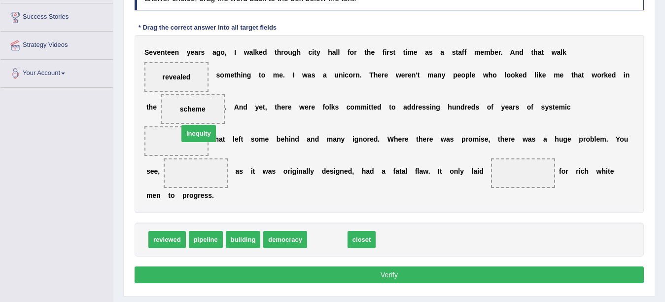
drag, startPoint x: 318, startPoint y: 229, endPoint x: 200, endPoint y: 130, distance: 154.3
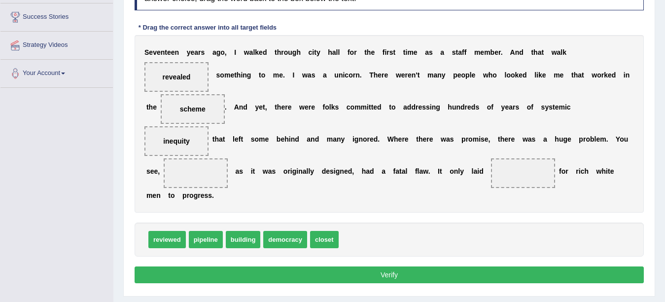
click at [206, 131] on span "inequity" at bounding box center [176, 141] width 64 height 30
drag, startPoint x: 203, startPoint y: 242, endPoint x: 492, endPoint y: 181, distance: 295.2
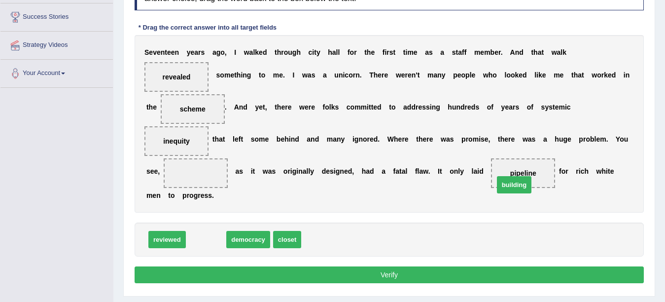
drag, startPoint x: 207, startPoint y: 240, endPoint x: 515, endPoint y: 185, distance: 312.9
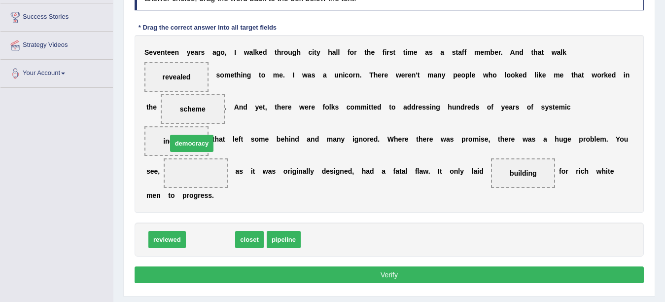
drag, startPoint x: 212, startPoint y: 241, endPoint x: 193, endPoint y: 142, distance: 99.9
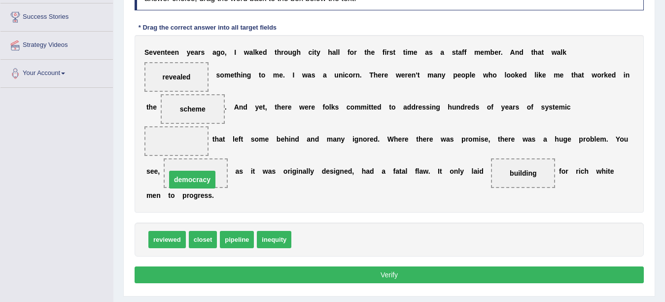
drag, startPoint x: 187, startPoint y: 141, endPoint x: 204, endPoint y: 178, distance: 40.0
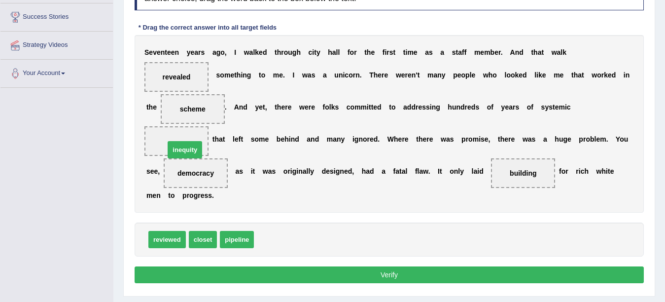
drag, startPoint x: 266, startPoint y: 232, endPoint x: 177, endPoint y: 142, distance: 126.2
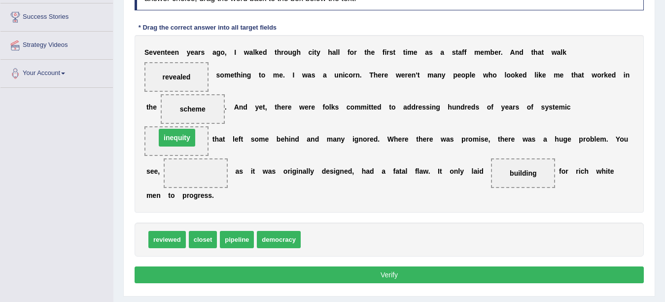
drag, startPoint x: 194, startPoint y: 171, endPoint x: 175, endPoint y: 136, distance: 39.7
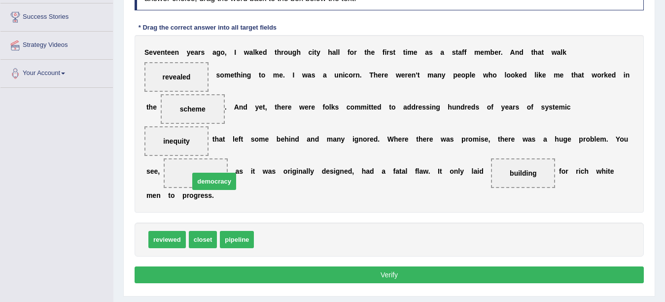
drag, startPoint x: 279, startPoint y: 239, endPoint x: 214, endPoint y: 181, distance: 86.9
click at [236, 273] on button "Verify" at bounding box center [389, 274] width 509 height 17
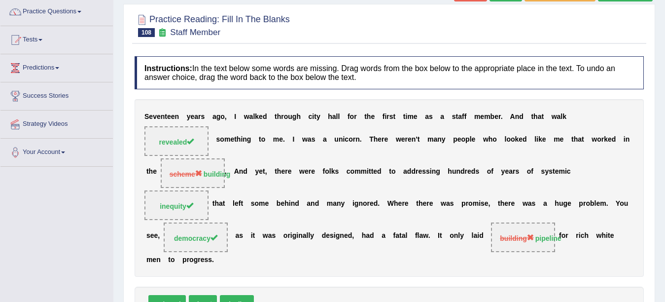
scroll to position [59, 0]
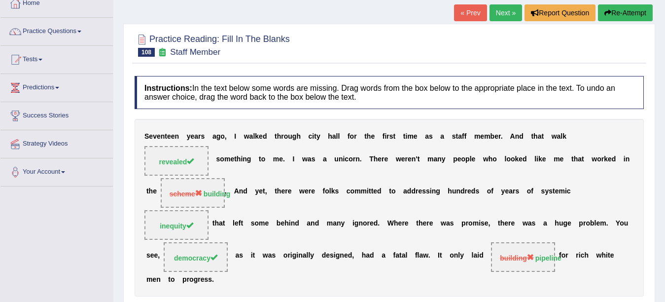
click at [497, 15] on link "Next »" at bounding box center [506, 12] width 33 height 17
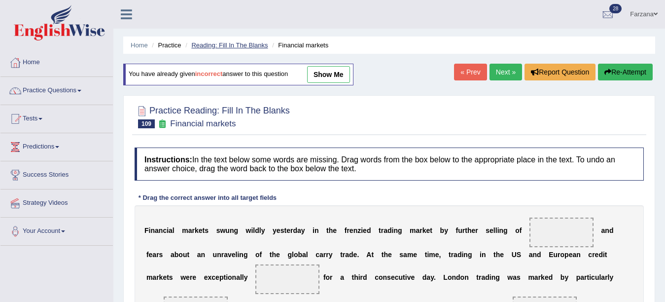
click at [239, 42] on link "Reading: Fill In The Blanks" at bounding box center [229, 44] width 76 height 7
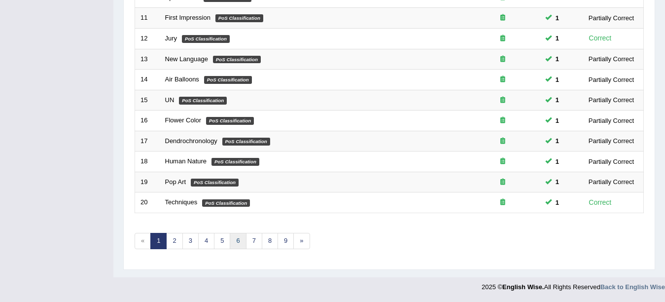
click at [232, 241] on link "6" at bounding box center [238, 241] width 16 height 16
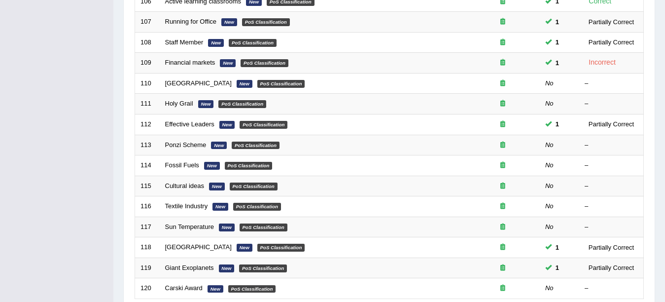
scroll to position [349, 0]
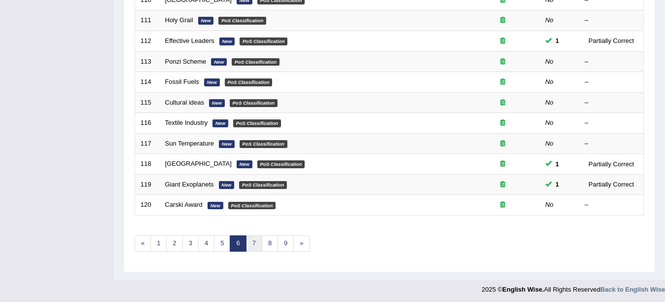
click at [252, 244] on link "7" at bounding box center [254, 243] width 16 height 16
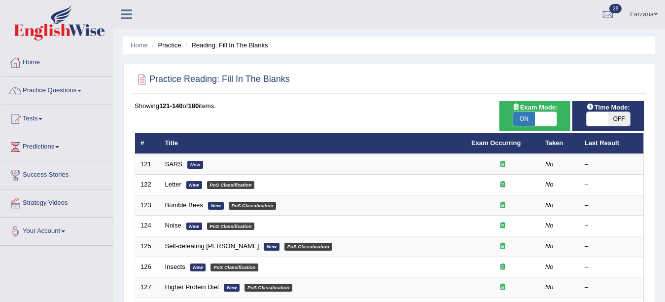
click at [50, 96] on link "Practice Questions" at bounding box center [56, 89] width 112 height 25
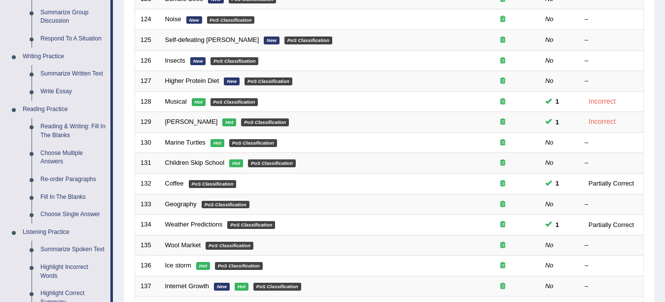
scroll to position [248, 0]
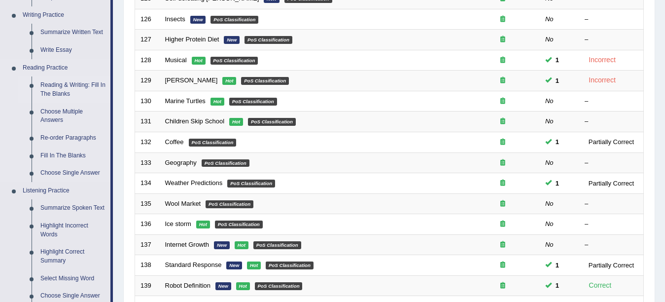
click at [72, 88] on link "Reading & Writing: Fill In The Blanks" at bounding box center [73, 89] width 74 height 26
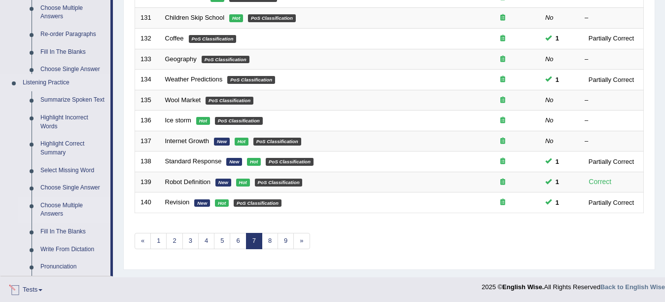
scroll to position [436, 0]
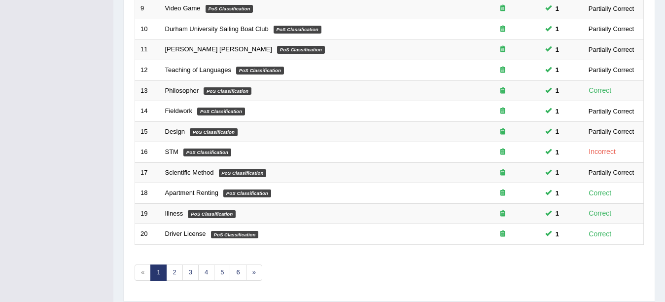
scroll to position [351, 0]
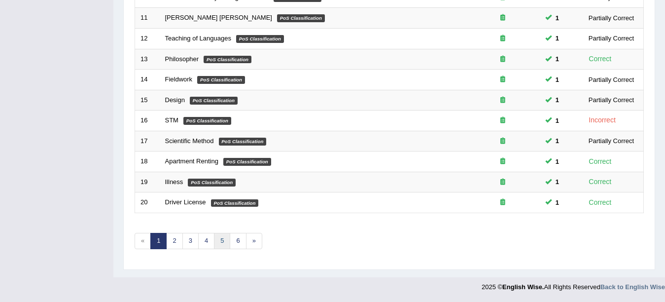
click at [219, 244] on link "5" at bounding box center [222, 241] width 16 height 16
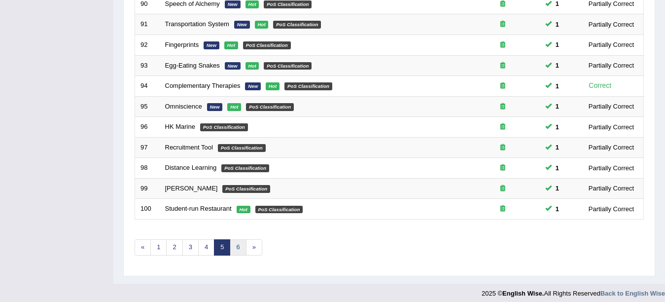
click at [236, 244] on link "6" at bounding box center [238, 247] width 16 height 16
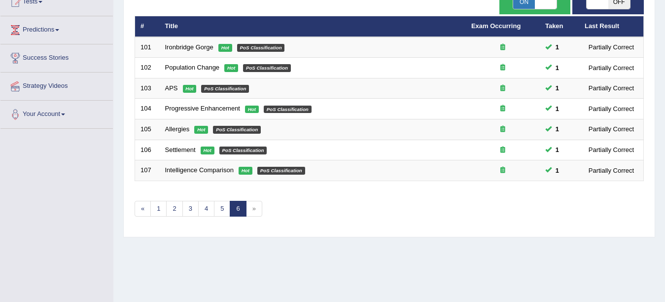
scroll to position [117, 0]
click at [217, 211] on link "5" at bounding box center [222, 209] width 16 height 16
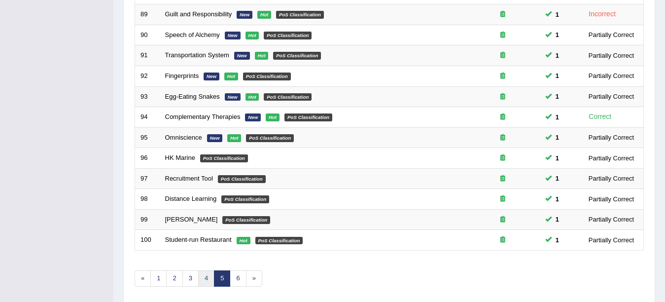
click at [208, 276] on link "4" at bounding box center [206, 278] width 16 height 16
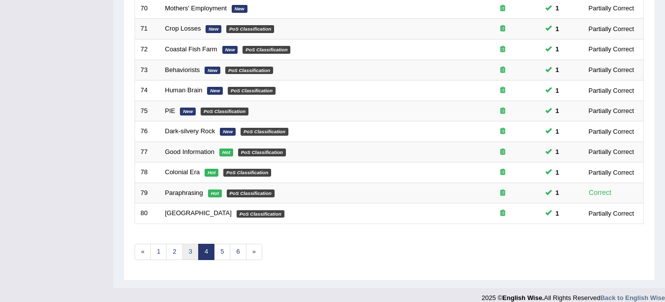
click at [186, 249] on link "3" at bounding box center [190, 252] width 16 height 16
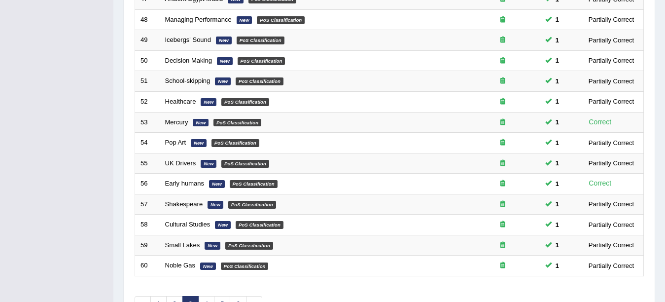
scroll to position [351, 0]
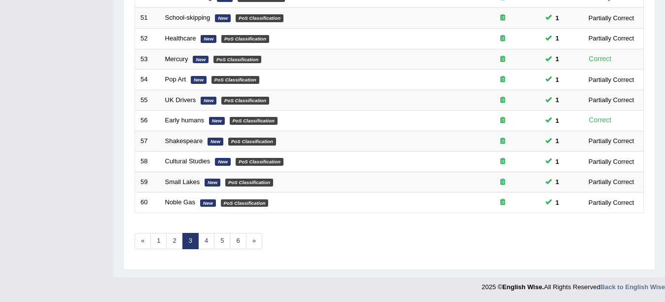
click at [185, 240] on link "3" at bounding box center [190, 241] width 16 height 16
click at [177, 238] on link "2" at bounding box center [174, 241] width 16 height 16
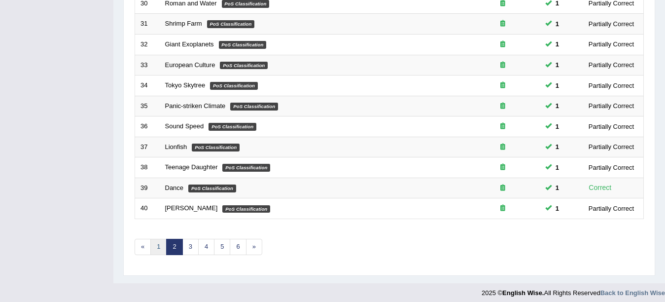
click at [162, 247] on link "1" at bounding box center [158, 247] width 16 height 16
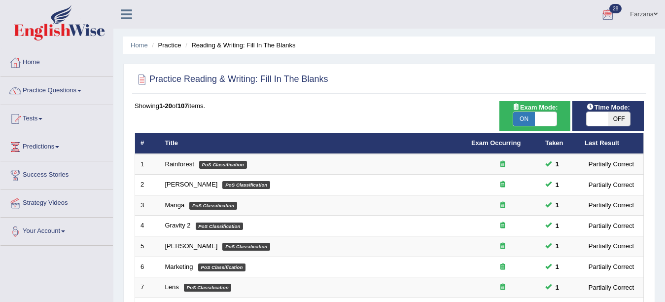
click at [519, 124] on span "ON" at bounding box center [524, 119] width 22 height 14
checkbox input "false"
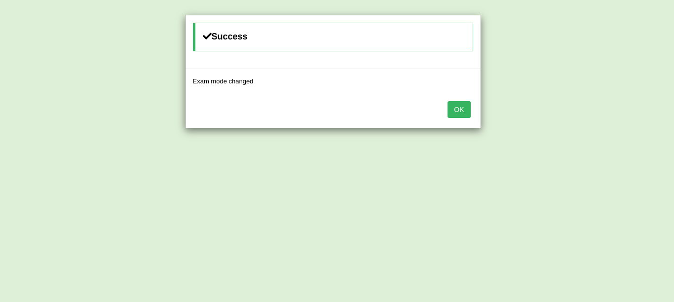
click at [458, 110] on button "OK" at bounding box center [458, 109] width 23 height 17
click at [463, 106] on button "OK" at bounding box center [458, 109] width 23 height 17
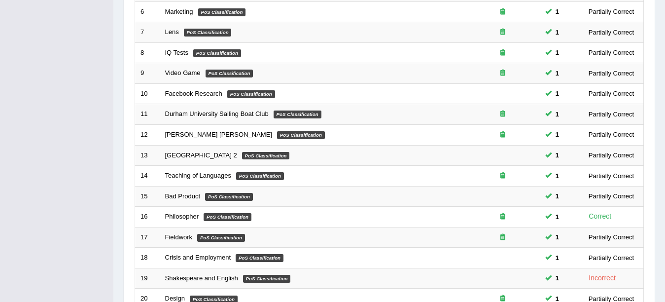
scroll to position [351, 0]
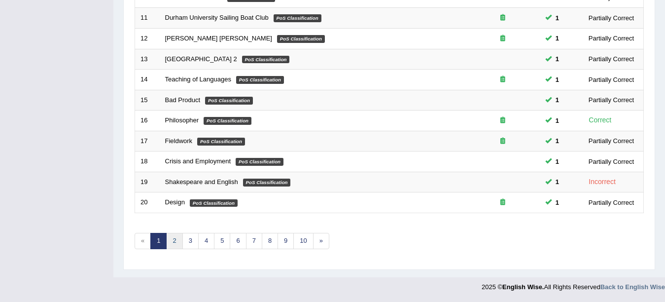
click at [174, 247] on link "2" at bounding box center [174, 241] width 16 height 16
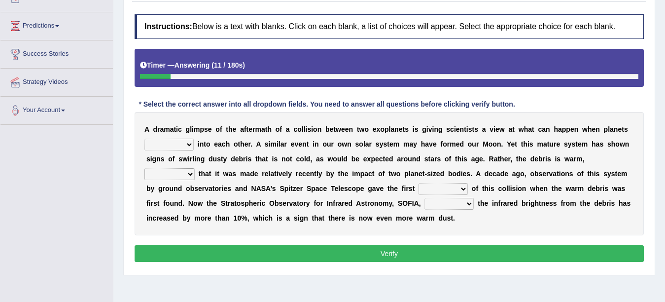
click at [157, 146] on select "crash explore roam implode" at bounding box center [168, 145] width 49 height 12
click at [161, 147] on select "crash explore roam implode" at bounding box center [168, 145] width 49 height 12
select select "crash"
click at [144, 139] on select "crash explore roam implode" at bounding box center [168, 145] width 49 height 12
click at [190, 173] on select "reinforcing sentencing forging conducing" at bounding box center [169, 174] width 50 height 12
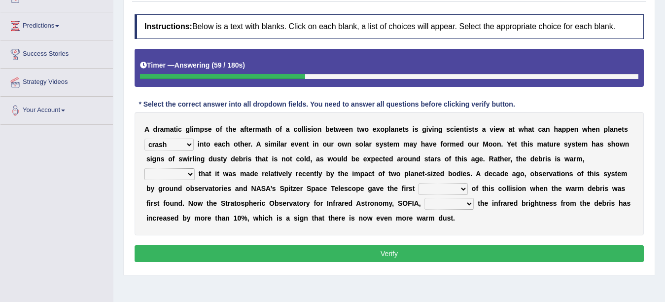
select select "sentencing"
click at [144, 168] on select "reinforcing sentencing forging conducing" at bounding box center [169, 174] width 50 height 12
click at [455, 187] on select "pints faints hints taints" at bounding box center [443, 189] width 49 height 12
select select "hints"
click at [419, 183] on select "pints faints hints taints" at bounding box center [443, 189] width 49 height 12
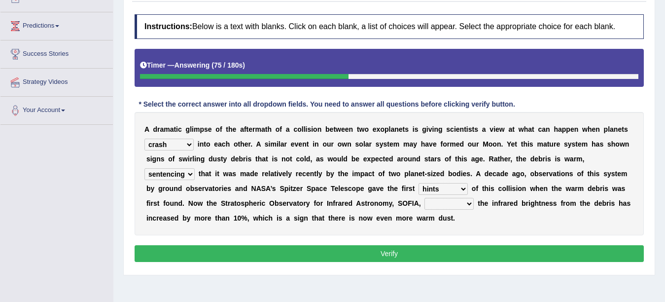
click at [458, 201] on select "concealed revealed repealed unsealed" at bounding box center [449, 204] width 49 height 12
select select "revealed"
click at [425, 198] on select "concealed revealed repealed unsealed" at bounding box center [449, 204] width 49 height 12
click at [442, 249] on button "Verify" at bounding box center [389, 253] width 509 height 17
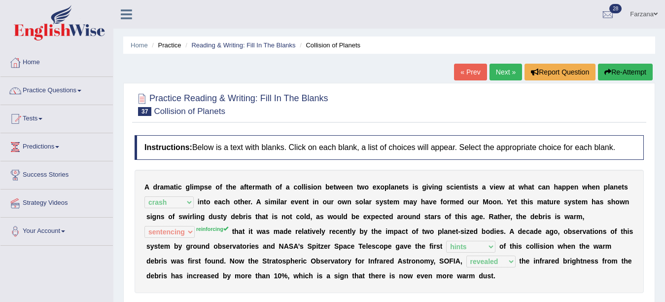
click at [510, 75] on link "Next »" at bounding box center [506, 72] width 33 height 17
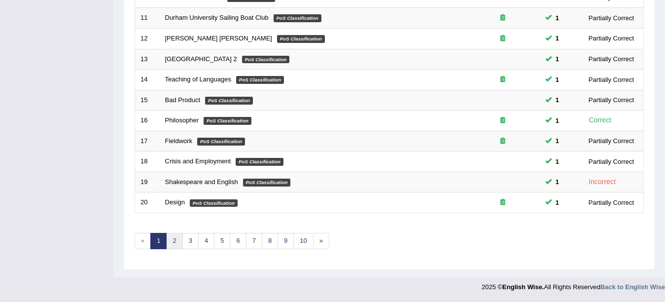
click at [175, 241] on link "2" at bounding box center [174, 241] width 16 height 16
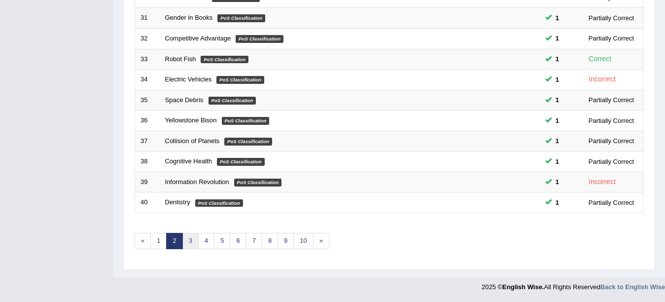
click at [195, 237] on link "3" at bounding box center [190, 241] width 16 height 16
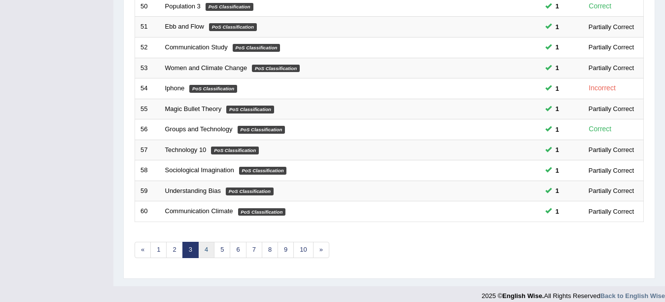
scroll to position [342, 0]
click at [203, 249] on link "4" at bounding box center [206, 250] width 16 height 16
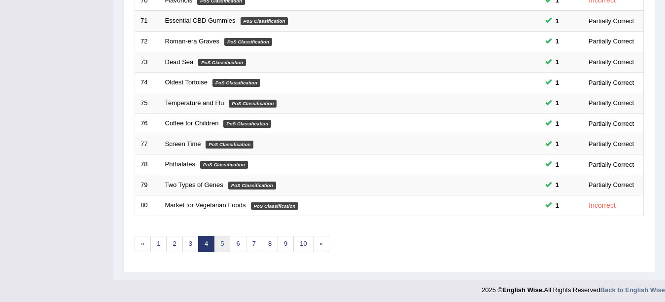
click at [224, 238] on link "5" at bounding box center [222, 244] width 16 height 16
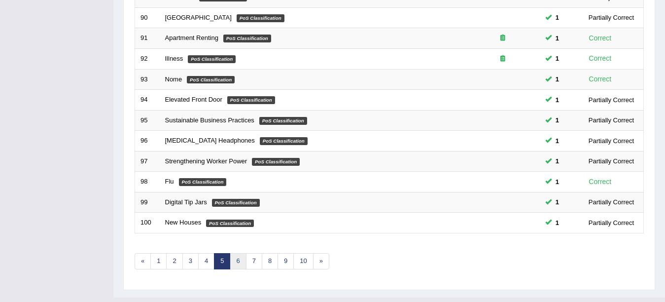
click at [233, 263] on link "6" at bounding box center [238, 261] width 16 height 16
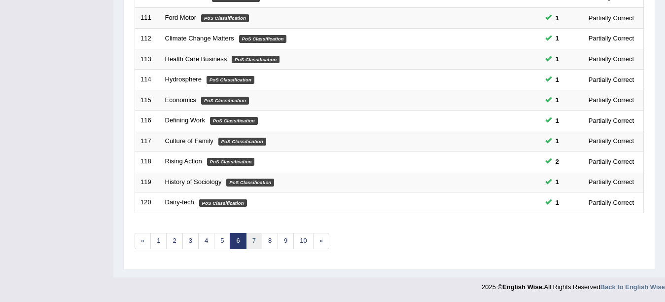
click at [254, 240] on link "7" at bounding box center [254, 241] width 16 height 16
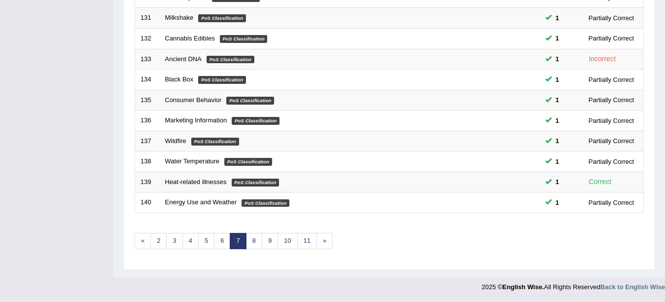
click at [244, 239] on link "7" at bounding box center [238, 241] width 16 height 16
click at [256, 241] on link "8" at bounding box center [254, 241] width 16 height 16
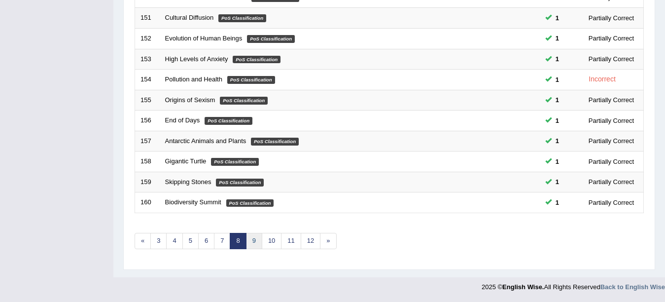
scroll to position [351, 0]
click at [254, 239] on link "9" at bounding box center [254, 241] width 16 height 16
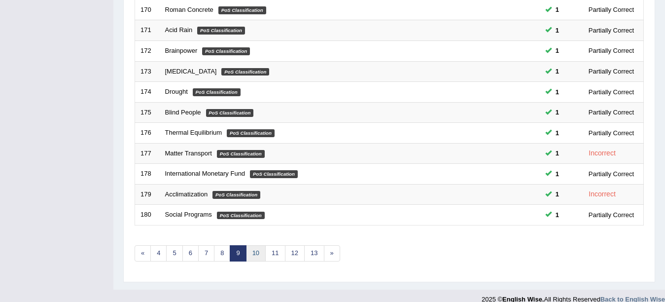
click at [257, 253] on link "10" at bounding box center [256, 253] width 20 height 16
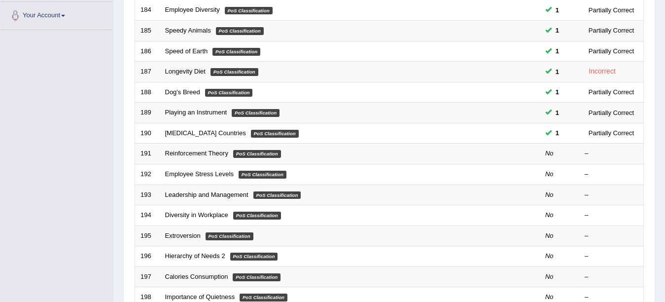
scroll to position [218, 0]
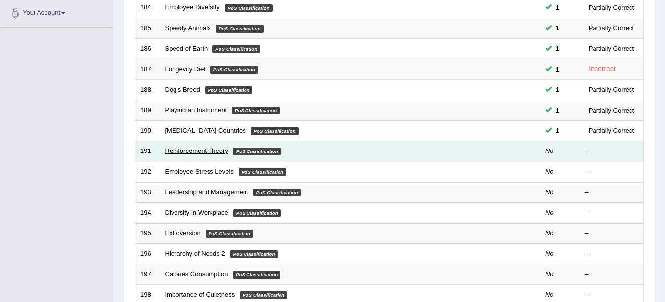
click at [173, 154] on td "Reinforcement Theory PoS Classification" at bounding box center [313, 151] width 306 height 21
click at [173, 152] on link "Reinforcement Theory" at bounding box center [196, 150] width 63 height 7
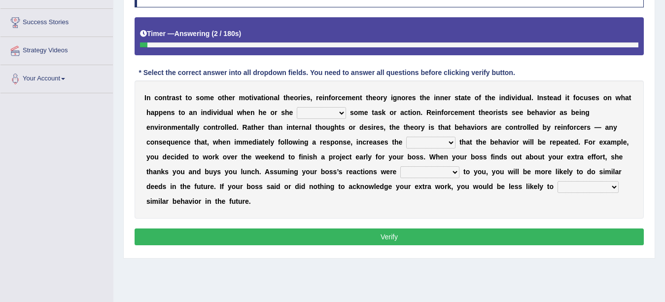
scroll to position [136, 0]
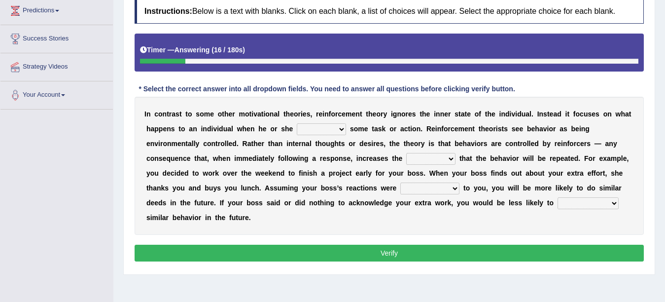
click at [323, 129] on select "reforms conforms confirms performs" at bounding box center [321, 129] width 49 height 12
select select "performs"
click at [297, 123] on select "reforms conforms confirms performs" at bounding box center [321, 129] width 49 height 12
click at [431, 157] on select "tendency potency probability capability" at bounding box center [430, 159] width 49 height 12
select select "tendency"
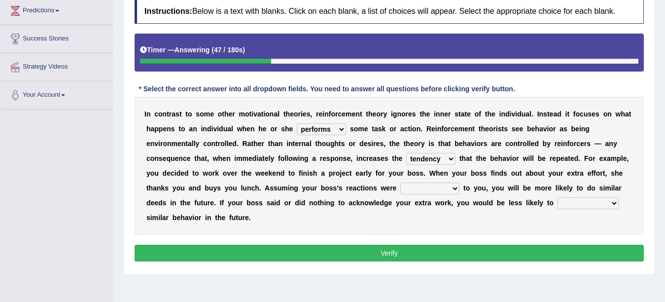
click at [406, 153] on select "tendency potency probability capability" at bounding box center [430, 159] width 49 height 12
click at [413, 186] on select "comparable favorable reliable incomparable" at bounding box center [429, 188] width 59 height 12
select select "incomparable"
click at [400, 182] on select "comparable favorable reliable incomparable" at bounding box center [429, 188] width 59 height 12
click at [573, 204] on select "galvanize legislate commemorate demonstrate" at bounding box center [588, 203] width 61 height 12
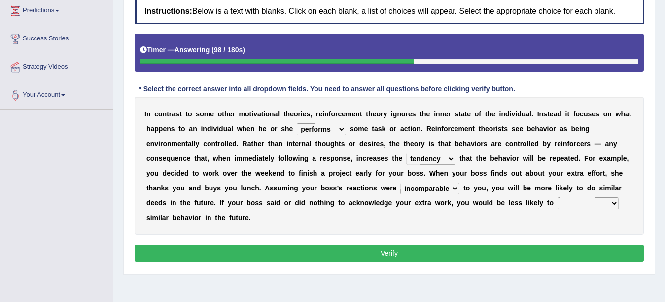
click at [572, 202] on select "galvanize legislate commemorate demonstrate" at bounding box center [588, 203] width 61 height 12
select select "demonstrate"
click at [558, 197] on select "galvanize legislate commemorate demonstrate" at bounding box center [588, 203] width 61 height 12
click at [502, 265] on div "Instructions: Below is a text with blanks. Click on each blank, a list of choic…" at bounding box center [389, 131] width 514 height 275
click at [487, 259] on button "Verify" at bounding box center [389, 253] width 509 height 17
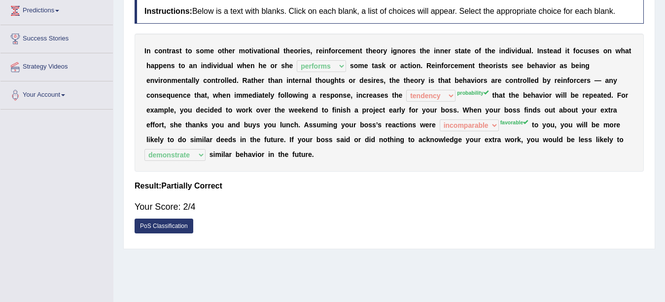
click at [489, 130] on select "comparable favorable reliable incomparable" at bounding box center [469, 125] width 59 height 12
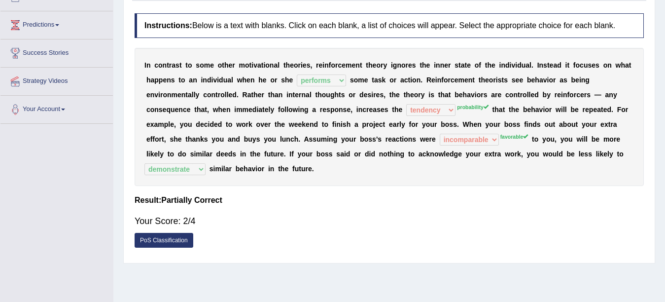
scroll to position [0, 0]
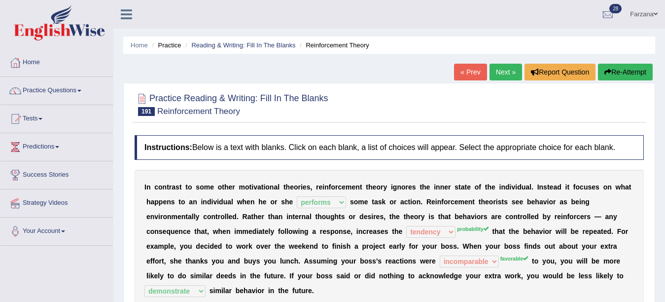
click at [513, 73] on link "Next »" at bounding box center [506, 72] width 33 height 17
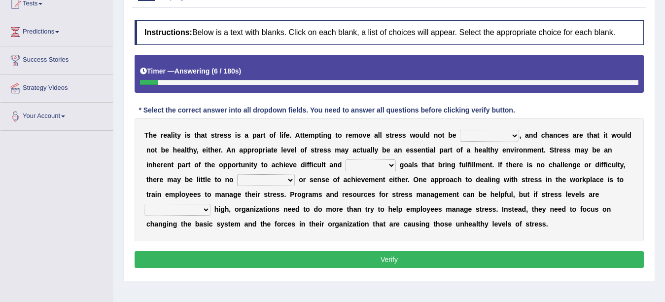
click at [488, 135] on select "characteristic realistic scholastic futuristic" at bounding box center [489, 136] width 59 height 12
select select "realistic"
click at [460, 130] on select "characteristic realistic scholastic futuristic" at bounding box center [489, 136] width 59 height 12
click at [361, 160] on select "worthwhile otherwhile redundant complied" at bounding box center [371, 165] width 50 height 12
click at [371, 165] on select "worthwhile otherwhile redundant complied" at bounding box center [371, 165] width 50 height 12
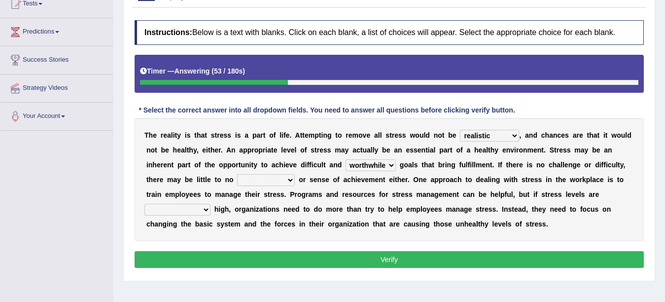
click at [346, 159] on select "worthwhile otherwhile redundant complied" at bounding box center [371, 165] width 50 height 12
click at [362, 162] on select "worthwhile otherwhile redundant complied" at bounding box center [371, 165] width 50 height 12
click at [346, 159] on select "worthwhile otherwhile redundant complied" at bounding box center [371, 165] width 50 height 12
click at [368, 165] on select "worthwhile otherwhile redundant complied" at bounding box center [371, 165] width 50 height 12
select select "worthwhile"
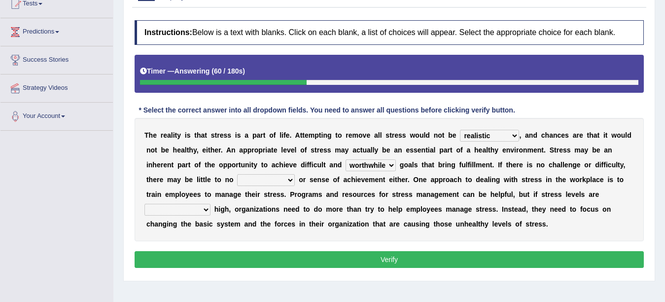
click at [346, 159] on select "worthwhile otherwhile redundant complied" at bounding box center [371, 165] width 50 height 12
click at [249, 183] on select "introspection satisfaction confection recollection" at bounding box center [266, 180] width 58 height 12
select select "satisfaction"
click at [237, 174] on select "introspection satisfaction confection recollection" at bounding box center [266, 180] width 58 height 12
click at [188, 214] on select "unreasonably psychologically necessarily intermediately" at bounding box center [177, 210] width 66 height 12
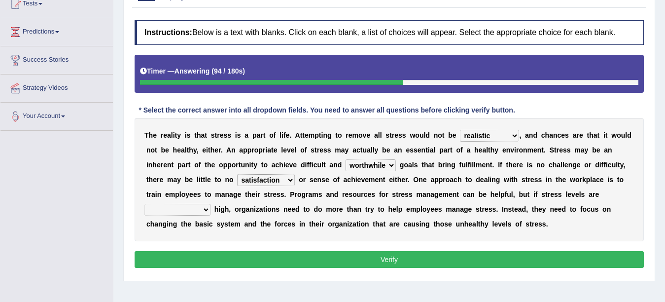
click at [270, 229] on div "T h e r e a l i t y i s t h a t s t r e s s i s a p a r t o f l i f e . A t t e…" at bounding box center [389, 179] width 509 height 123
click at [185, 208] on select "unreasonably psychologically necessarily intermediately" at bounding box center [177, 210] width 66 height 12
select select "psychologically"
click at [144, 204] on select "unreasonably psychologically necessarily intermediately" at bounding box center [177, 210] width 66 height 12
click at [173, 258] on button "Verify" at bounding box center [389, 259] width 509 height 17
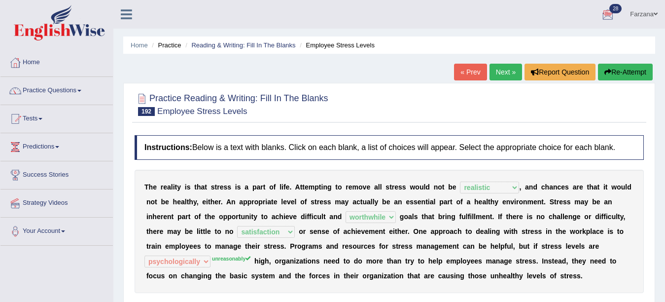
click at [494, 74] on link "Next »" at bounding box center [506, 72] width 33 height 17
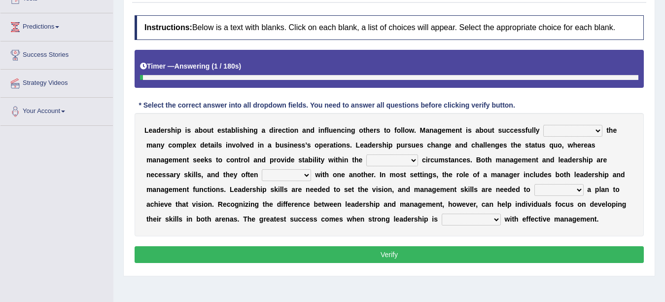
scroll to position [138, 0]
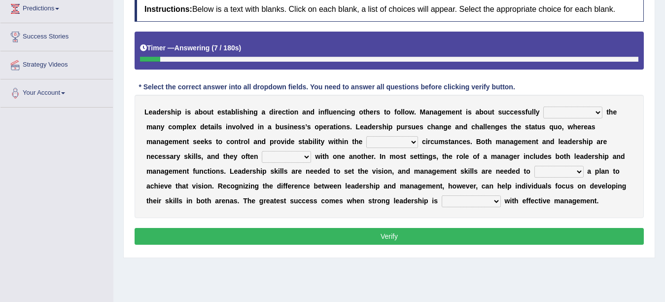
click at [566, 107] on select "Inspiring admiring depicting administering" at bounding box center [572, 113] width 59 height 12
click at [543, 107] on select "Inspiring admiring depicting administering" at bounding box center [572, 113] width 59 height 12
click at [556, 110] on select "Inspiring admiring depicting administering" at bounding box center [572, 113] width 59 height 12
select select "admiring"
click at [543, 107] on select "Inspiring admiring depicting administering" at bounding box center [572, 113] width 59 height 12
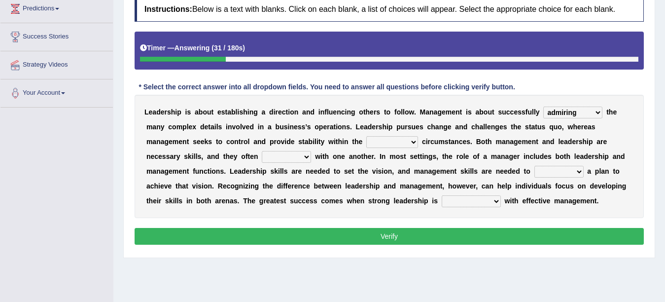
click at [377, 141] on select "mentioning monitoring uninspiring existing" at bounding box center [392, 142] width 52 height 12
click at [366, 136] on select "mentioning monitoring uninspiring existing" at bounding box center [392, 142] width 52 height 12
click at [288, 153] on select "vitalize overlap reverb resurrect" at bounding box center [286, 157] width 49 height 12
click at [374, 144] on select "mentioning monitoring uninspiring existing" at bounding box center [392, 142] width 52 height 12
click at [366, 136] on select "mentioning monitoring uninspiring existing" at bounding box center [392, 142] width 52 height 12
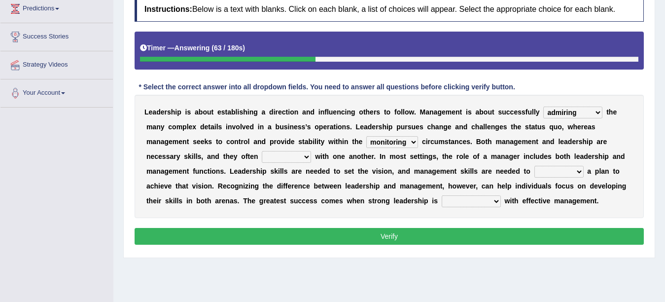
click at [402, 144] on select "mentioning monitoring uninspiring existing" at bounding box center [392, 142] width 52 height 12
select select "existing"
click at [366, 136] on select "mentioning monitoring uninspiring existing" at bounding box center [392, 142] width 52 height 12
click at [292, 159] on select "vitalize overlap reverb resurrect" at bounding box center [286, 157] width 49 height 12
select select "overlap"
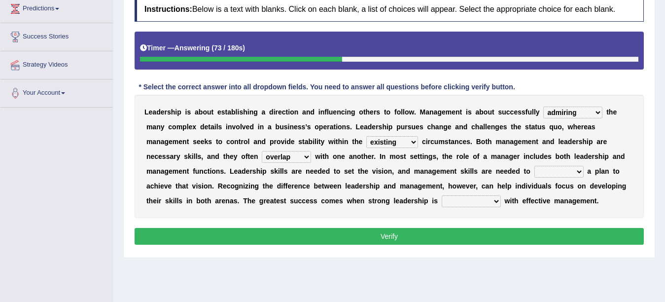
click at [262, 151] on select "vitalize overlap reverb resurrect" at bounding box center [286, 157] width 49 height 12
click at [536, 169] on select "validate antedate reimburse implement" at bounding box center [558, 172] width 49 height 12
select select "validate"
click at [534, 166] on select "validate antedate reimburse implement" at bounding box center [558, 172] width 49 height 12
click at [450, 200] on select "paired impoverished impaired polished" at bounding box center [471, 201] width 59 height 12
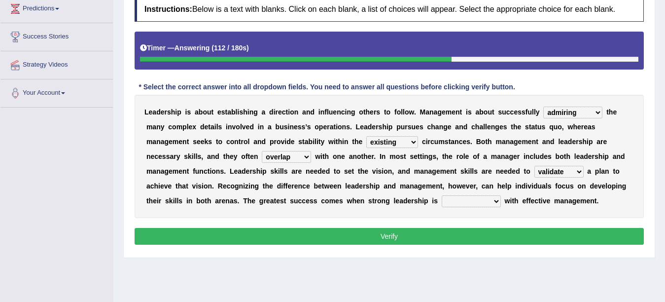
select select "paired"
click at [442, 195] on select "paired impoverished impaired polished" at bounding box center [471, 201] width 59 height 12
click at [458, 237] on button "Verify" at bounding box center [389, 236] width 509 height 17
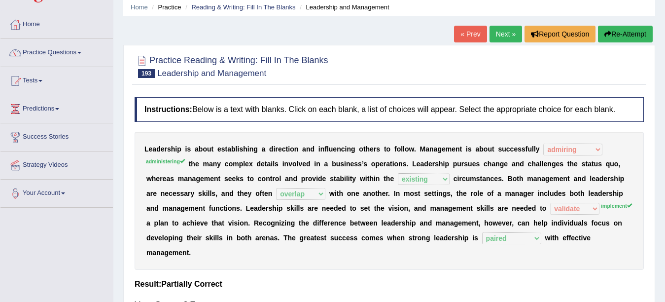
scroll to position [20, 0]
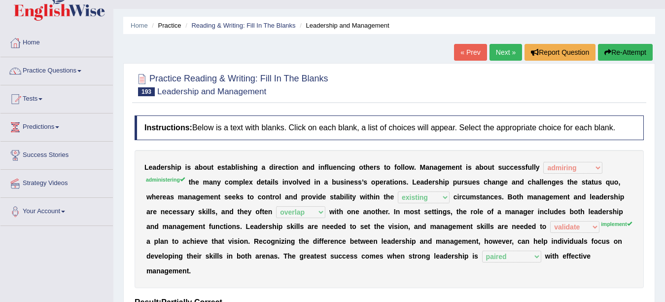
click at [497, 45] on link "Next »" at bounding box center [506, 52] width 33 height 17
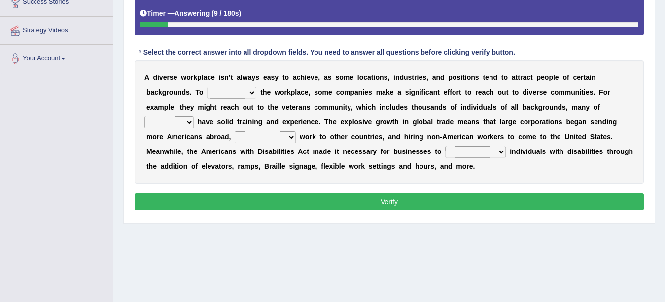
click at [223, 91] on select "intensify solidify simplify diversify" at bounding box center [231, 93] width 49 height 12
select select "diversify"
click at [207, 87] on select "intensify solidify simplify diversify" at bounding box center [231, 93] width 49 height 12
click at [168, 120] on select "which them whom who" at bounding box center [168, 122] width 49 height 12
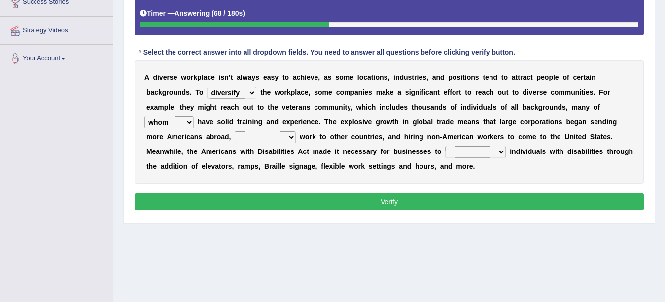
click at [144, 116] on select "which them whom who" at bounding box center [168, 122] width 49 height 12
drag, startPoint x: 160, startPoint y: 122, endPoint x: 155, endPoint y: 148, distance: 26.6
click at [155, 148] on div "A d i v e r s e w o r k p l a c e i s n ’ t a l w a y s e a s y t o a c h i e v…" at bounding box center [389, 121] width 509 height 123
select select "them"
click at [144, 116] on select "which them whom who" at bounding box center [168, 122] width 49 height 12
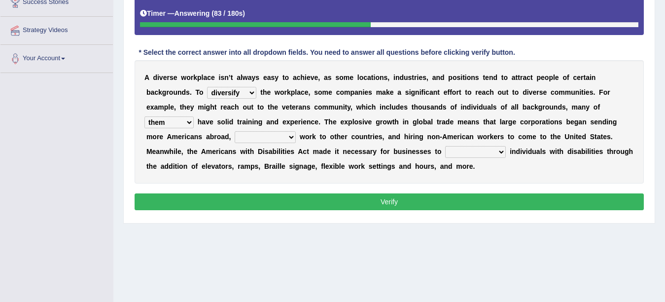
click at [266, 135] on select "outnumbering outperforming outweighing outsourcing" at bounding box center [265, 137] width 61 height 12
select select "outsourcing"
click at [235, 131] on select "outnumbering outperforming outweighing outsourcing" at bounding box center [265, 137] width 61 height 12
click at [456, 153] on select "accommodate validate antedate reimburse" at bounding box center [475, 152] width 61 height 12
select select "accommodate"
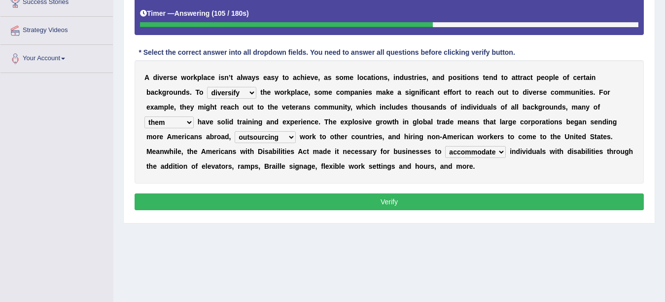
click at [445, 146] on select "accommodate validate antedate reimburse" at bounding box center [475, 152] width 61 height 12
click at [462, 148] on select "accommodate validate antedate reimburse" at bounding box center [475, 152] width 61 height 12
click at [414, 192] on div "Instructions: Below is a text with blanks. Click on each blank, a list of choic…" at bounding box center [389, 88] width 514 height 260
click at [419, 205] on button "Verify" at bounding box center [389, 201] width 509 height 17
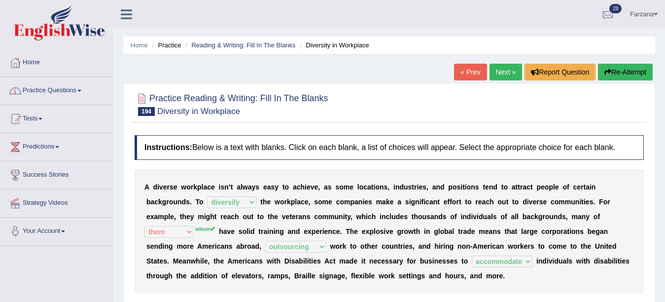
click at [504, 73] on link "Next »" at bounding box center [506, 72] width 33 height 17
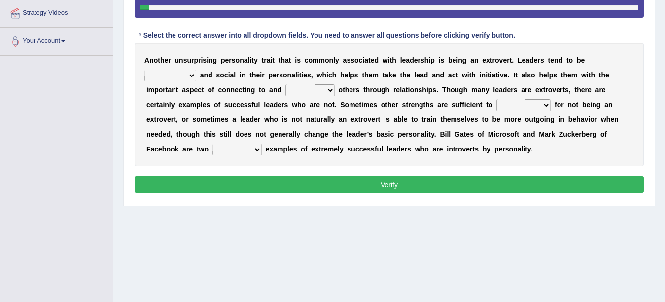
scroll to position [184, 0]
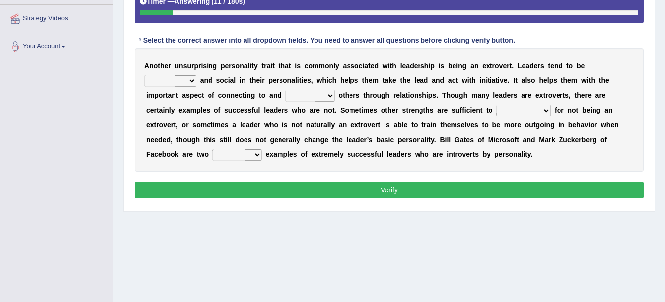
click at [173, 83] on select "ongoing outrageous outgoing forgoing" at bounding box center [170, 81] width 52 height 12
select select "ongoing"
click at [144, 75] on select "ongoing outrageous outgoing forgoing" at bounding box center [170, 81] width 52 height 12
click at [305, 99] on select "inspired respiring inspiring respired" at bounding box center [309, 96] width 49 height 12
select select "inspiring"
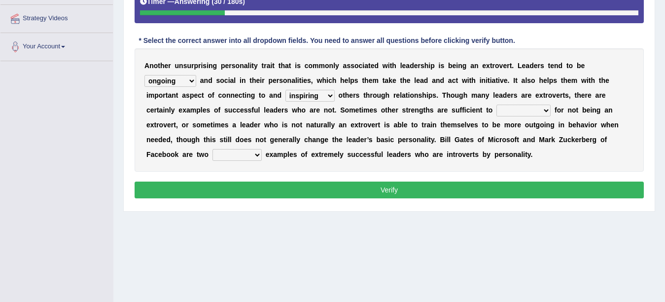
click at [285, 90] on select "inspired respiring inspiring respired" at bounding box center [309, 96] width 49 height 12
click at [516, 111] on select "compensate decorate navigate corporate" at bounding box center [524, 111] width 54 height 12
click at [503, 112] on select "compensate decorate navigate corporate" at bounding box center [524, 111] width 54 height 12
click at [497, 105] on select "compensate decorate navigate corporate" at bounding box center [524, 111] width 54 height 12
click at [508, 107] on select "compensate decorate navigate corporate" at bounding box center [524, 111] width 54 height 12
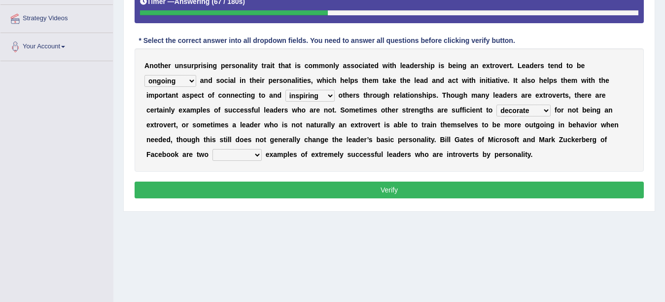
select select "compensate"
click at [497, 105] on select "compensate decorate navigate corporate" at bounding box center [524, 111] width 54 height 12
click at [245, 157] on select "potent pertinent prominent immanent" at bounding box center [237, 155] width 49 height 12
select select "prominent"
click at [213, 149] on select "potent pertinent prominent immanent" at bounding box center [237, 155] width 49 height 12
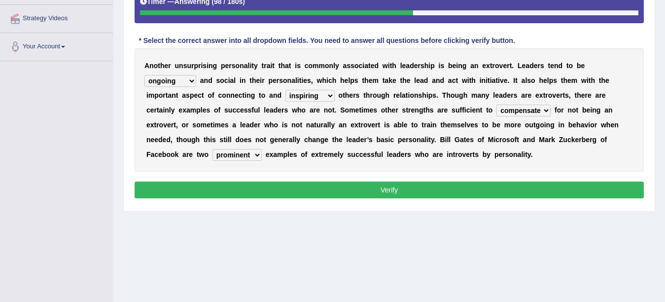
click at [234, 192] on button "Verify" at bounding box center [389, 189] width 509 height 17
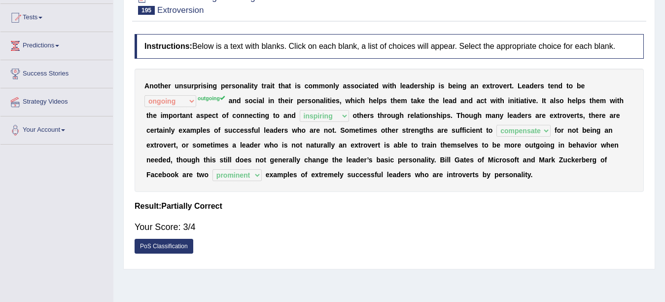
scroll to position [1, 0]
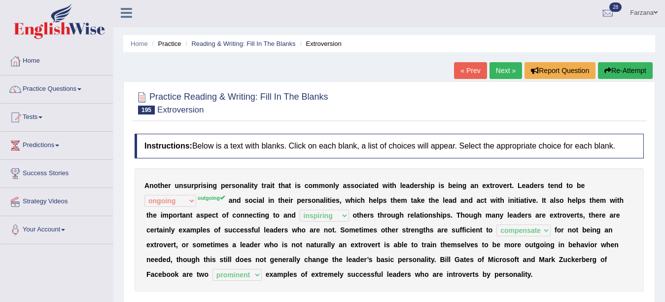
click at [640, 18] on link "Farzana" at bounding box center [644, 12] width 42 height 26
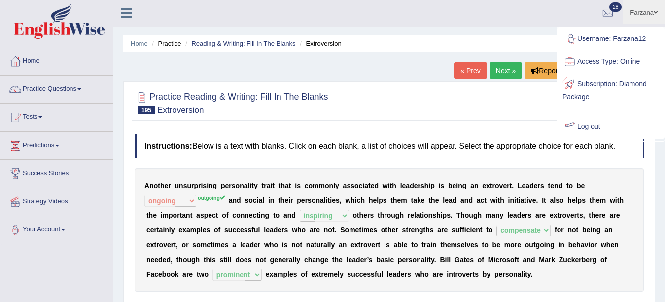
click at [586, 128] on link "Log out" at bounding box center [611, 126] width 107 height 23
